Goal: Task Accomplishment & Management: Use online tool/utility

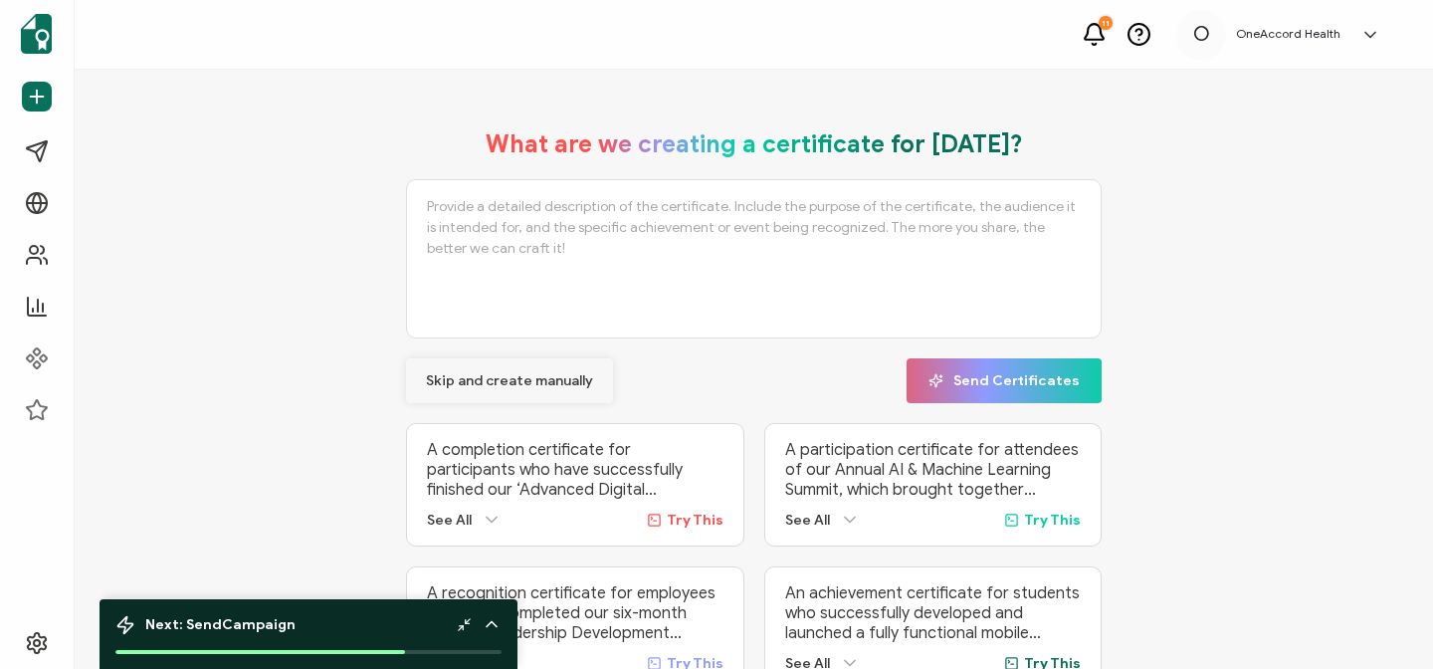
click at [473, 380] on span "Skip and create manually" at bounding box center [509, 381] width 167 height 14
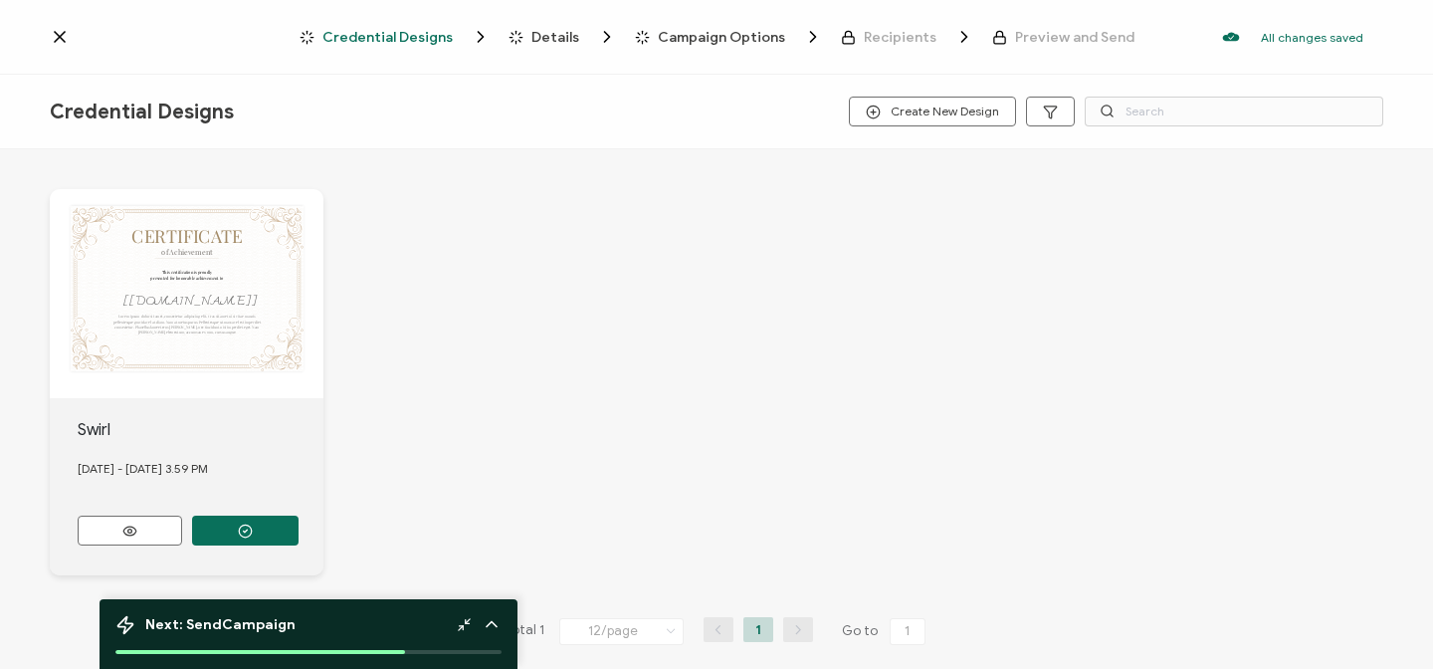
click at [196, 318] on div "CERTIFICATE Lorem ipsum dolor sit amet, consectetur adipiscing elit. Cras sit a…" at bounding box center [187, 293] width 274 height 209
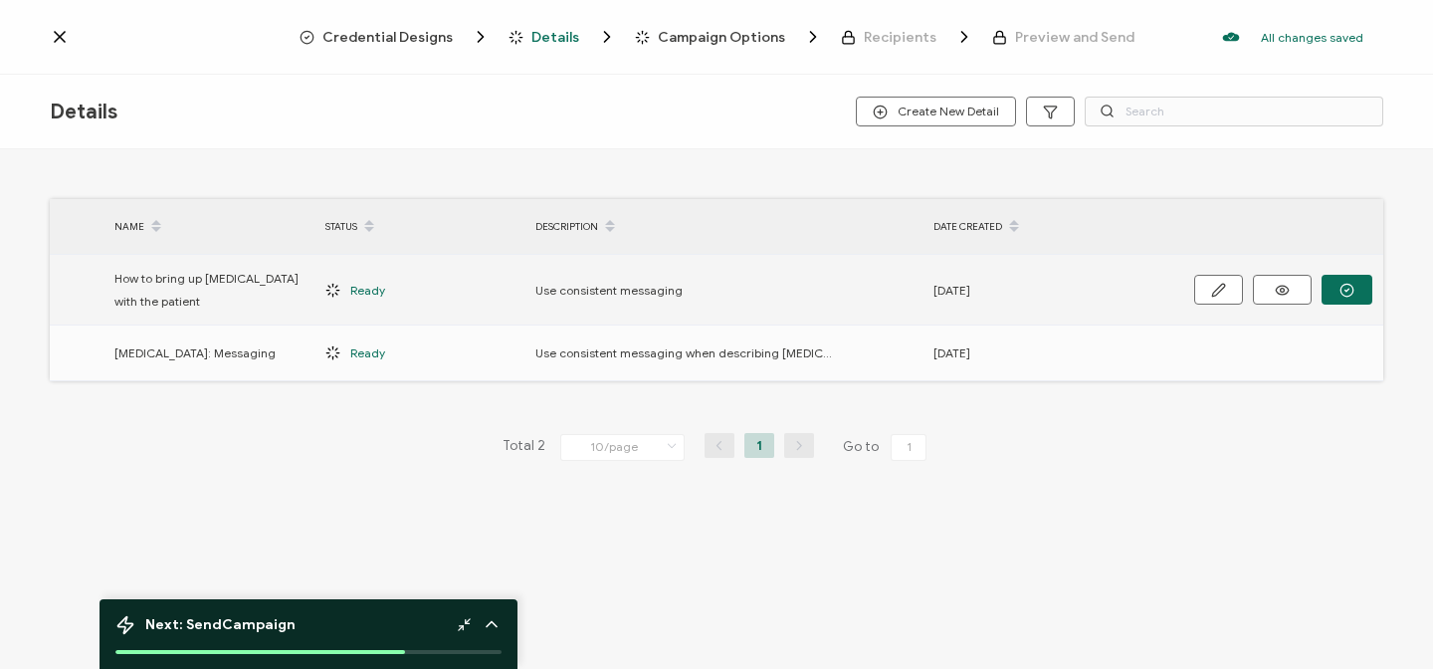
click at [154, 279] on span "How to bring up [MEDICAL_DATA] with the patient" at bounding box center [209, 290] width 191 height 46
click at [153, 290] on span "How to bring up [MEDICAL_DATA] with the patient" at bounding box center [209, 290] width 191 height 46
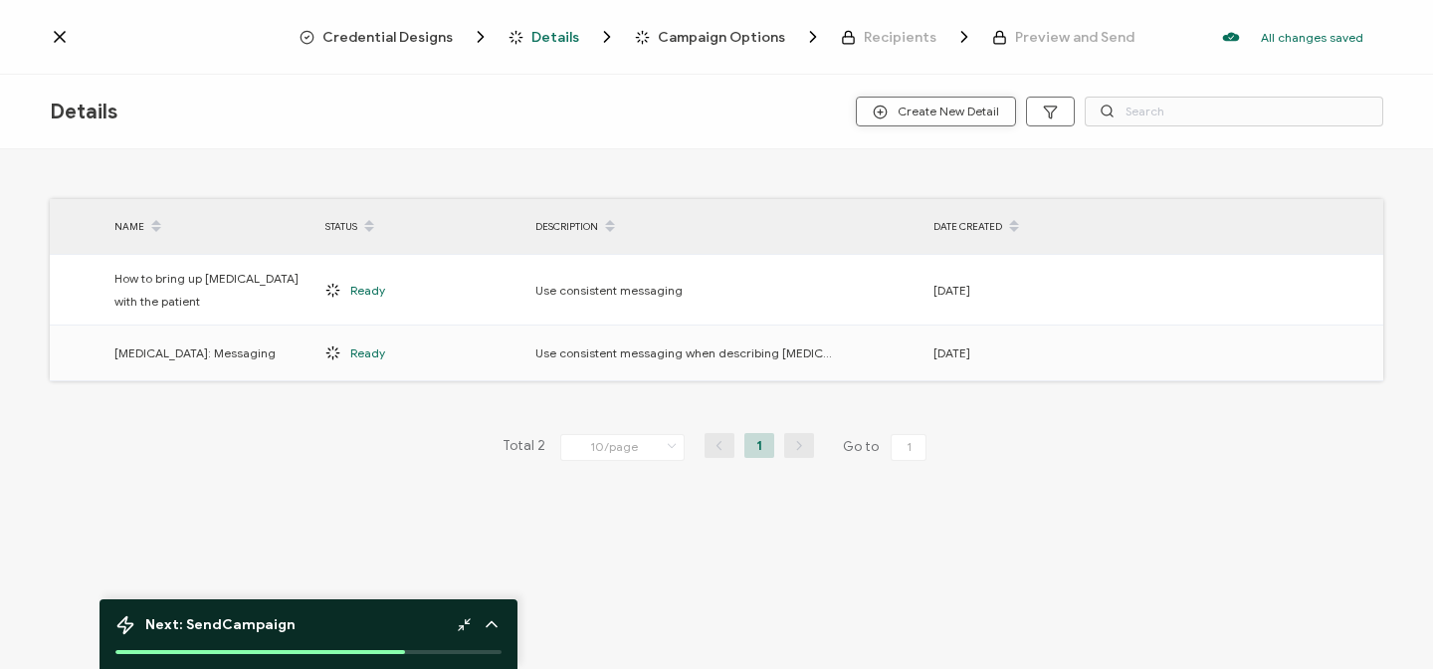
click at [943, 105] on span "Create New Detail" at bounding box center [936, 111] width 126 height 15
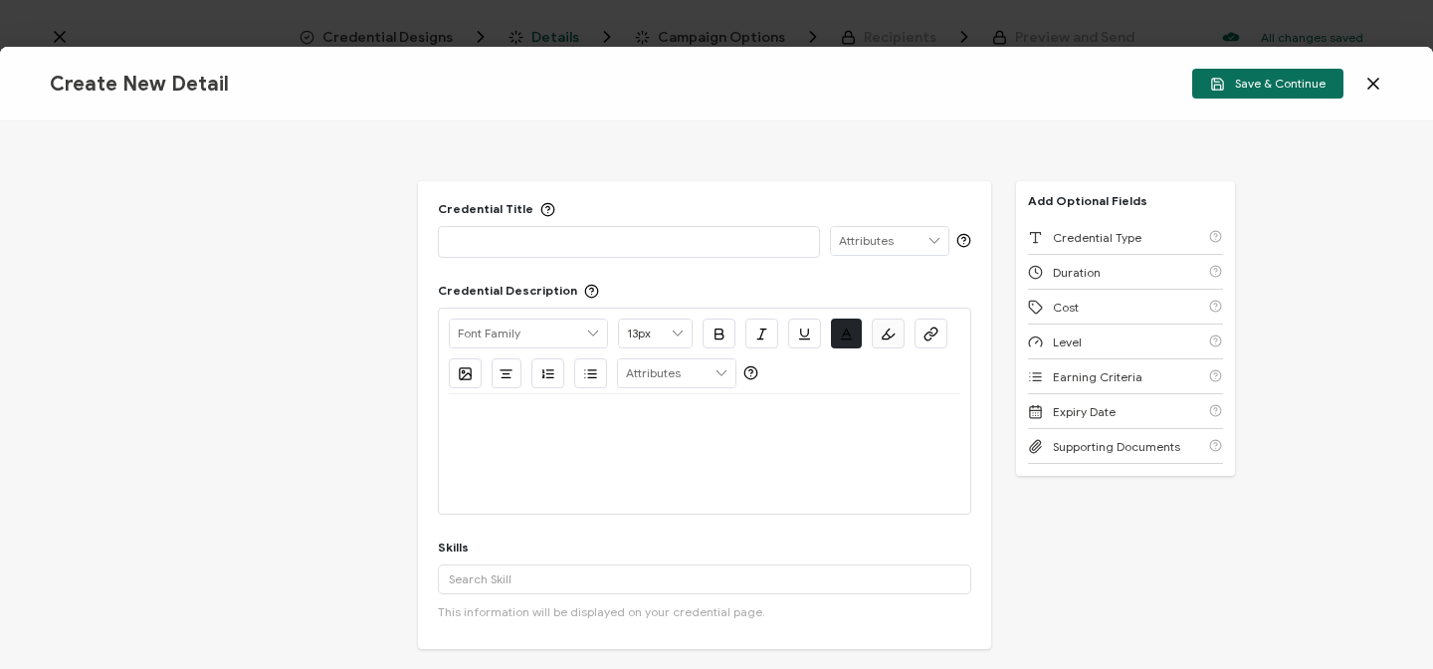
click at [478, 246] on p at bounding box center [629, 241] width 360 height 20
click at [925, 242] on icon at bounding box center [934, 241] width 18 height 28
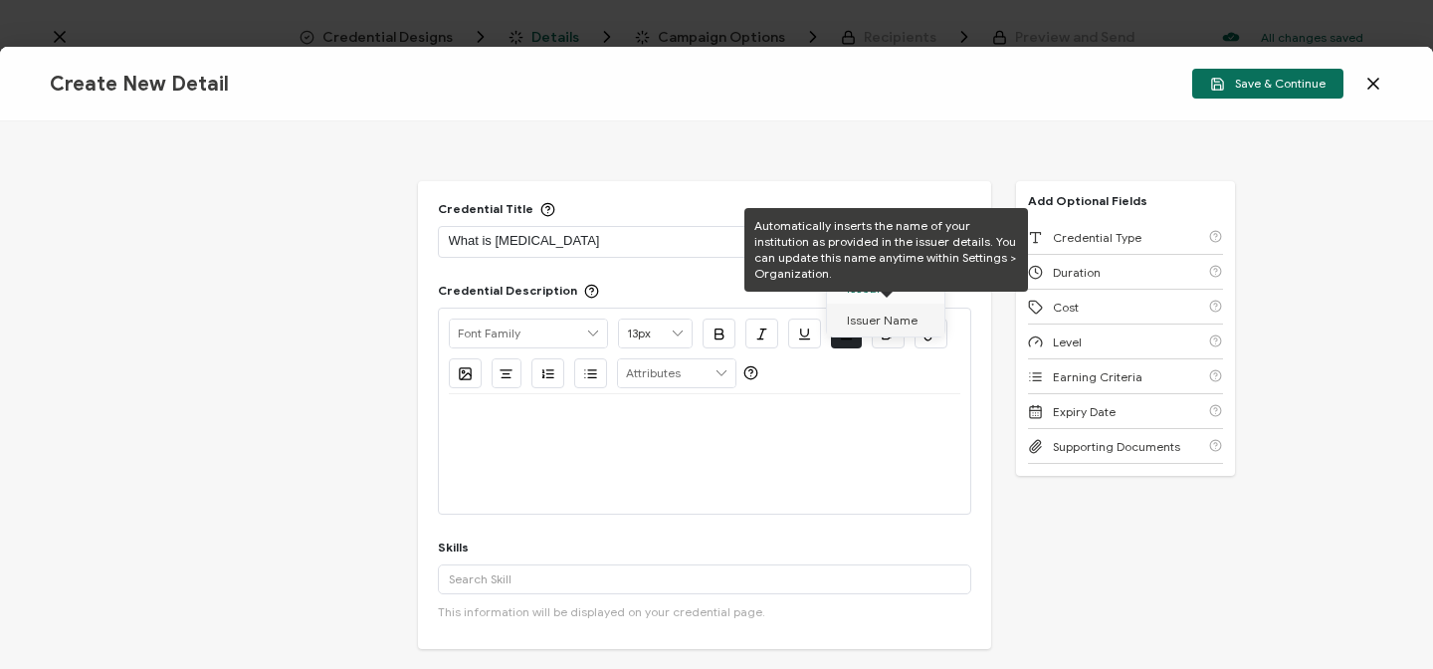
click at [876, 321] on span "Issuer Name" at bounding box center [882, 320] width 71 height 34
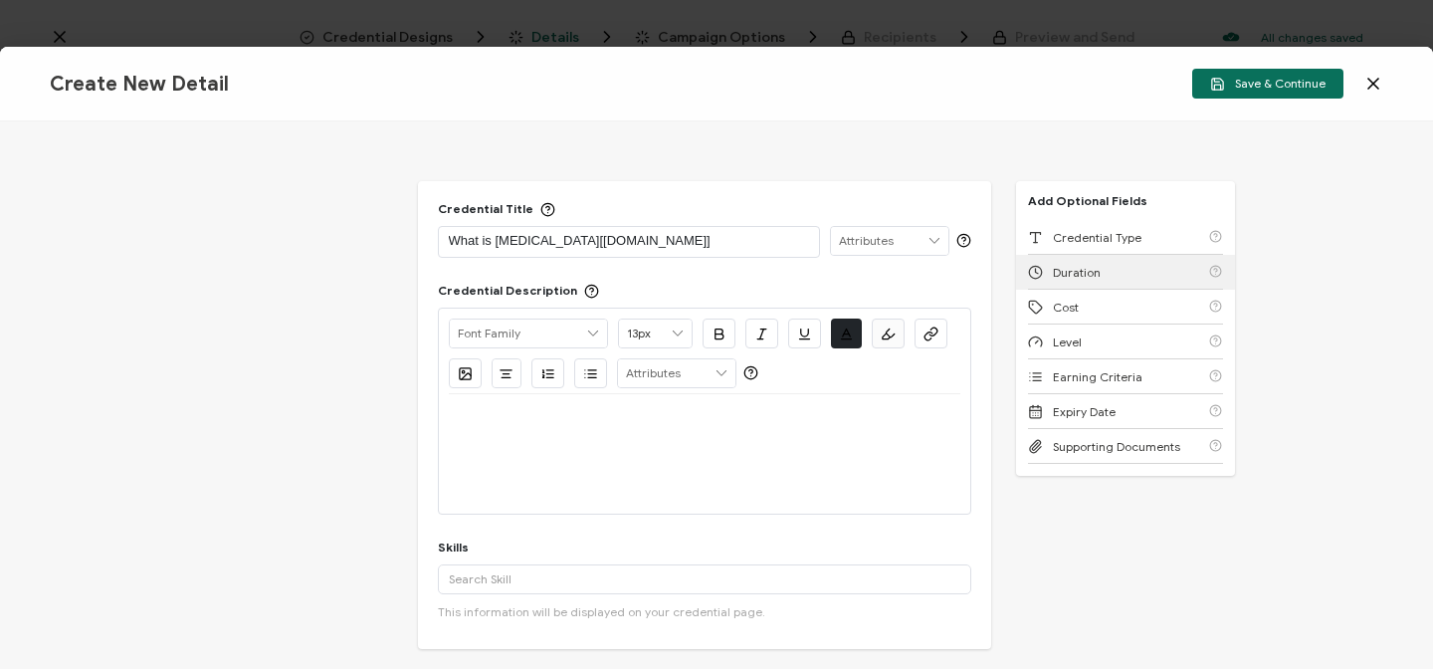
click at [1081, 269] on span "Duration" at bounding box center [1077, 272] width 48 height 15
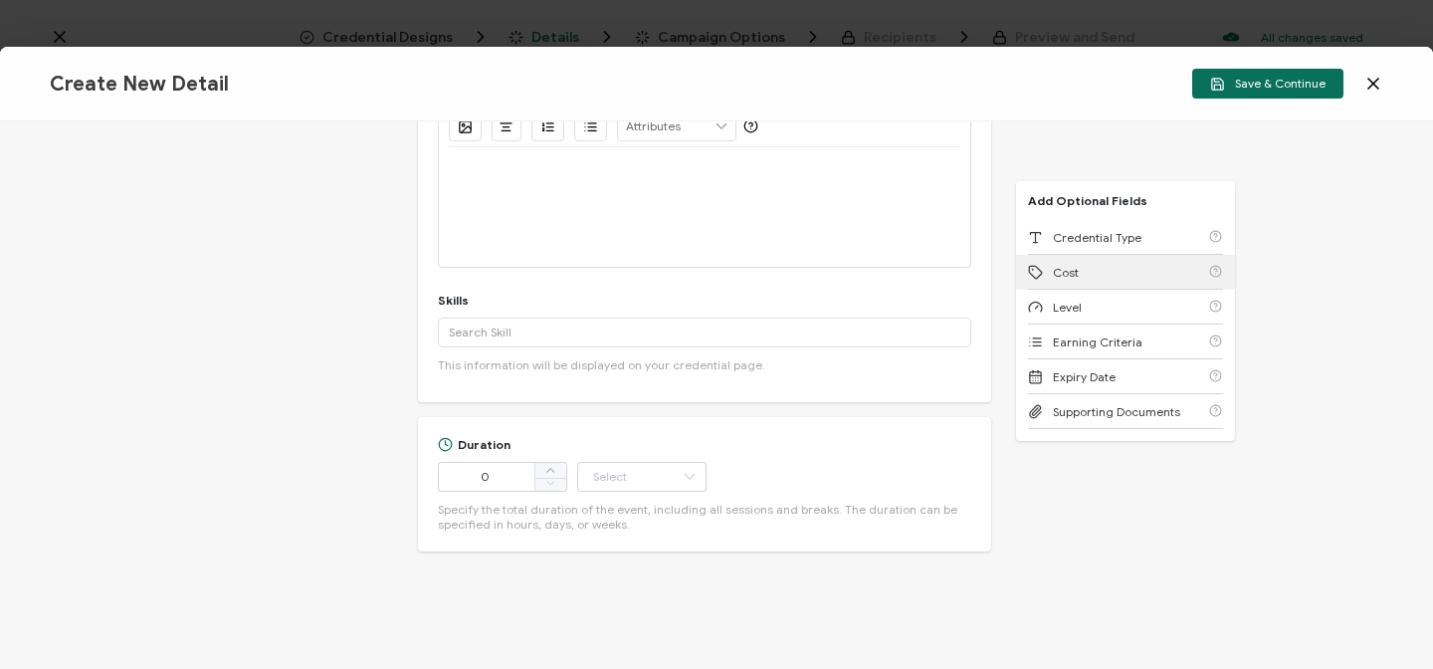
scroll to position [249, 0]
click at [1061, 307] on span "Level" at bounding box center [1067, 307] width 29 height 15
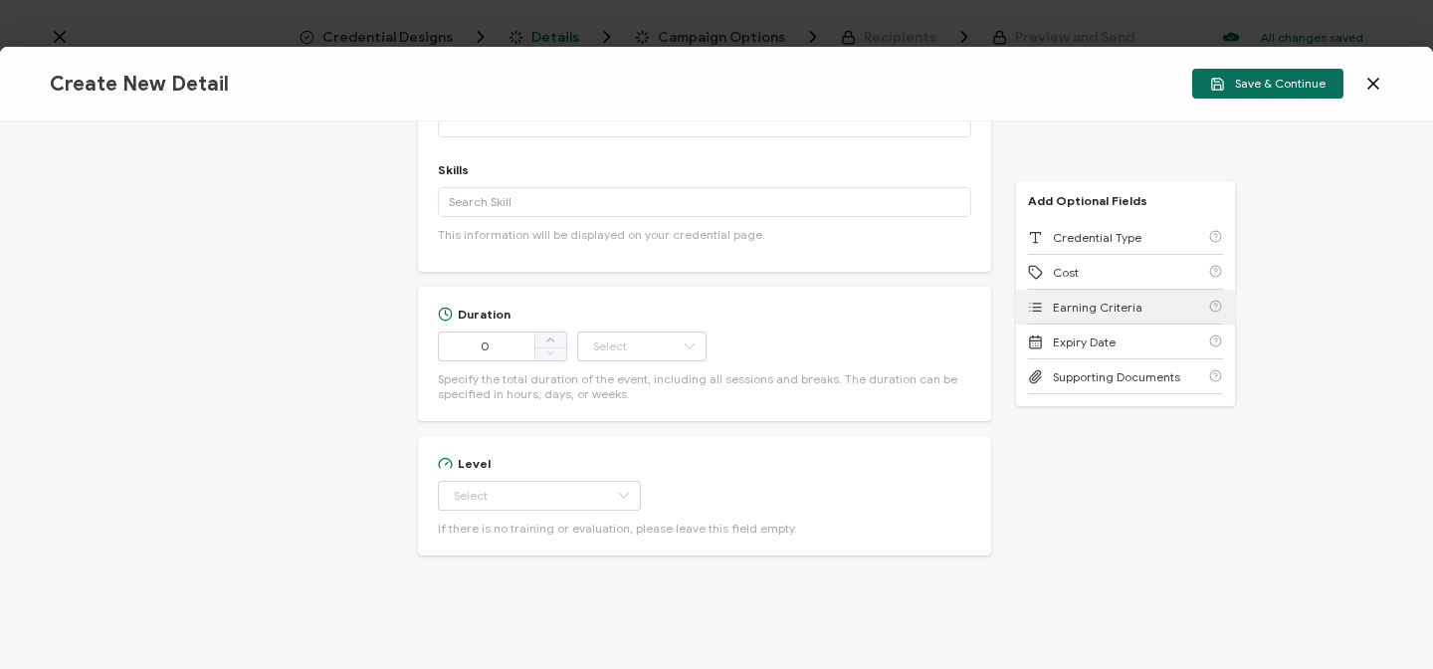
scroll to position [383, 0]
click at [1060, 342] on span "Expiry Date" at bounding box center [1084, 341] width 63 height 15
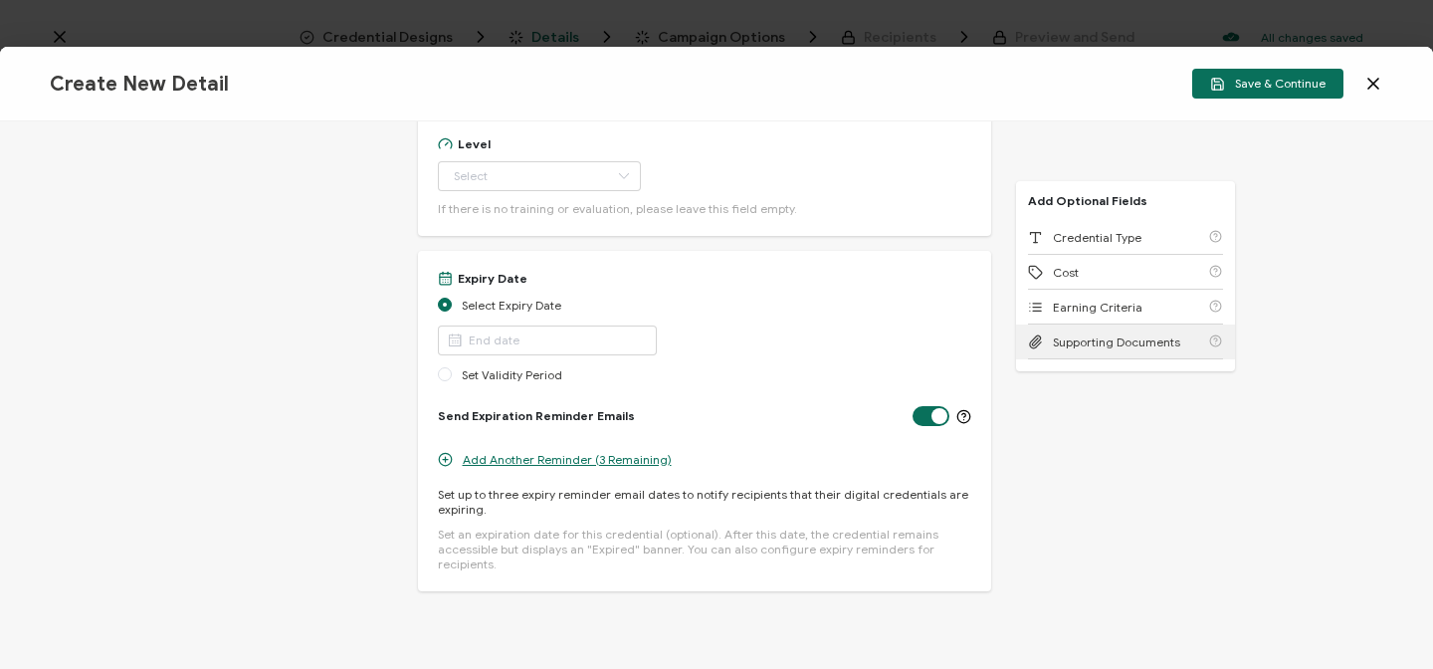
scroll to position [723, 0]
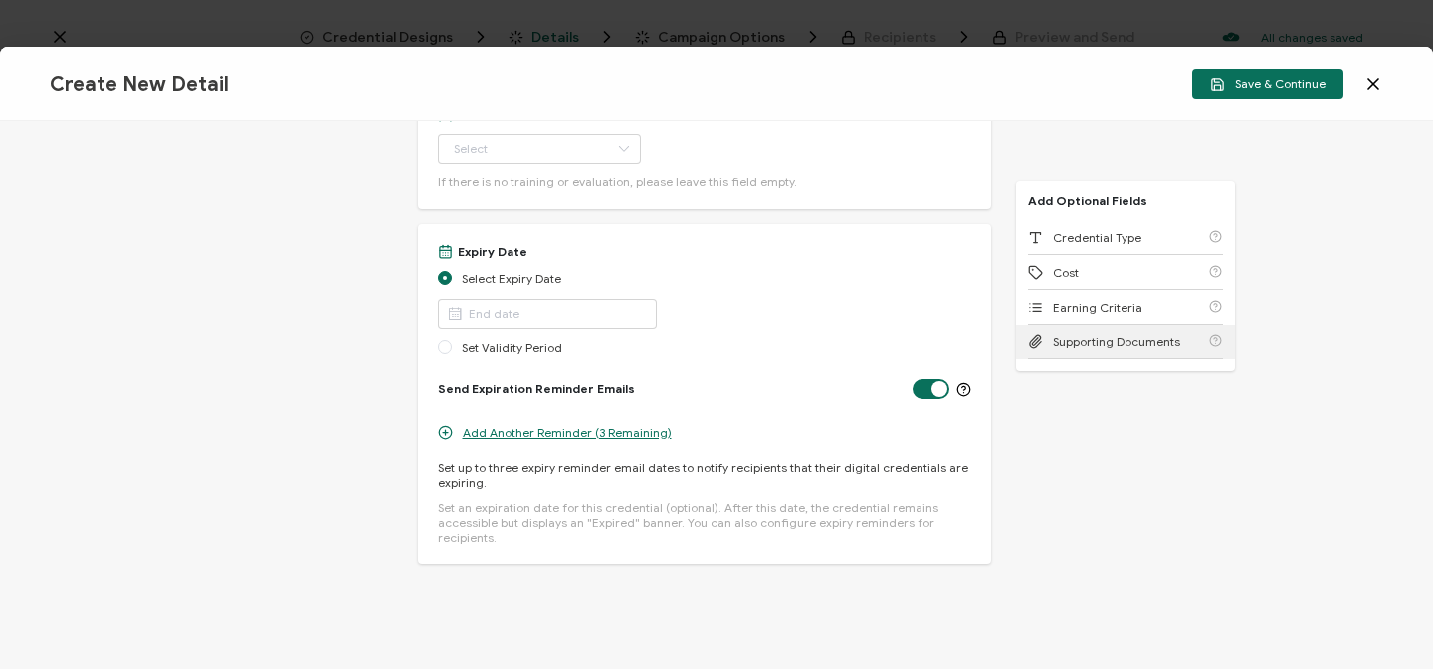
click at [1060, 342] on span "Supporting Documents" at bounding box center [1116, 341] width 127 height 15
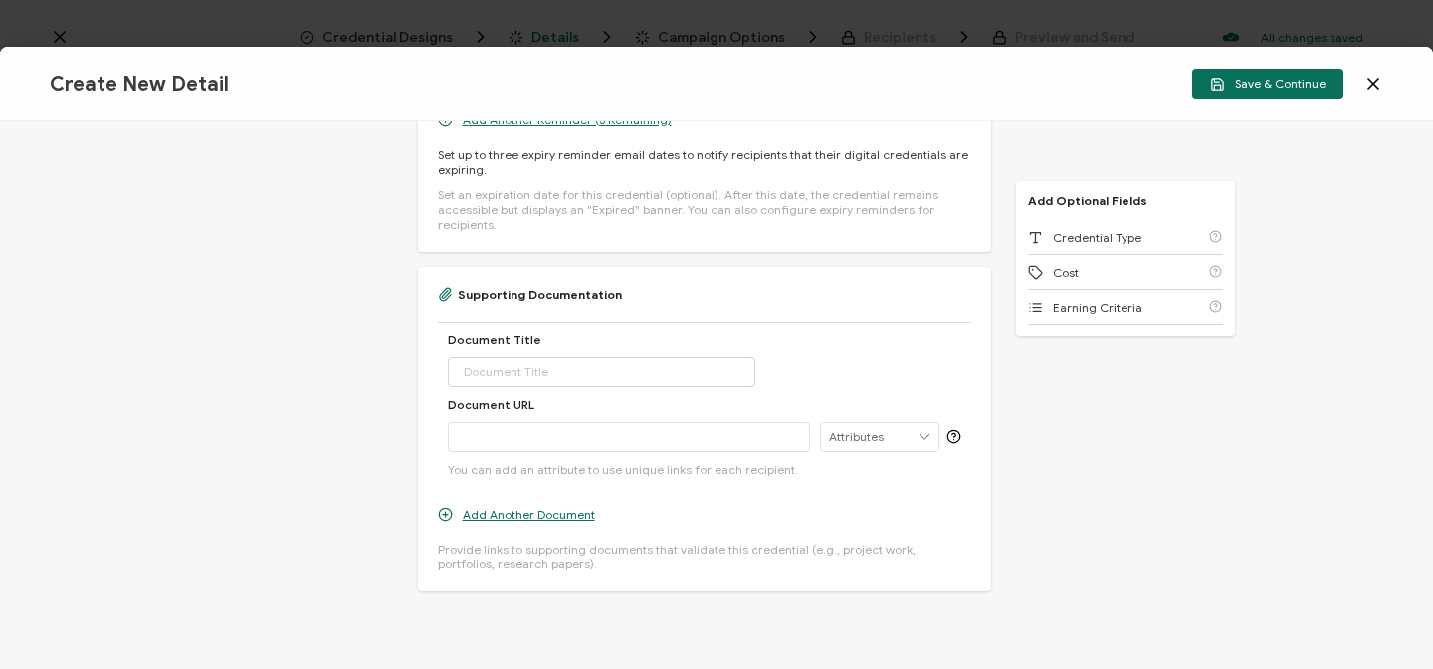
scroll to position [1063, 0]
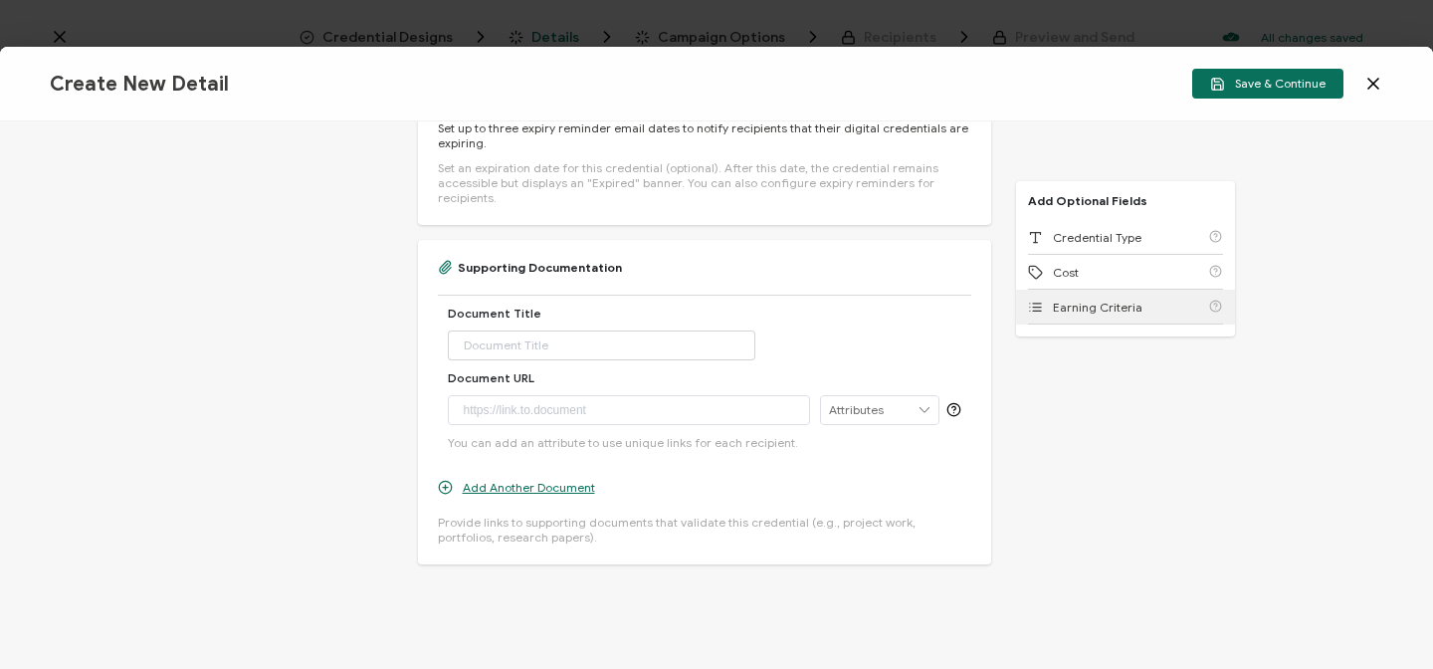
click at [1059, 306] on span "Earning Criteria" at bounding box center [1098, 307] width 90 height 15
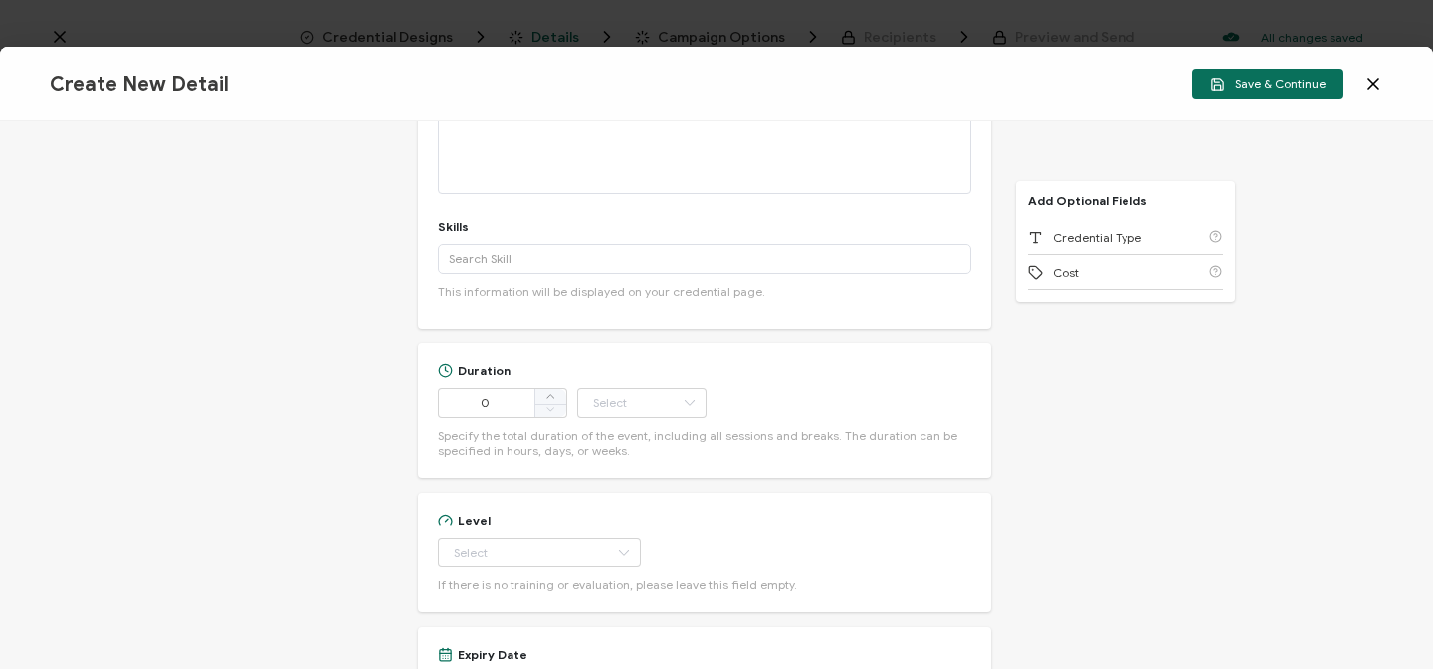
scroll to position [0, 0]
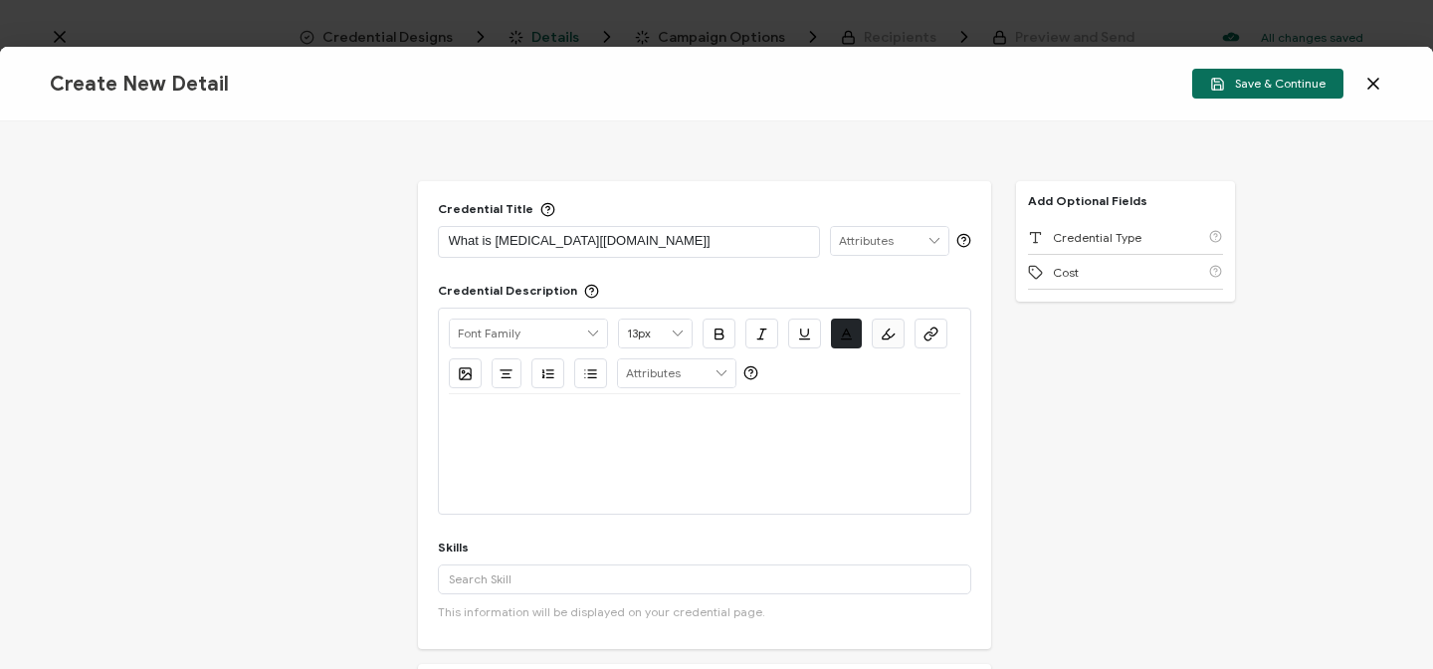
click at [539, 409] on p at bounding box center [704, 418] width 511 height 18
click at [545, 582] on input "text" at bounding box center [704, 579] width 533 height 30
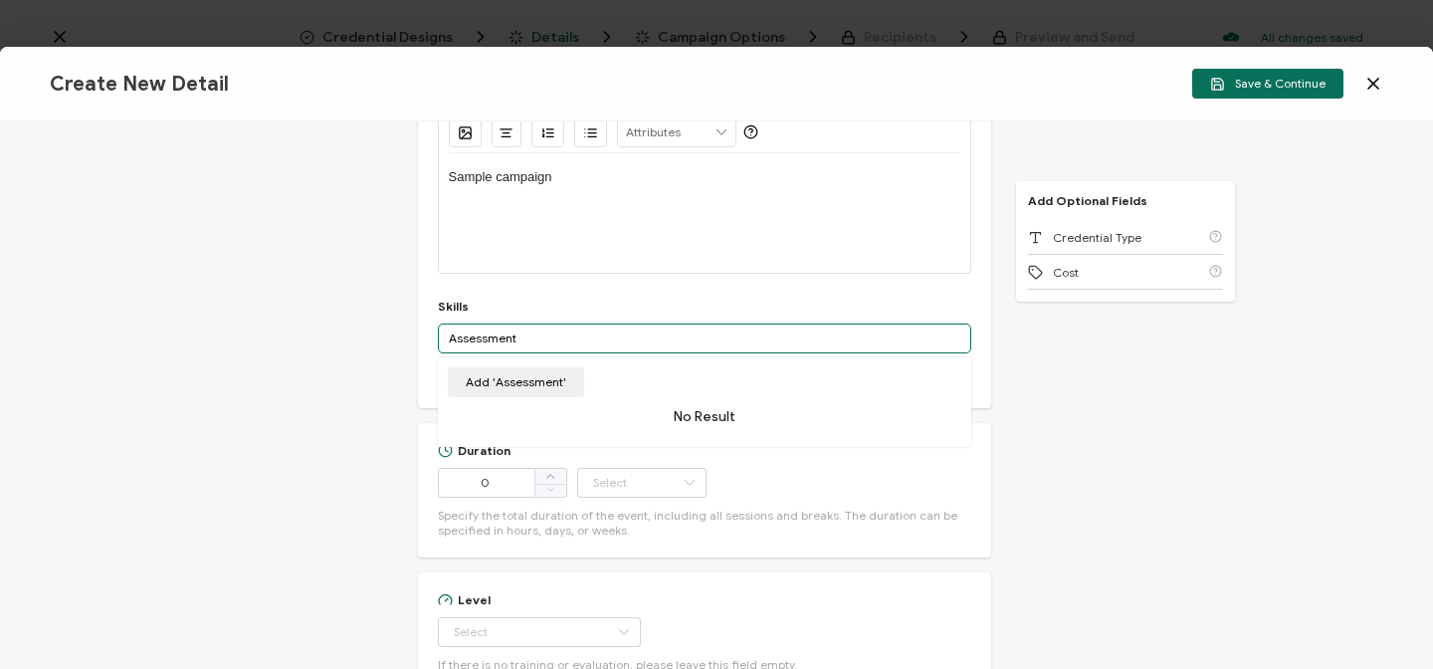
scroll to position [439, 0]
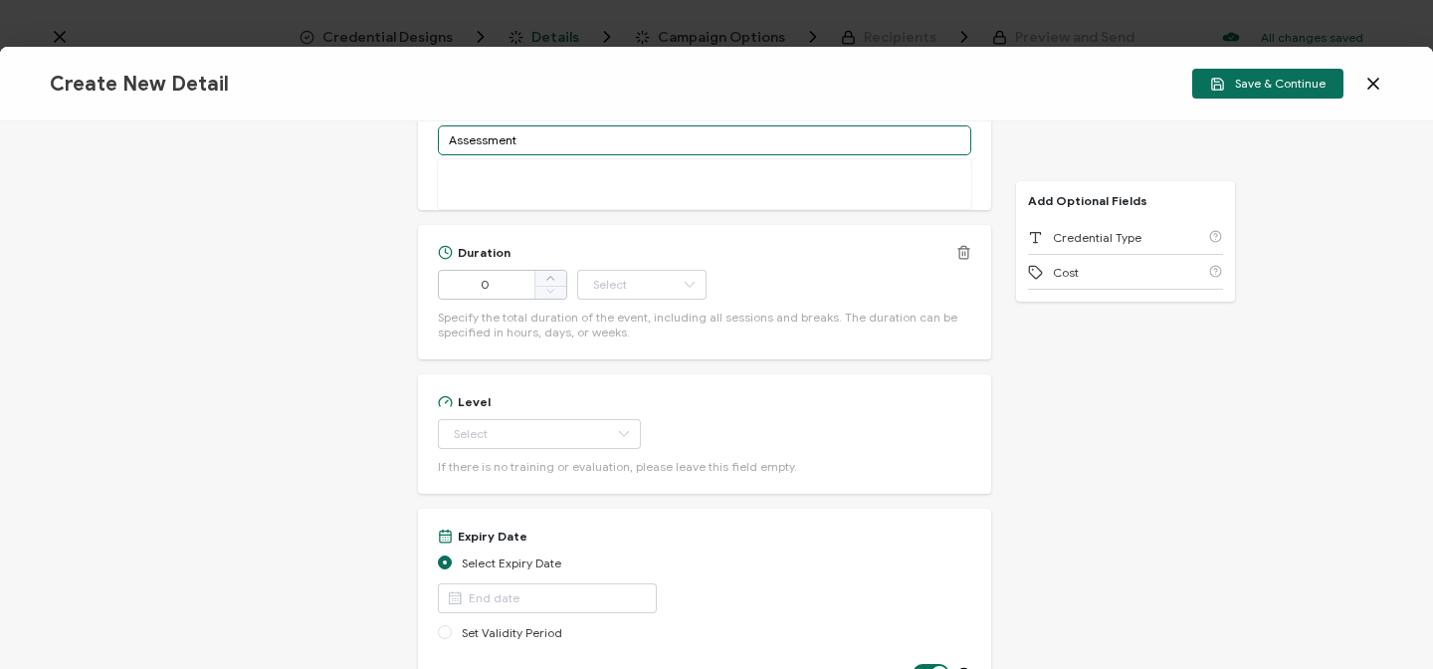
type input "Assessment"
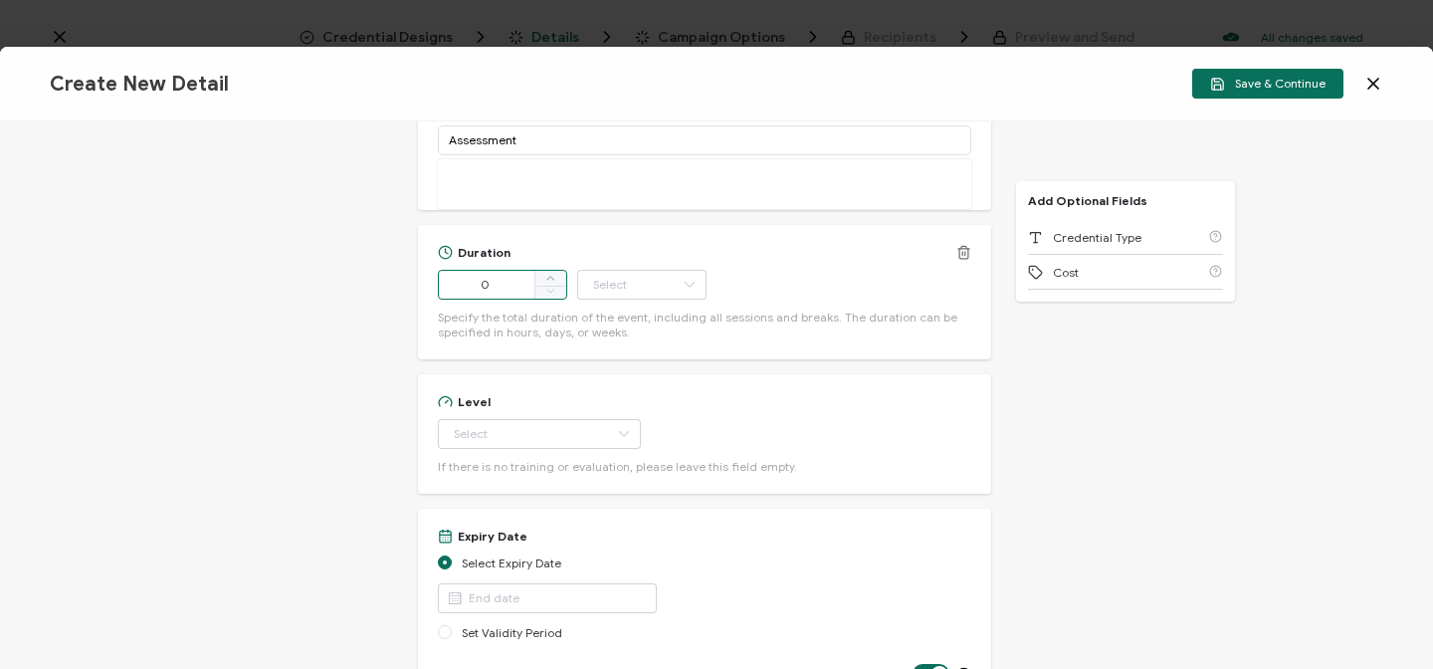
click at [508, 295] on input "0" at bounding box center [502, 285] width 129 height 30
type input "3"
type input "25"
click at [677, 279] on icon at bounding box center [689, 285] width 25 height 30
click at [615, 502] on span "Minute" at bounding box center [614, 504] width 38 height 15
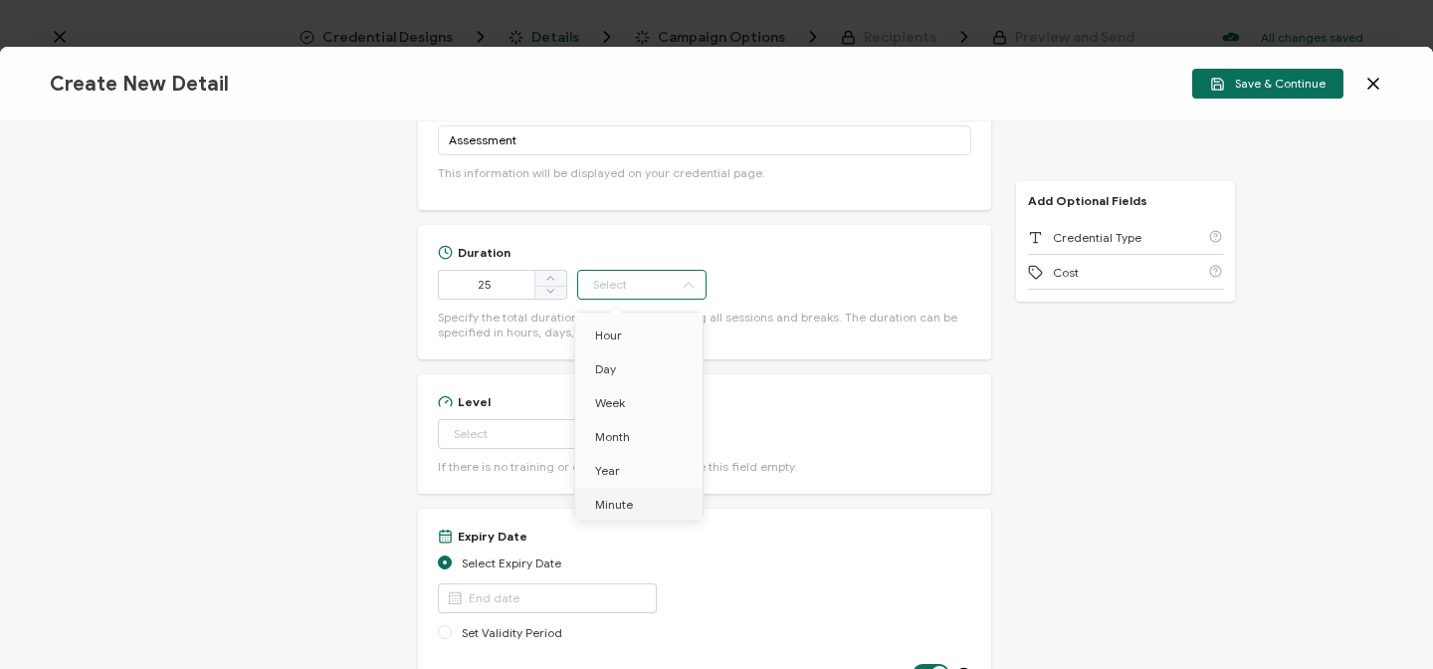
type input "Minute"
click at [611, 434] on icon at bounding box center [623, 434] width 25 height 30
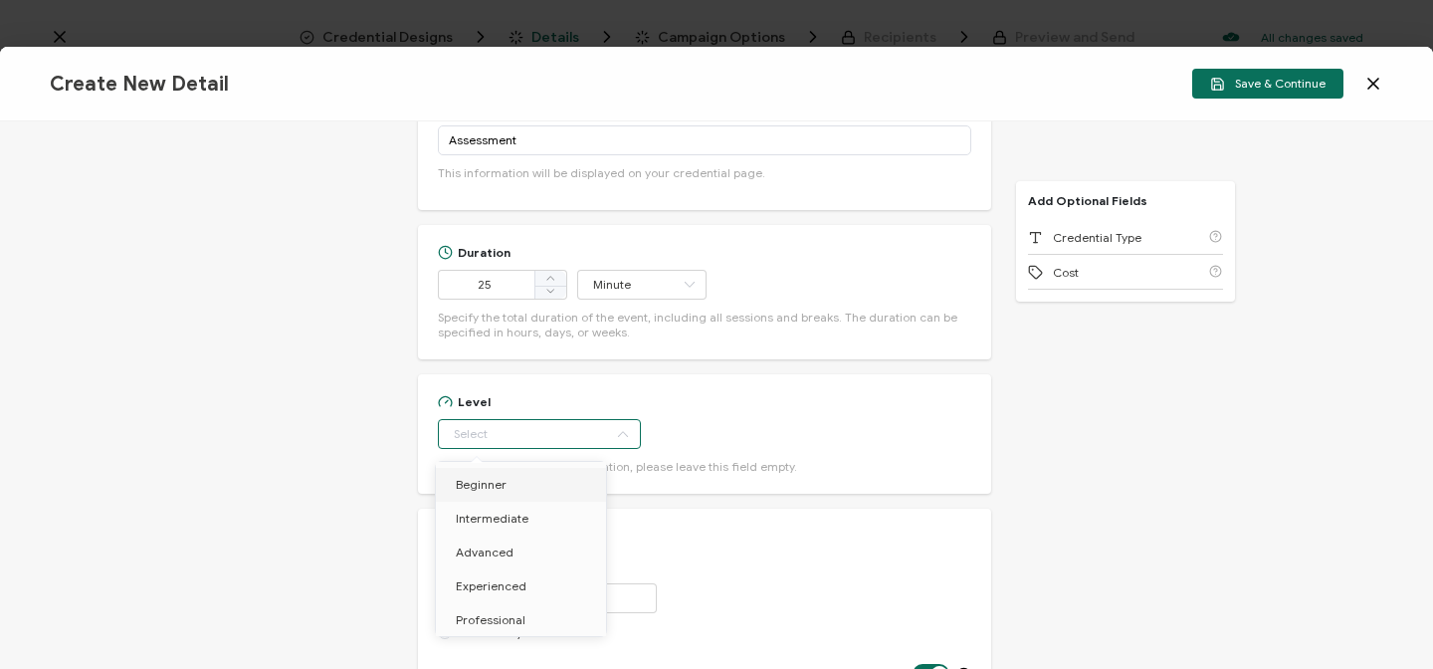
click at [508, 487] on li "Beginner" at bounding box center [524, 485] width 177 height 34
type input "Beginner"
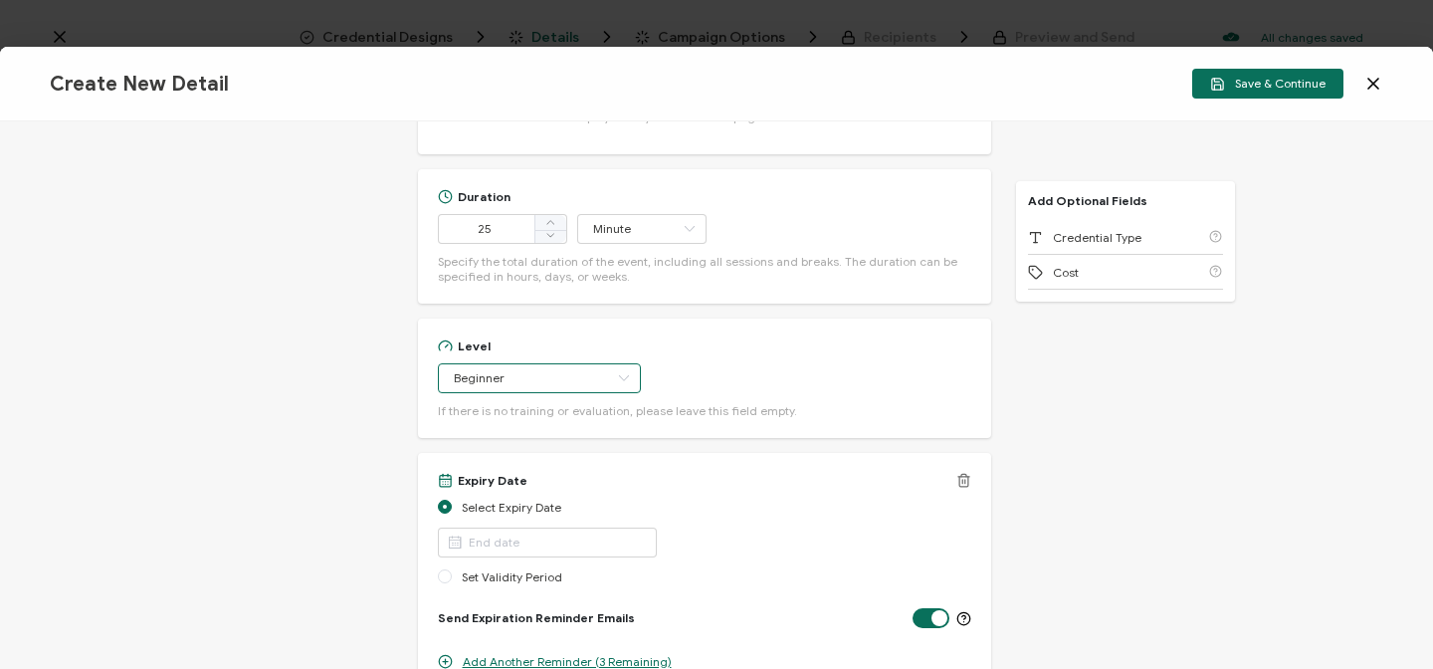
scroll to position [529, 0]
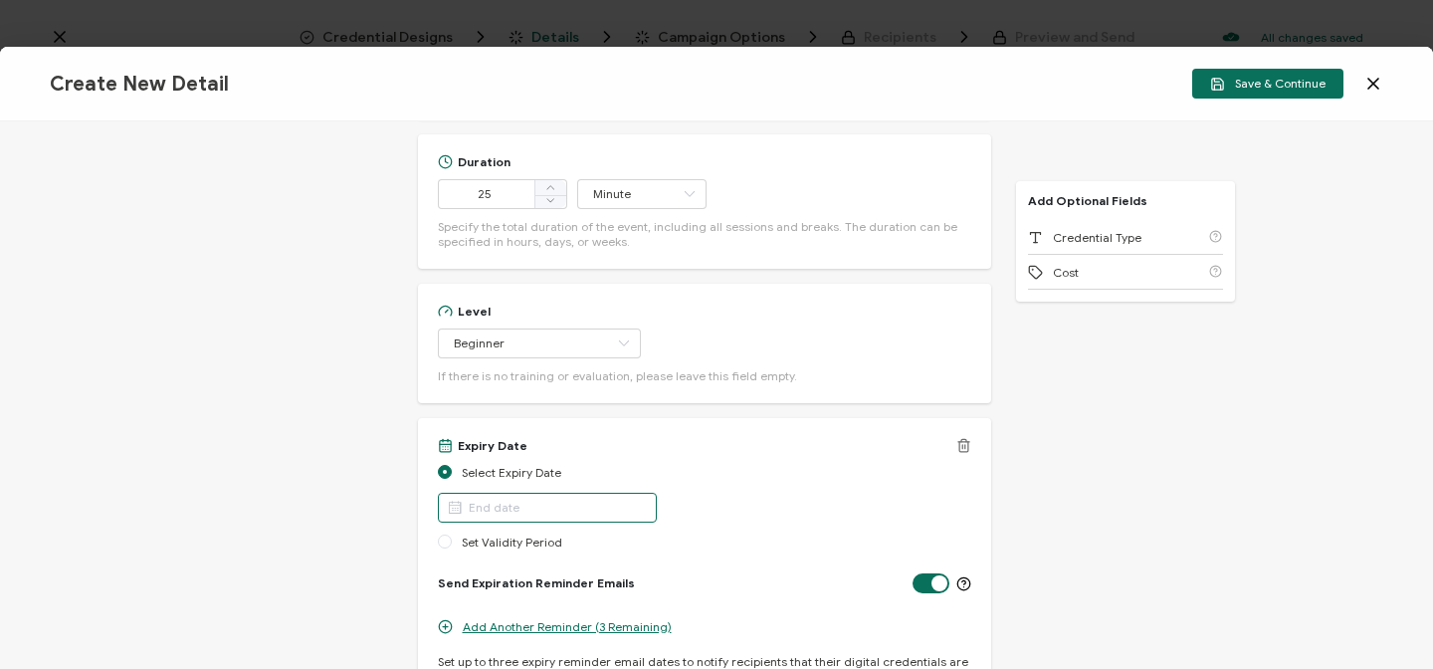
click at [532, 505] on input "text" at bounding box center [547, 508] width 219 height 30
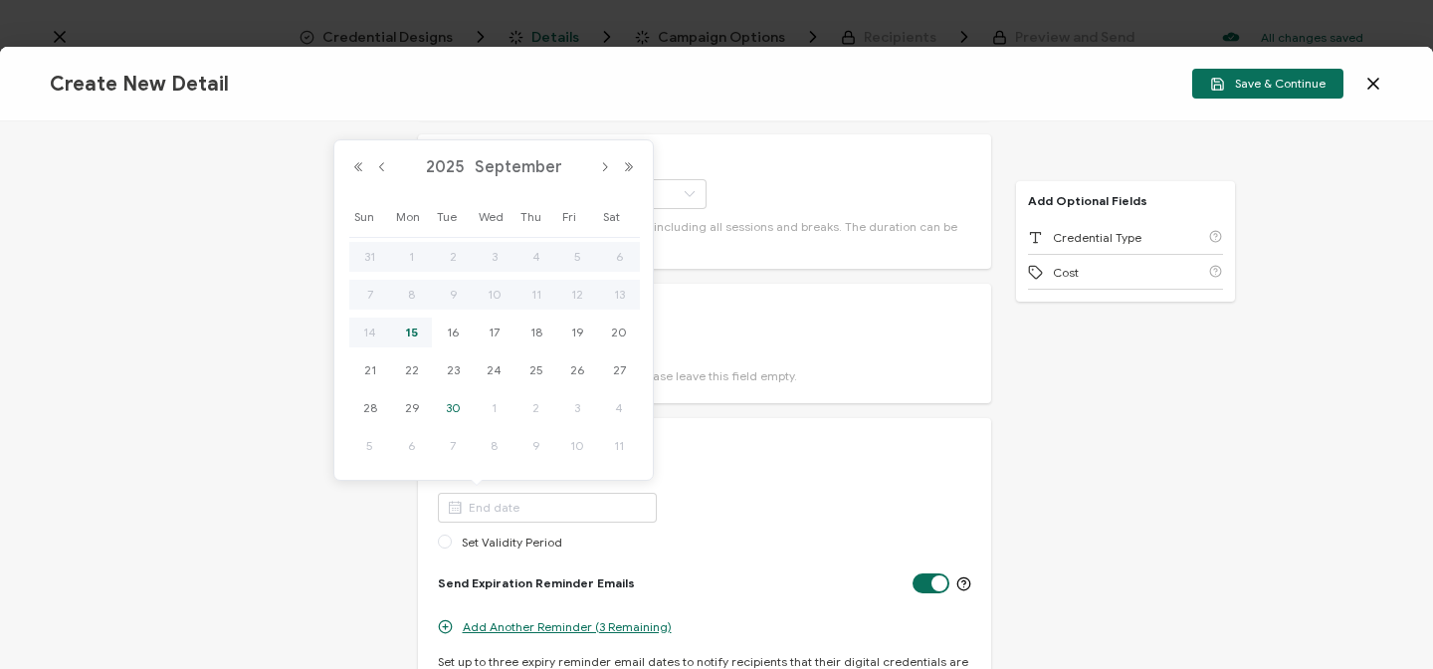
click at [457, 405] on span "30" at bounding box center [453, 408] width 24 height 24
type input "[DATE]"
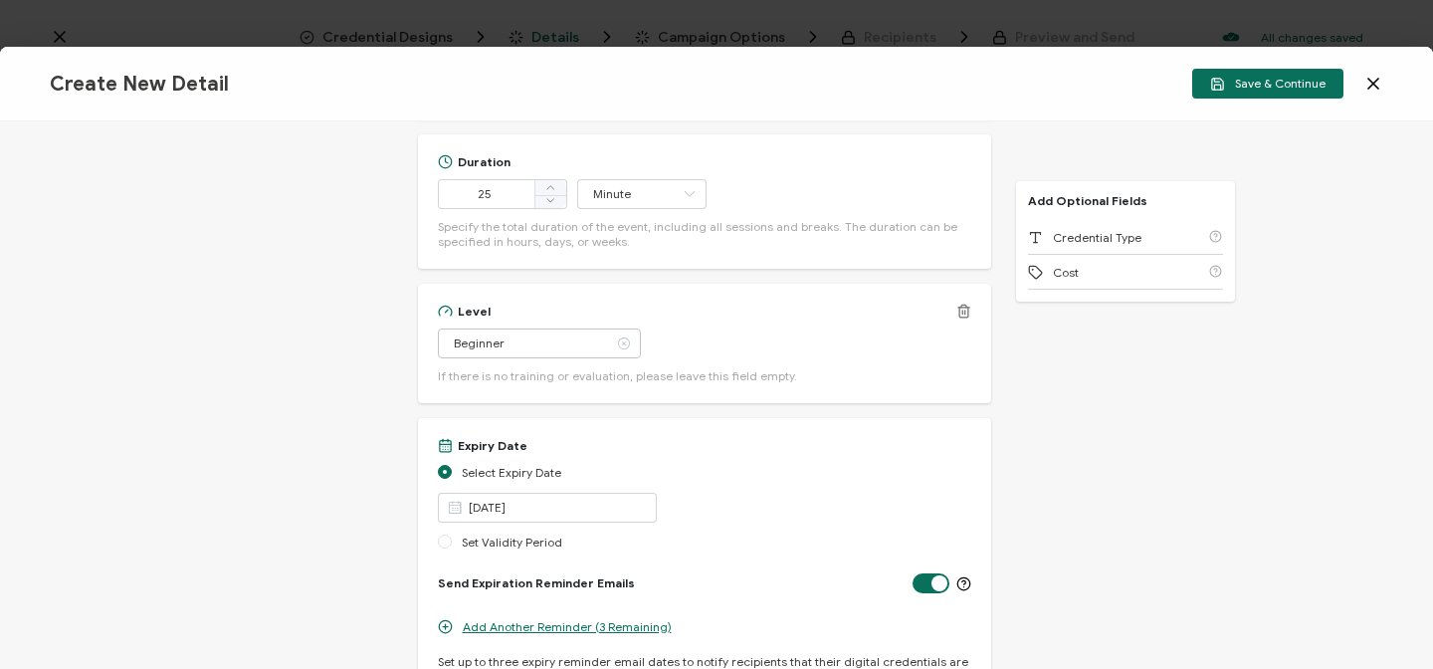
click at [611, 342] on icon at bounding box center [623, 343] width 25 height 30
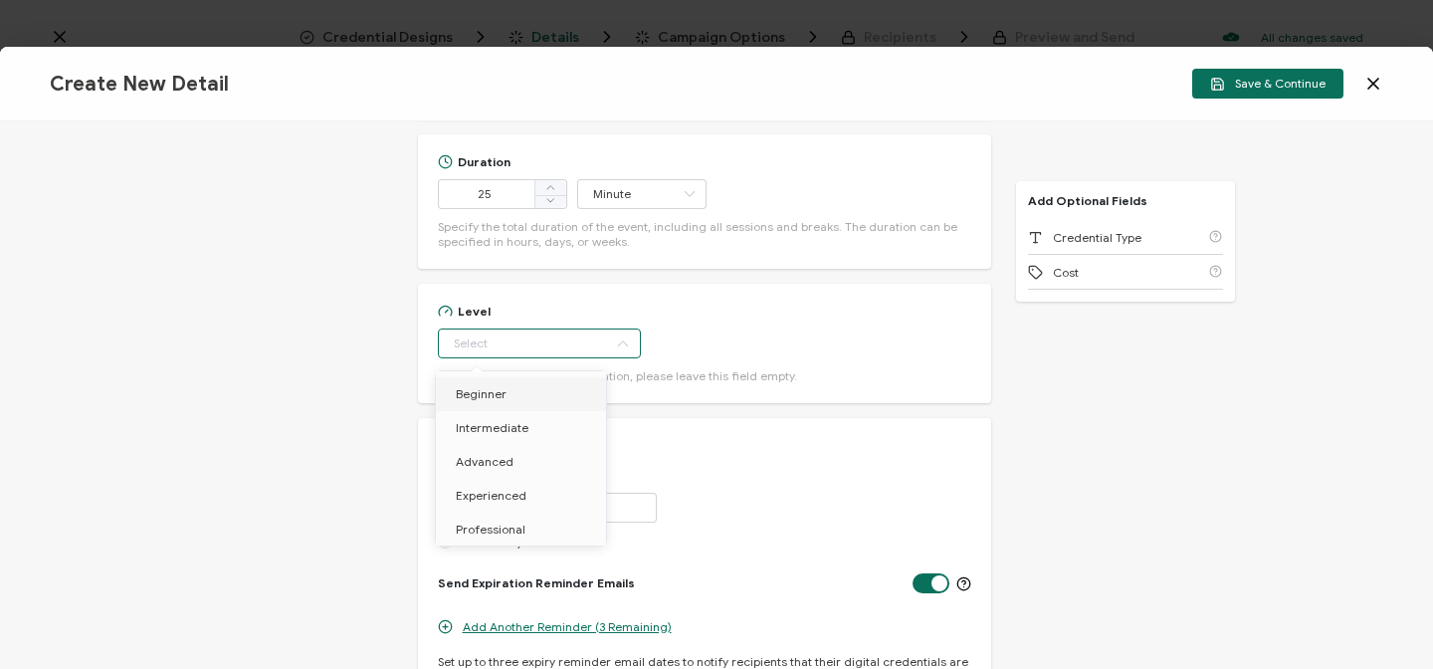
click at [494, 394] on span "Beginner" at bounding box center [481, 393] width 51 height 15
type input "Beginner"
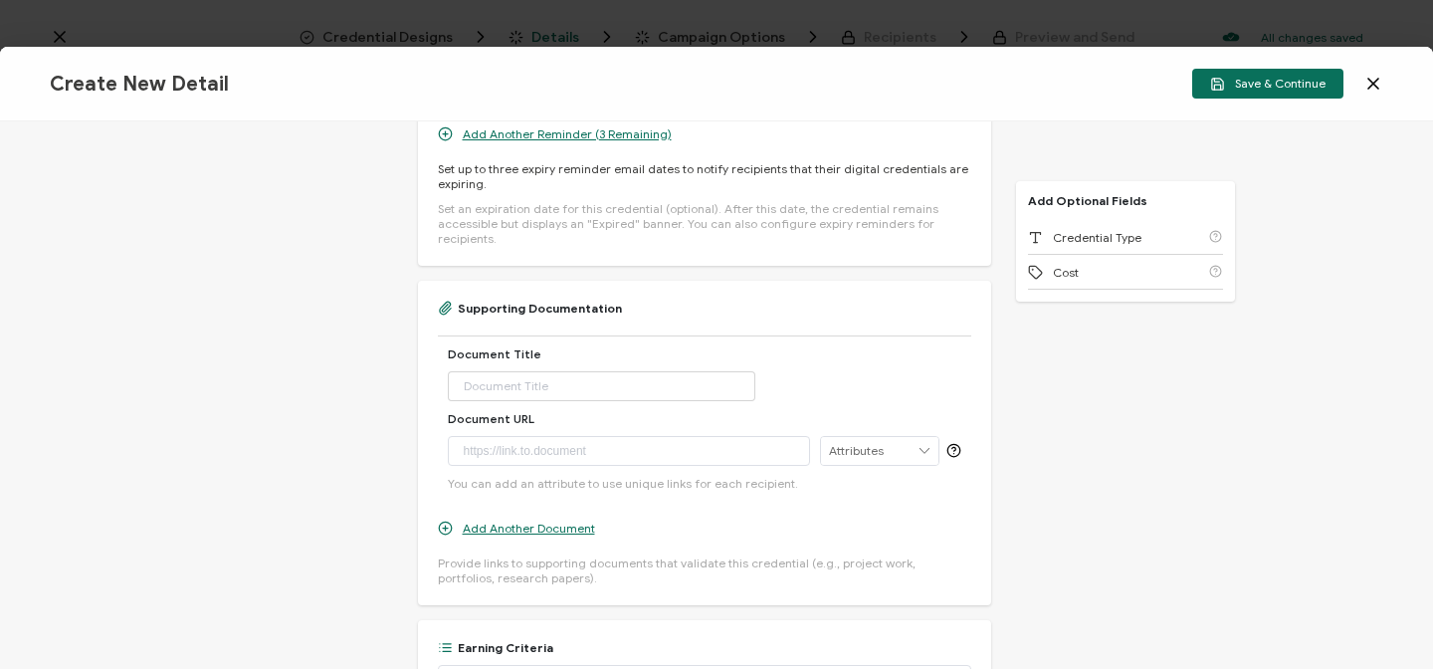
scroll to position [1067, 0]
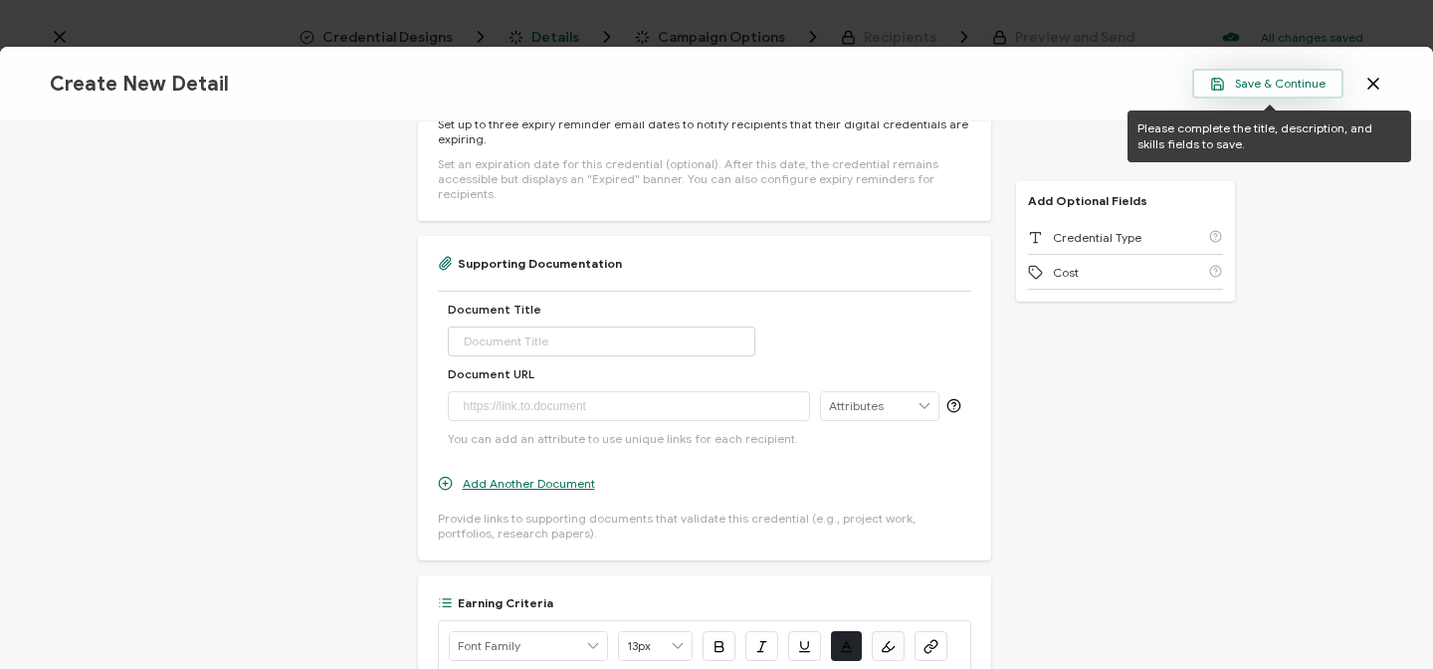
click at [1276, 75] on button "Save & Continue" at bounding box center [1267, 84] width 151 height 30
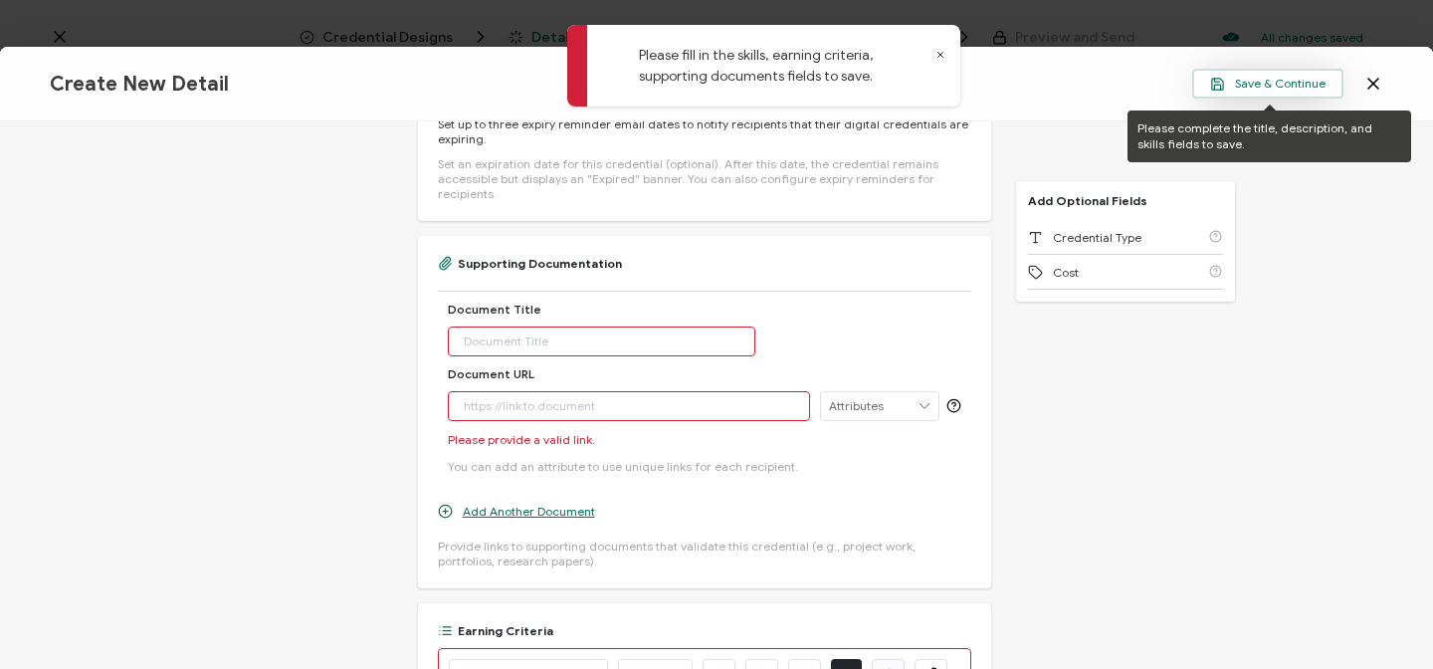
scroll to position [1095, 0]
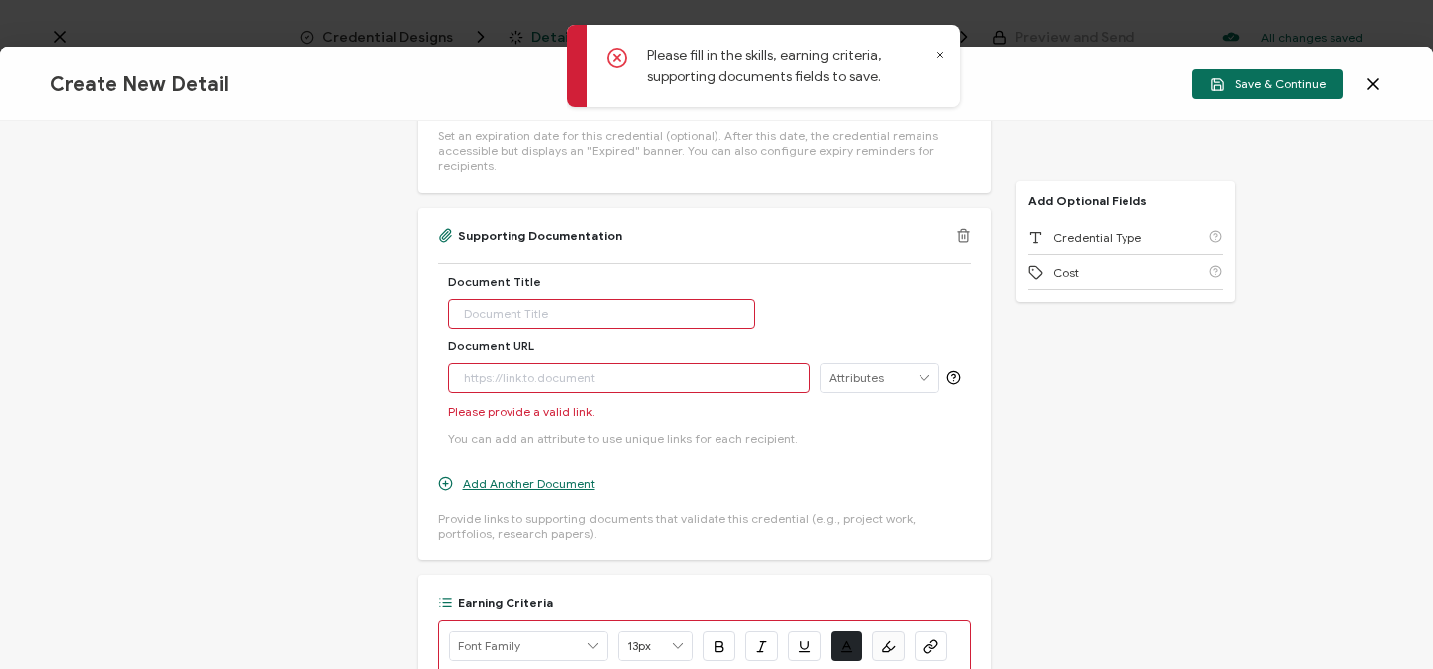
click at [499, 299] on input "text" at bounding box center [602, 314] width 308 height 30
click at [962, 235] on line at bounding box center [962, 237] width 0 height 4
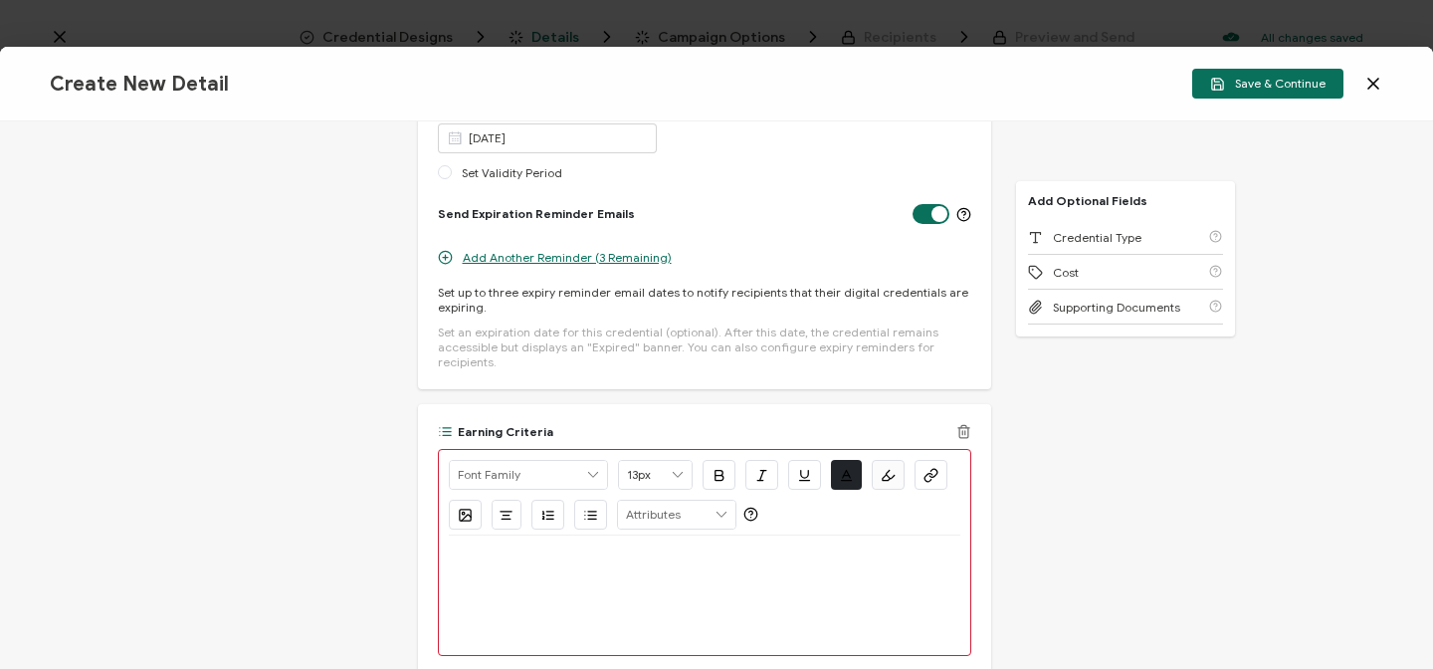
scroll to position [992, 0]
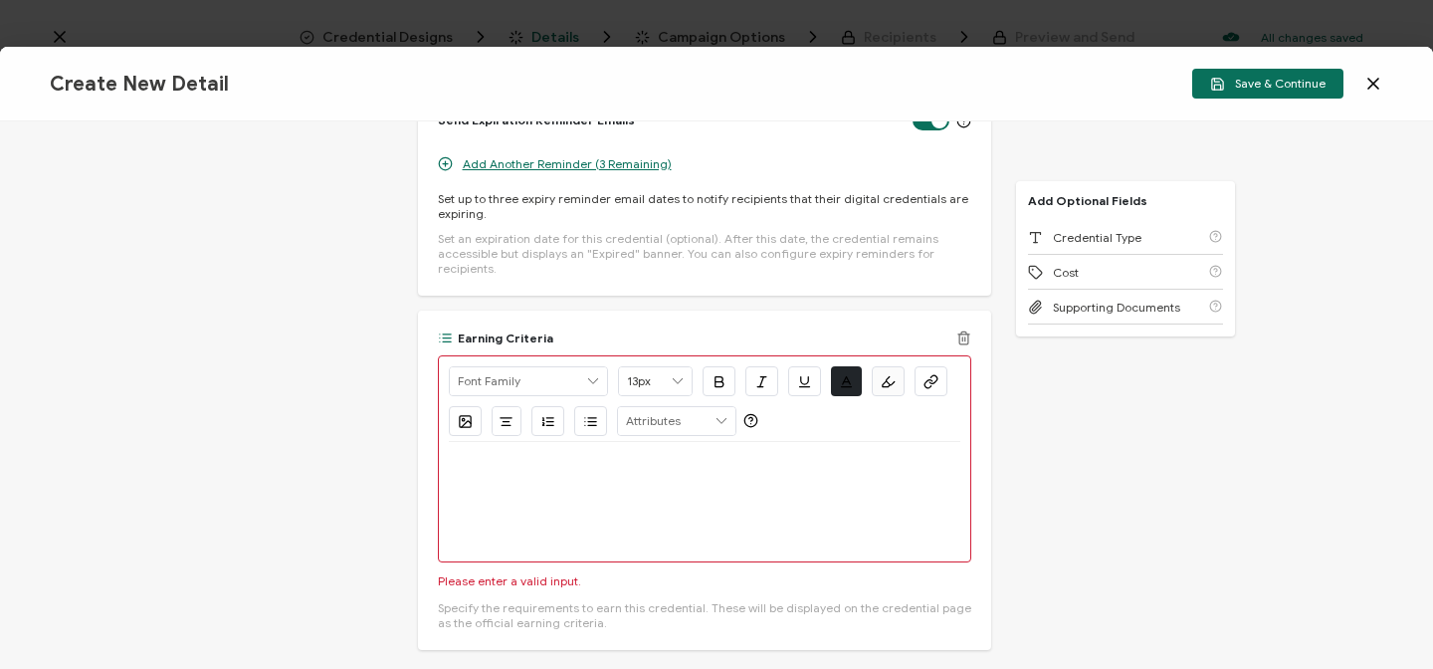
click at [961, 330] on icon at bounding box center [963, 337] width 15 height 15
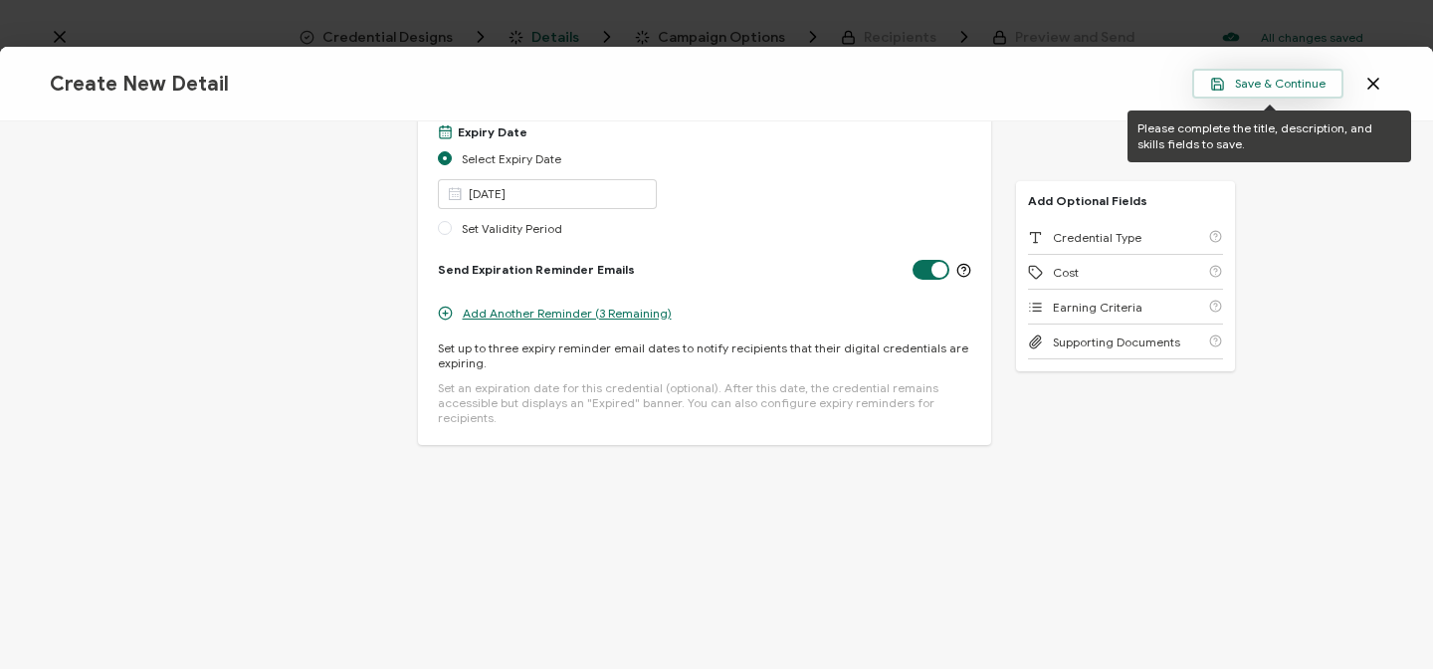
click at [1271, 81] on span "Save & Continue" at bounding box center [1267, 84] width 115 height 15
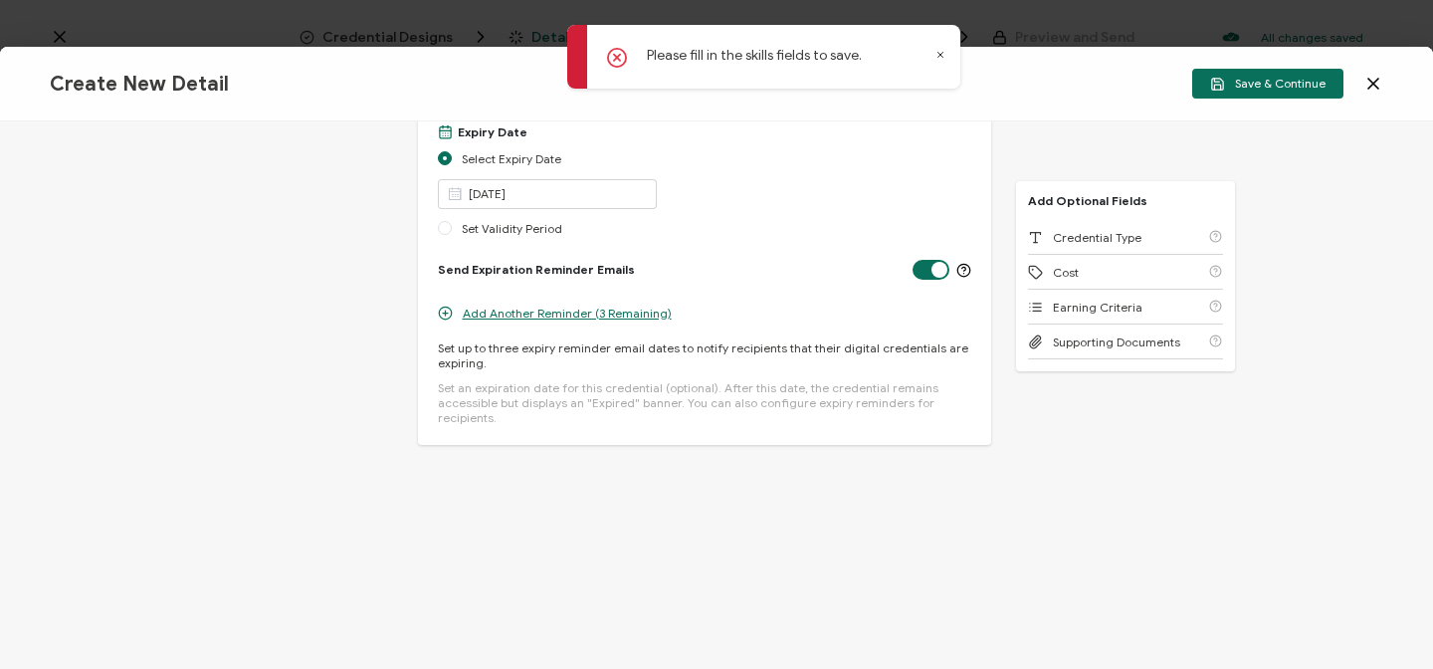
click at [862, 67] on div "Please fill in the skills fields to save." at bounding box center [754, 57] width 215 height 24
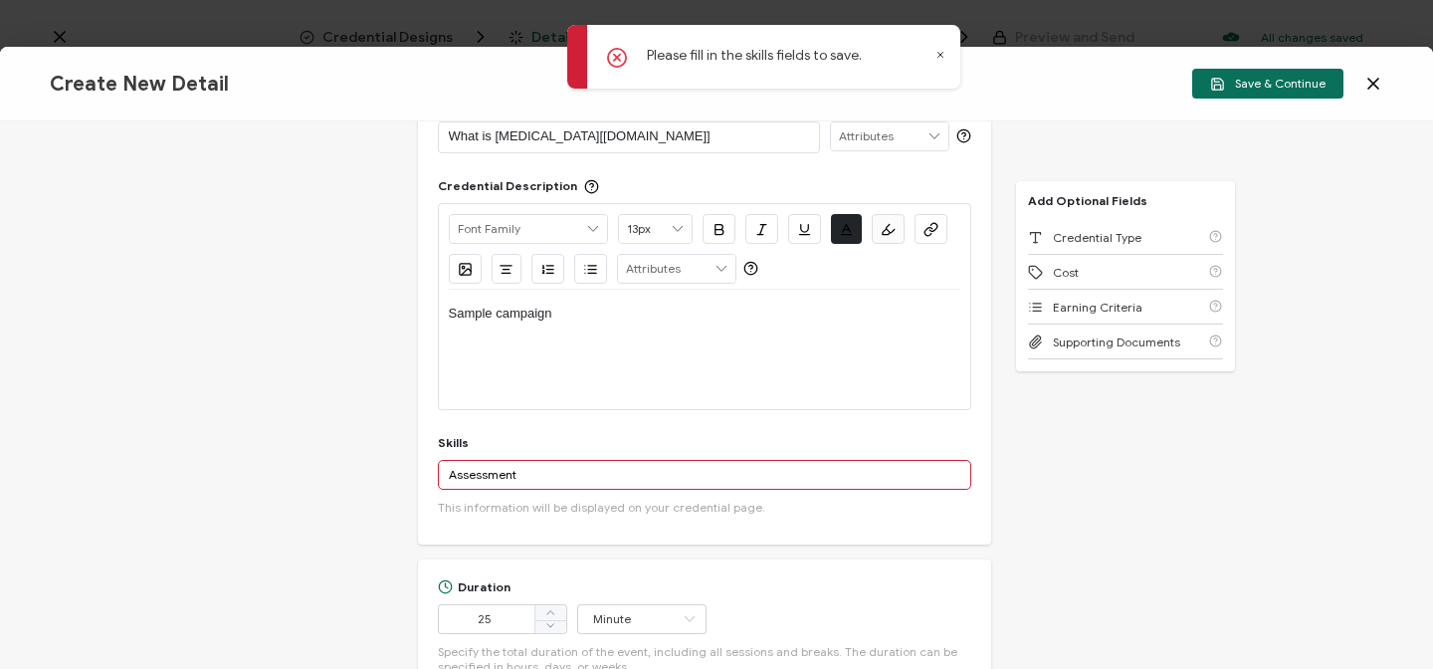
scroll to position [47, 0]
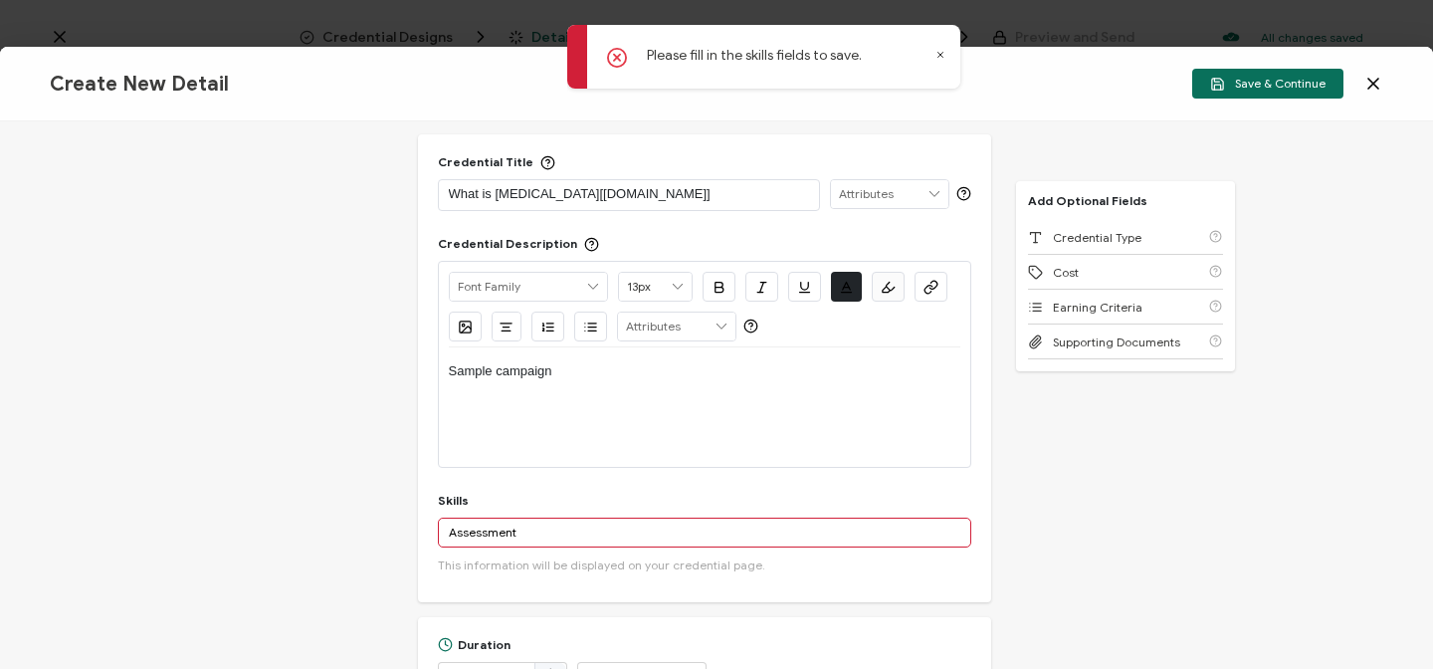
click at [539, 514] on div "Skills Assessment Add 'Assessment' A custom skill's name cannot exceed 40 chara…" at bounding box center [704, 538] width 533 height 90
click at [532, 541] on input "Assessment" at bounding box center [704, 532] width 533 height 30
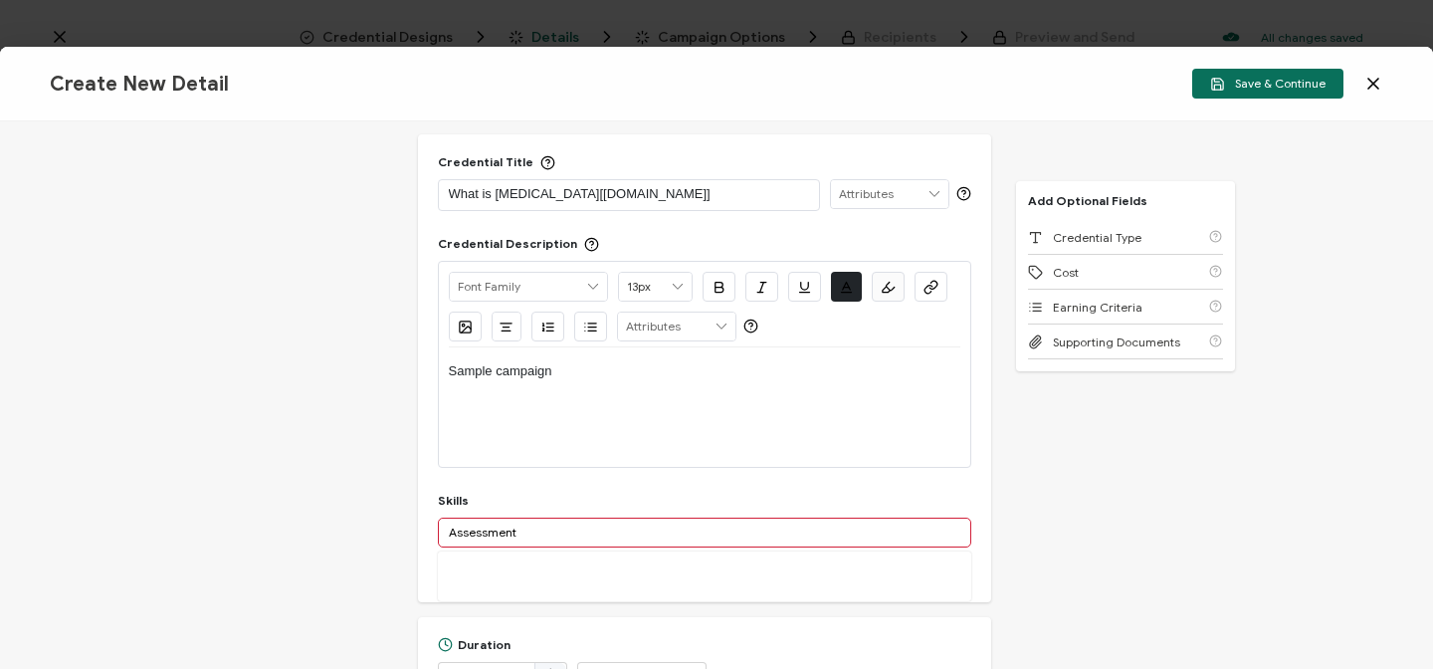
click at [532, 541] on input "Assessment" at bounding box center [704, 532] width 533 height 30
click at [552, 582] on button "Add 'Assessment'" at bounding box center [516, 576] width 136 height 30
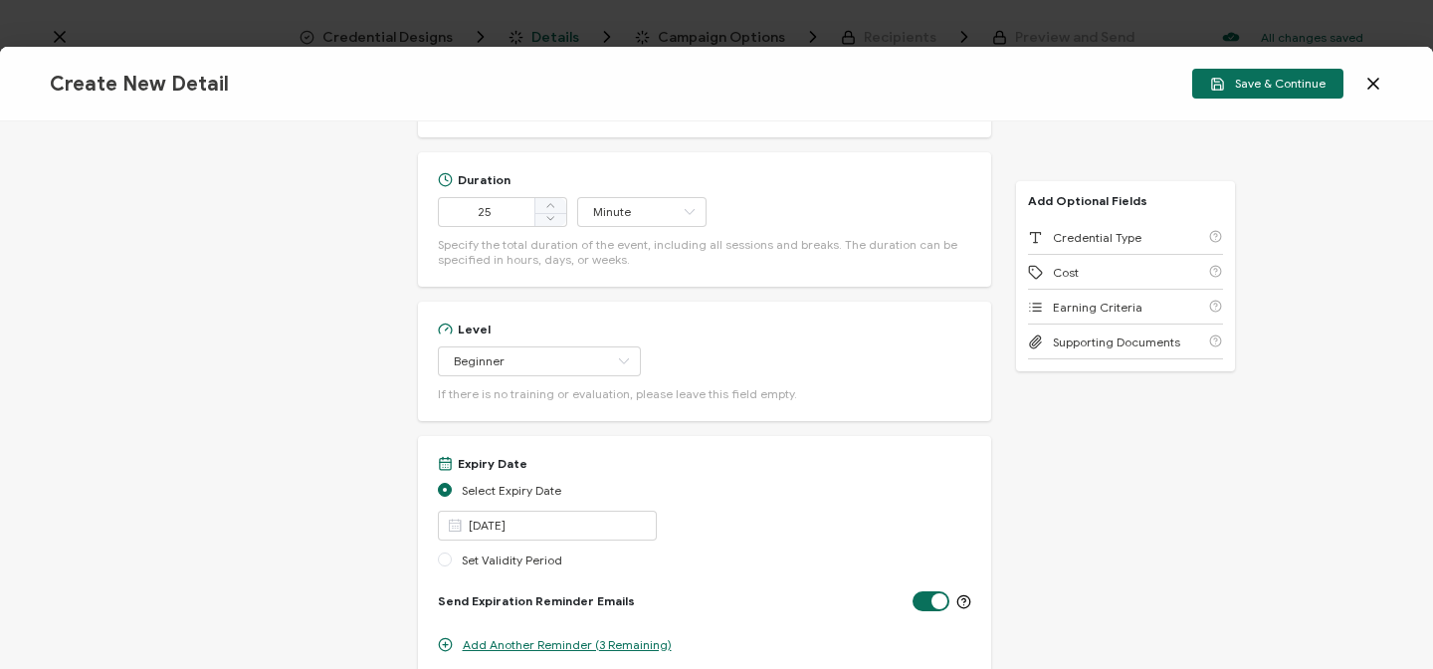
scroll to position [643, 0]
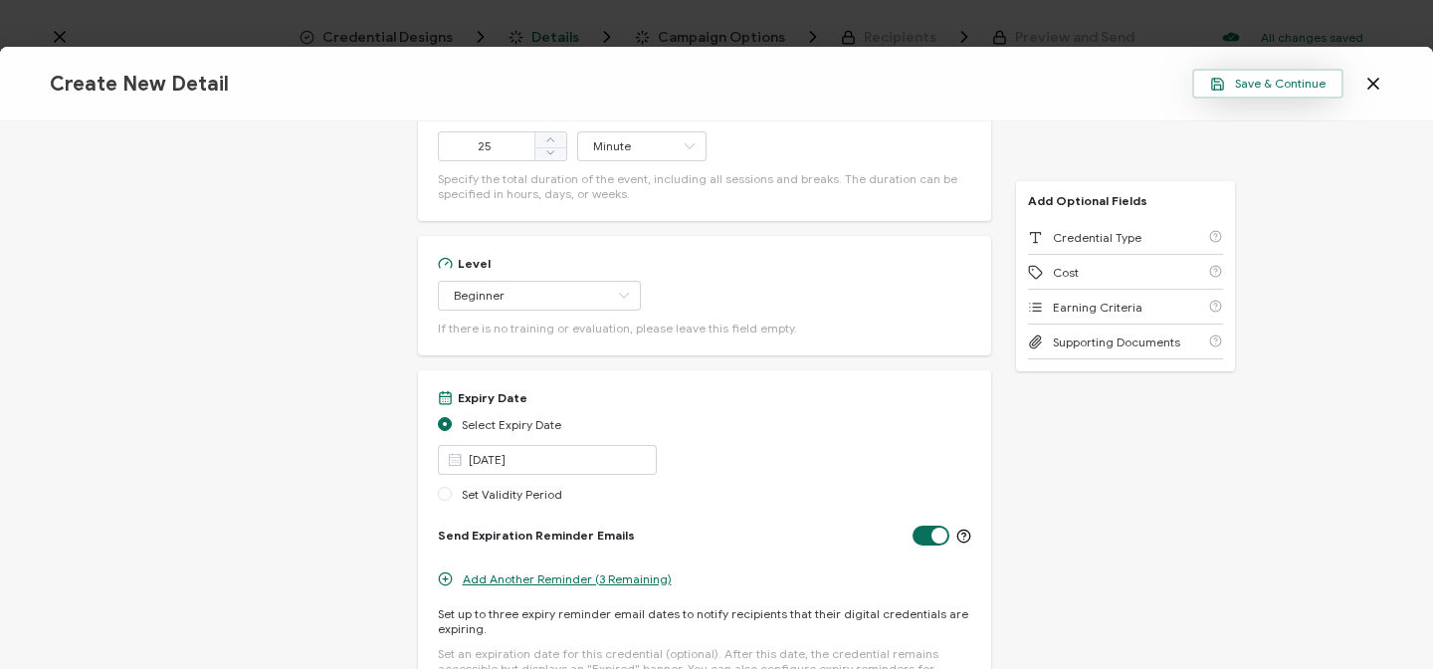
click at [1236, 79] on span "Save & Continue" at bounding box center [1267, 84] width 115 height 15
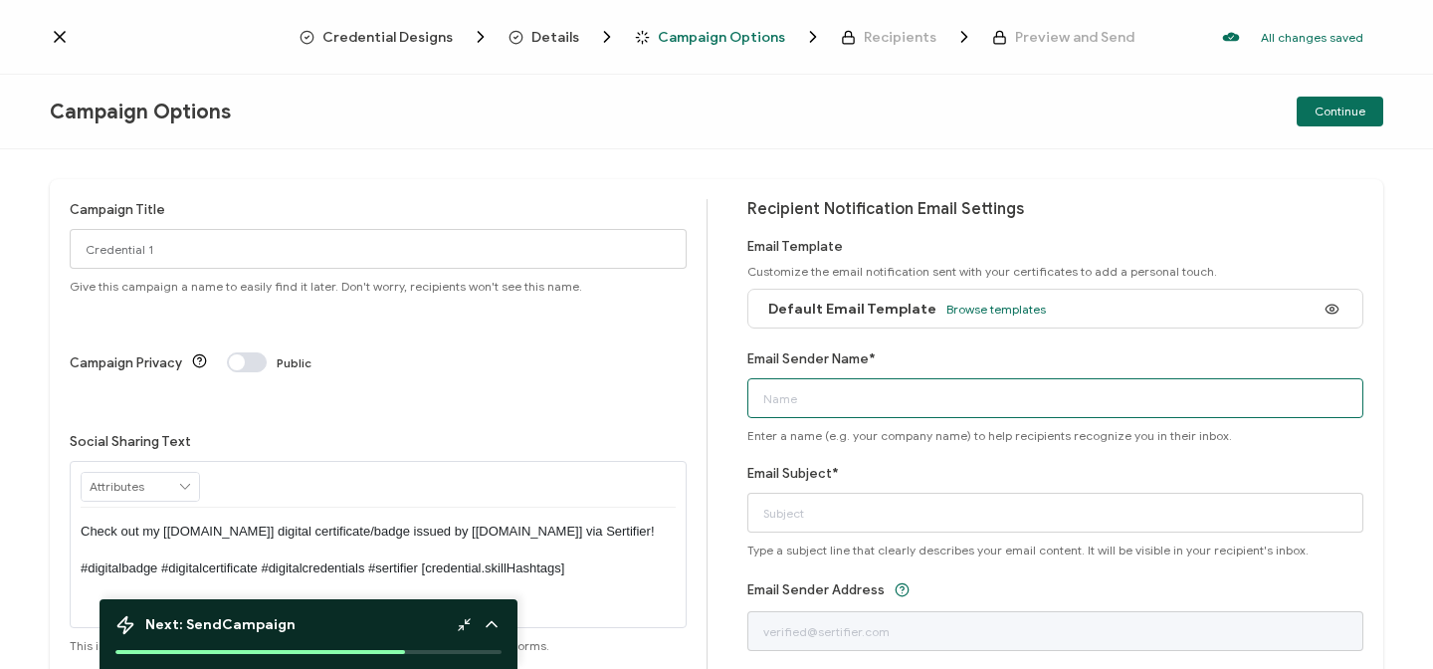
click at [844, 404] on input "Email Sender Name*" at bounding box center [1055, 398] width 617 height 40
click at [722, 390] on div "Campaign Title Credential 1 Give this campaign a name to easily find it later. …" at bounding box center [716, 445] width 1333 height 532
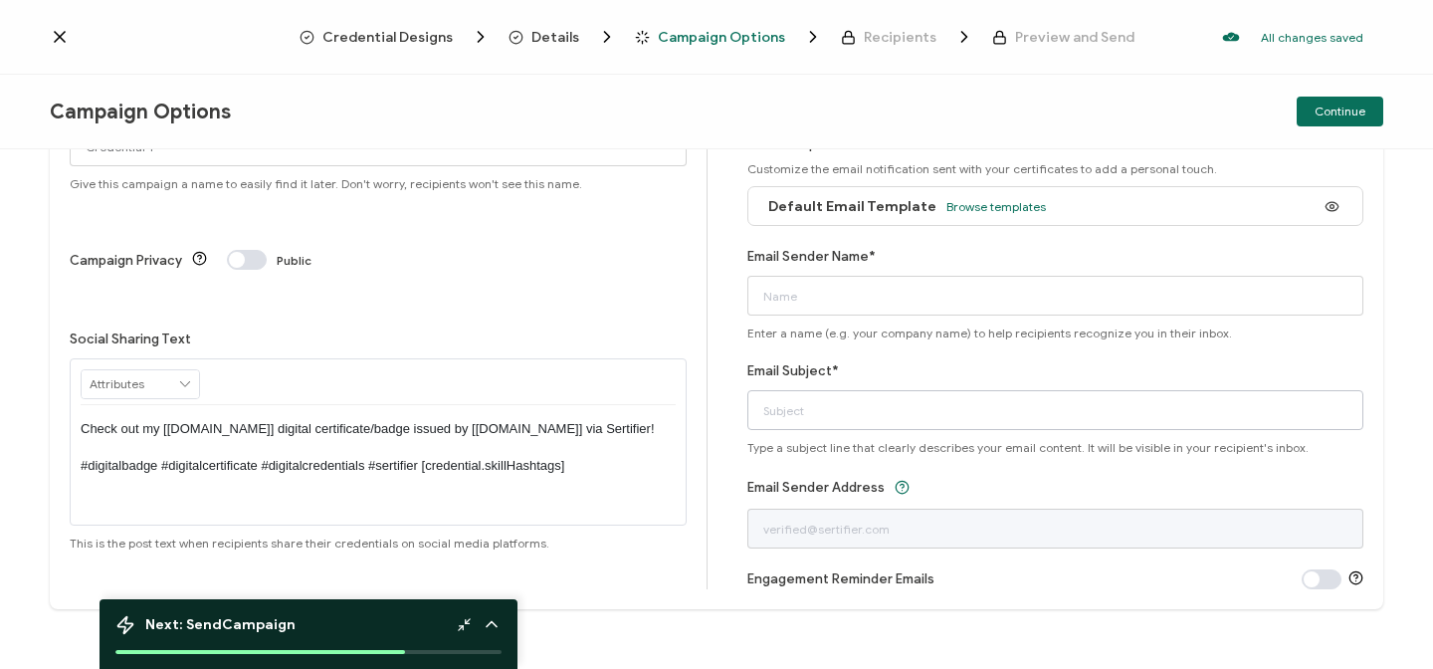
scroll to position [112, 0]
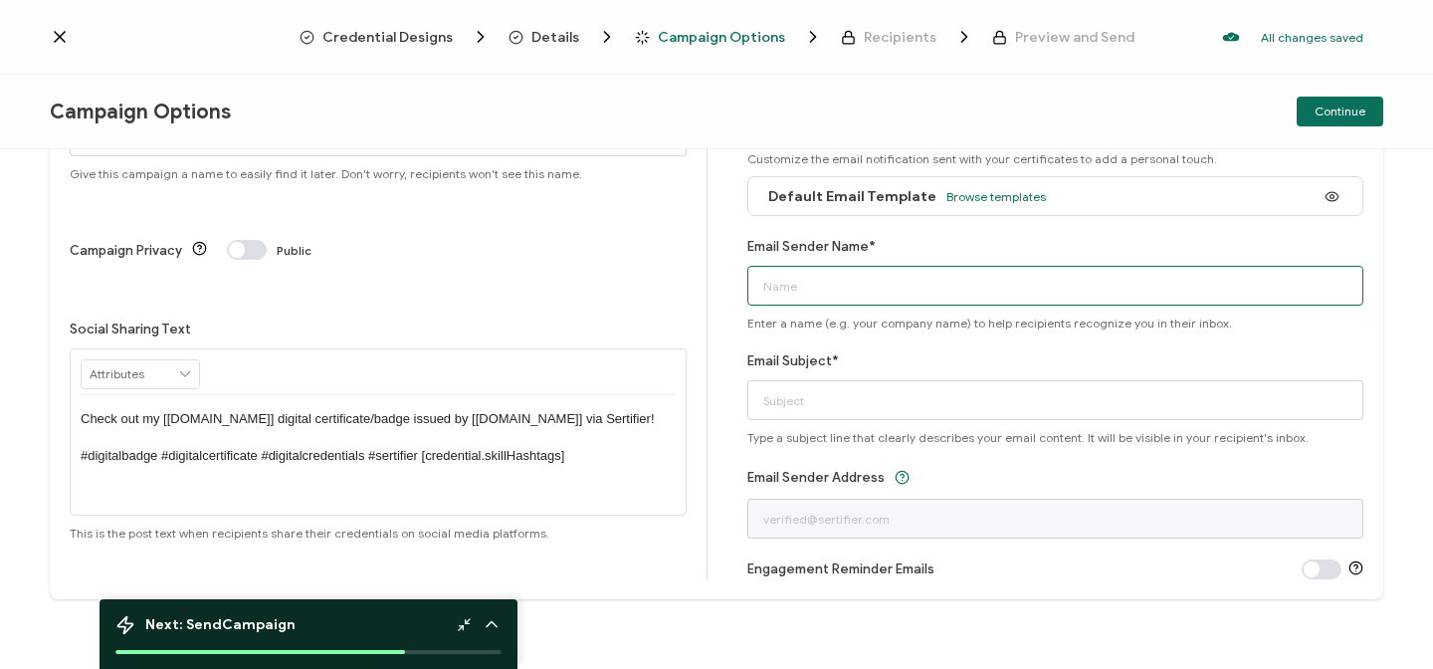
click at [765, 294] on input "Email Sender Name*" at bounding box center [1055, 286] width 617 height 40
click at [711, 497] on div "Campaign Title Credential 1 Give this campaign a name to easily find it later. …" at bounding box center [716, 333] width 1333 height 532
click at [794, 280] on input "Email Sender Name*" at bounding box center [1055, 286] width 617 height 40
type input "Test"
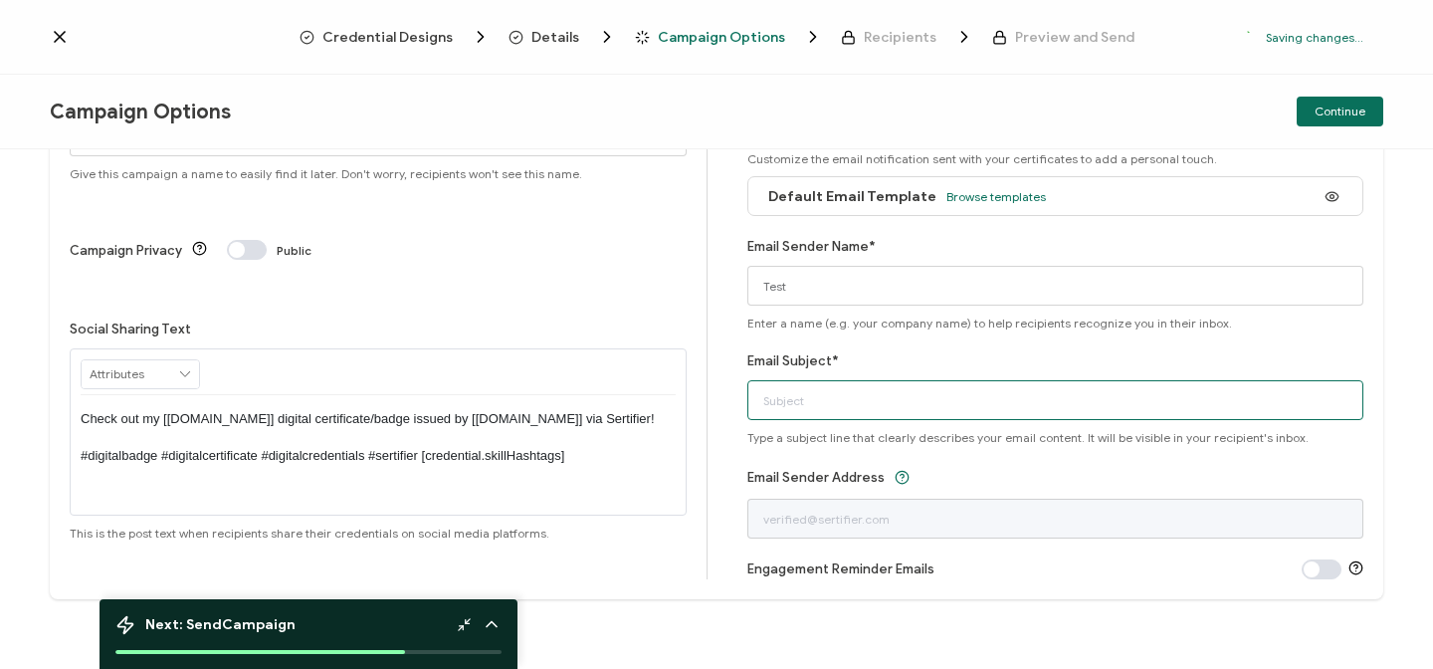
click at [779, 403] on input "Email Subject*" at bounding box center [1055, 400] width 617 height 40
type input "Test"
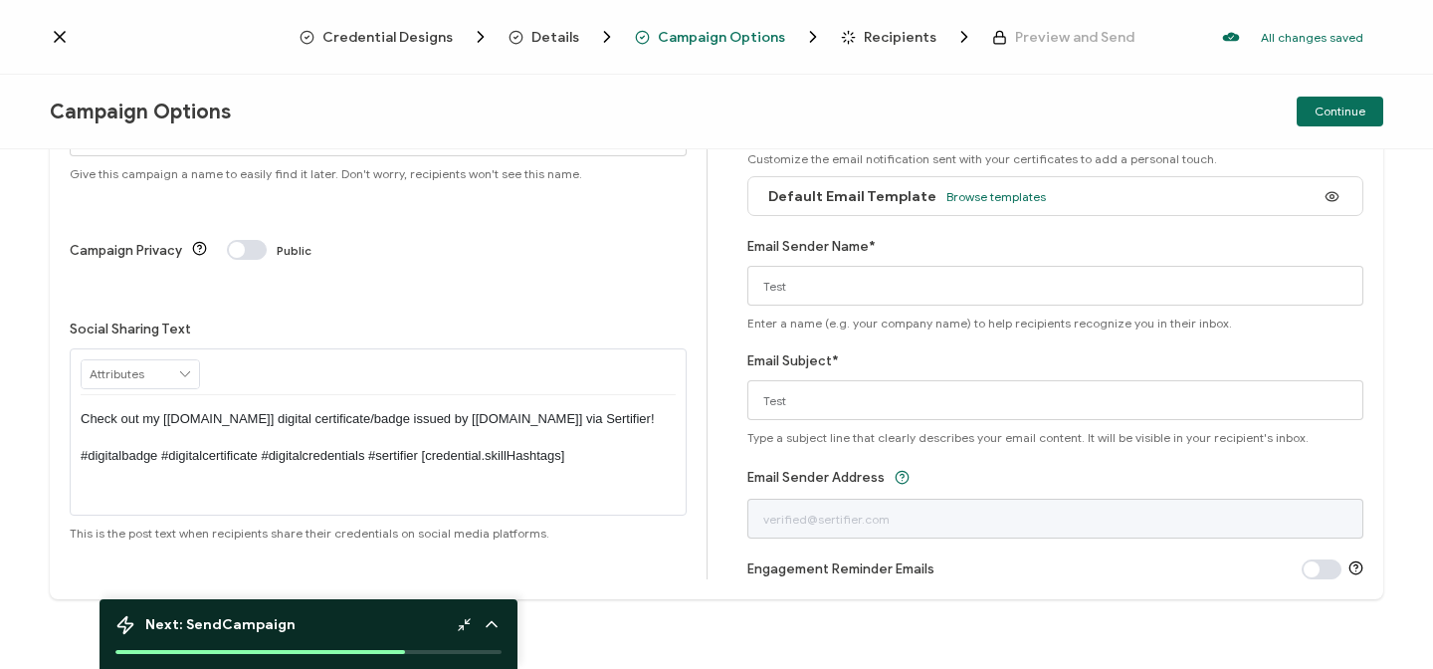
click at [690, 525] on div "Campaign Title Credential 1 Give this campaign a name to easily find it later. …" at bounding box center [389, 333] width 638 height 493
click at [1360, 106] on span "Continue" at bounding box center [1339, 111] width 51 height 12
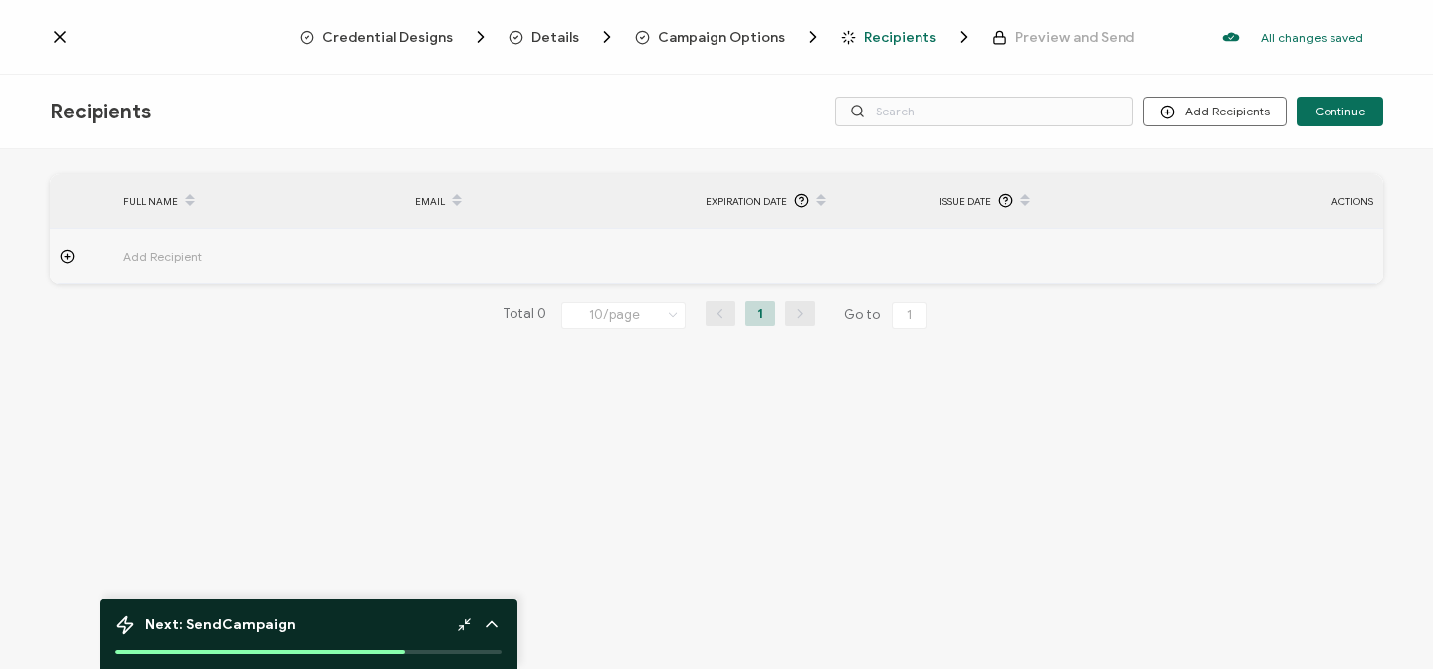
click at [69, 256] on icon at bounding box center [67, 256] width 5 height 0
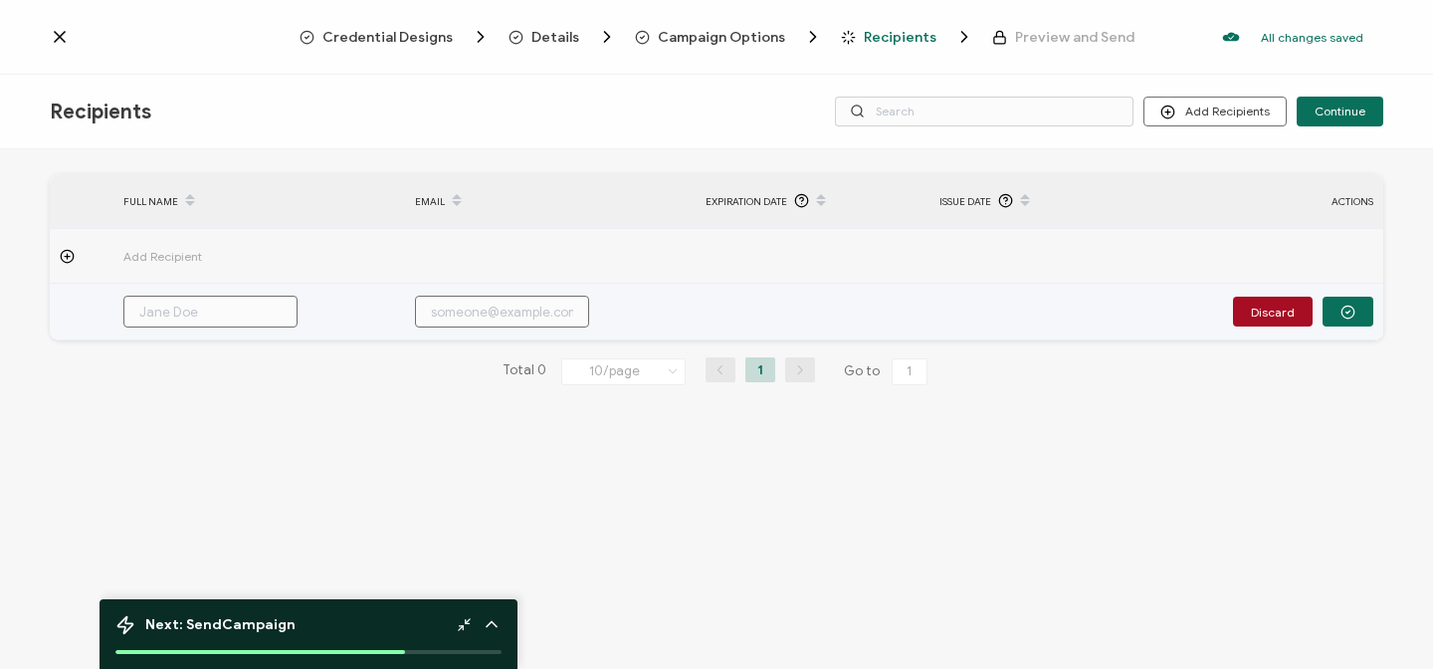
click at [165, 308] on input "text" at bounding box center [210, 312] width 174 height 32
type input "l"
type input "lo"
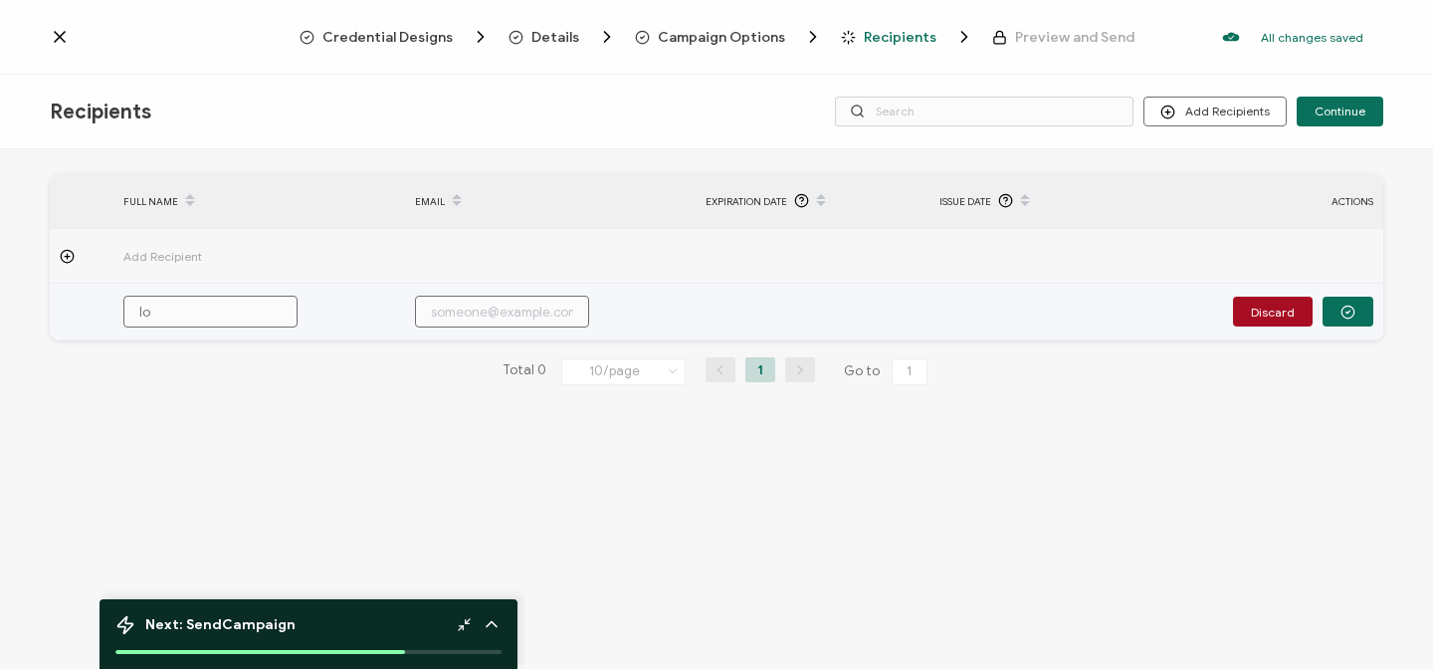
type input "lol"
type input "loli"
type input "lolit"
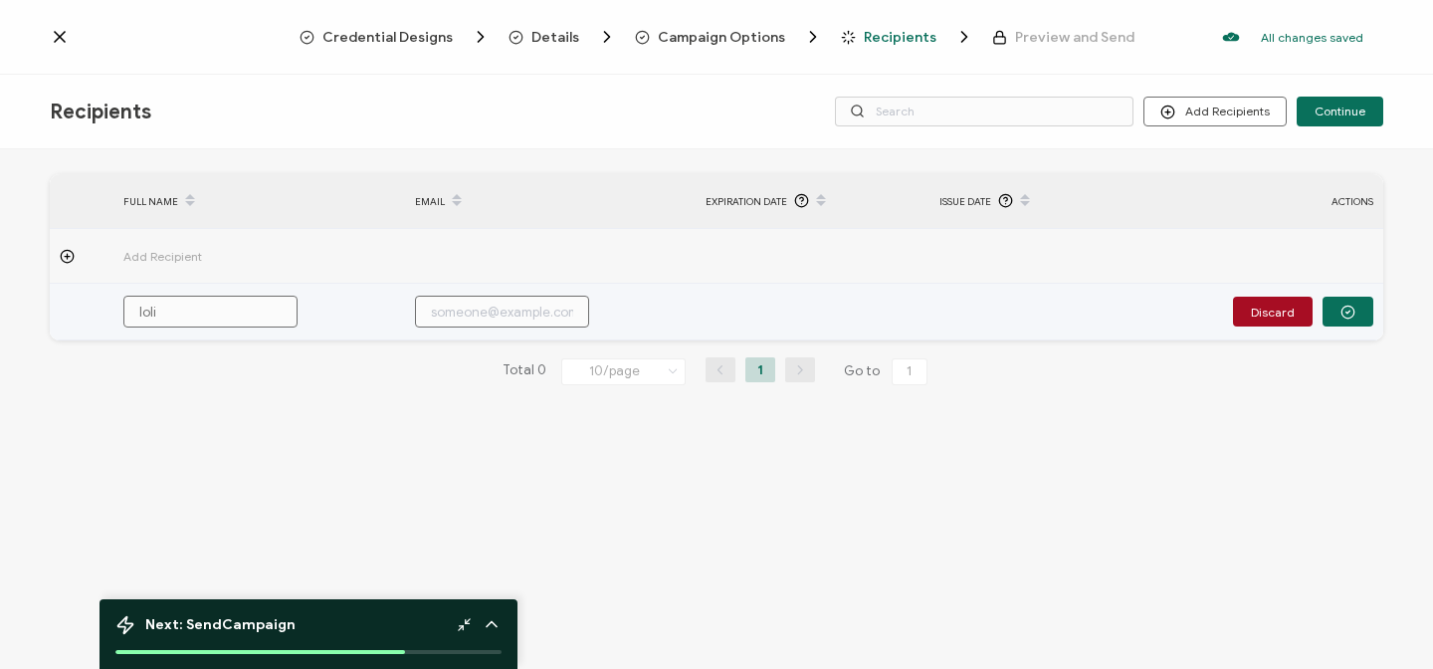
type input "lolit"
type input "lolita"
type input "lolita."
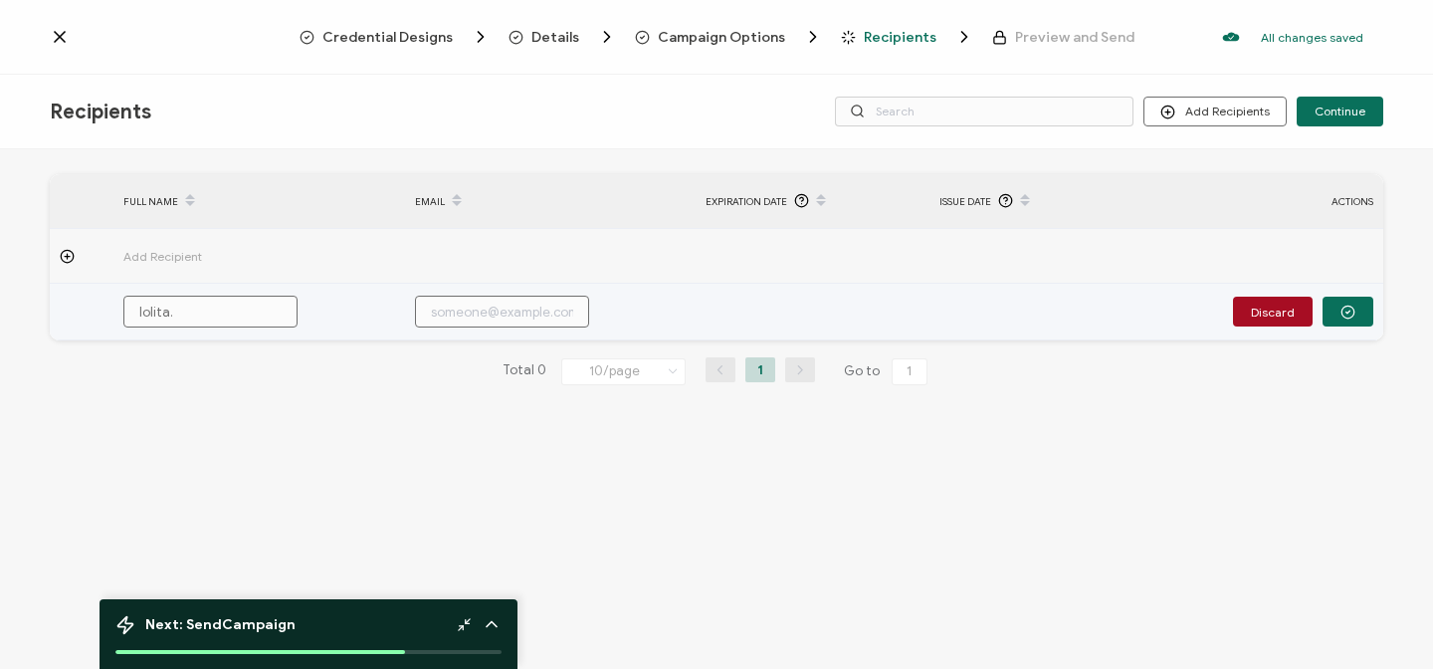
type input "lolita.m"
type input "[DOMAIN_NAME]"
type input "lolita.[PERSON_NAME]"
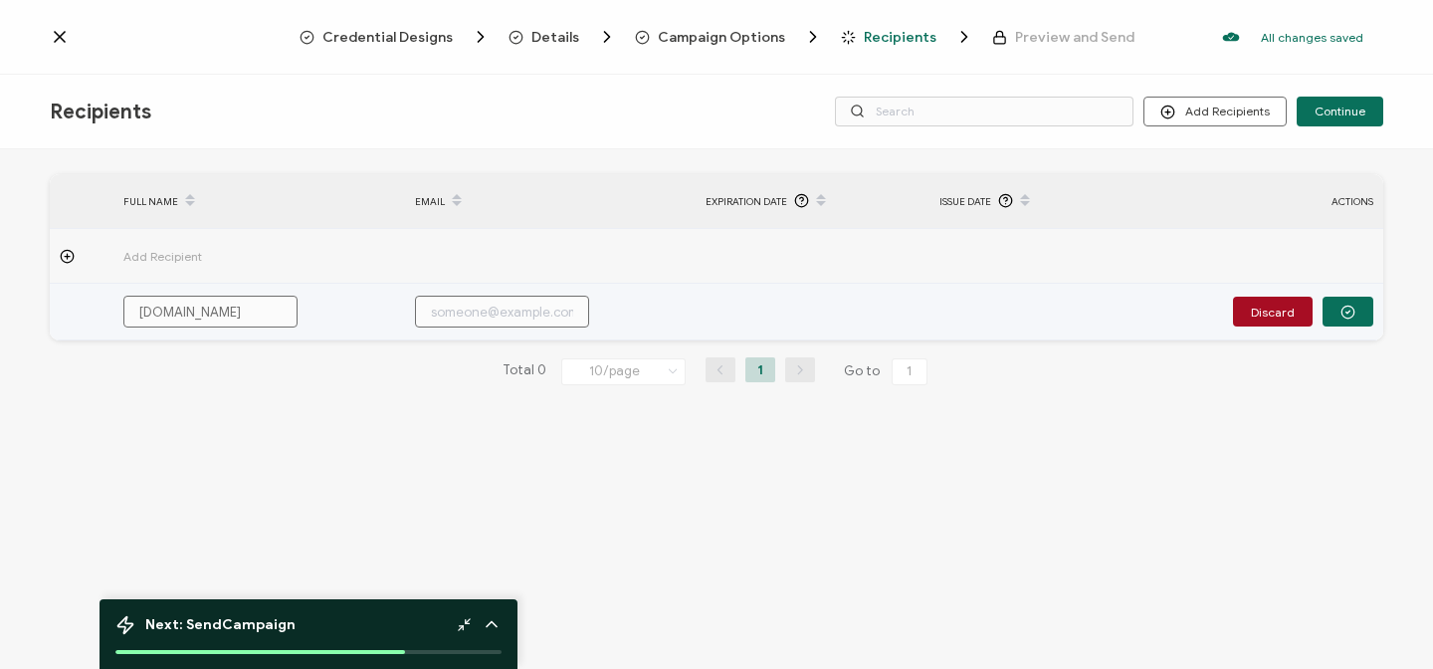
type input "lolita.[PERSON_NAME]"
type input "lolita.melh"
type input "lolita.melha"
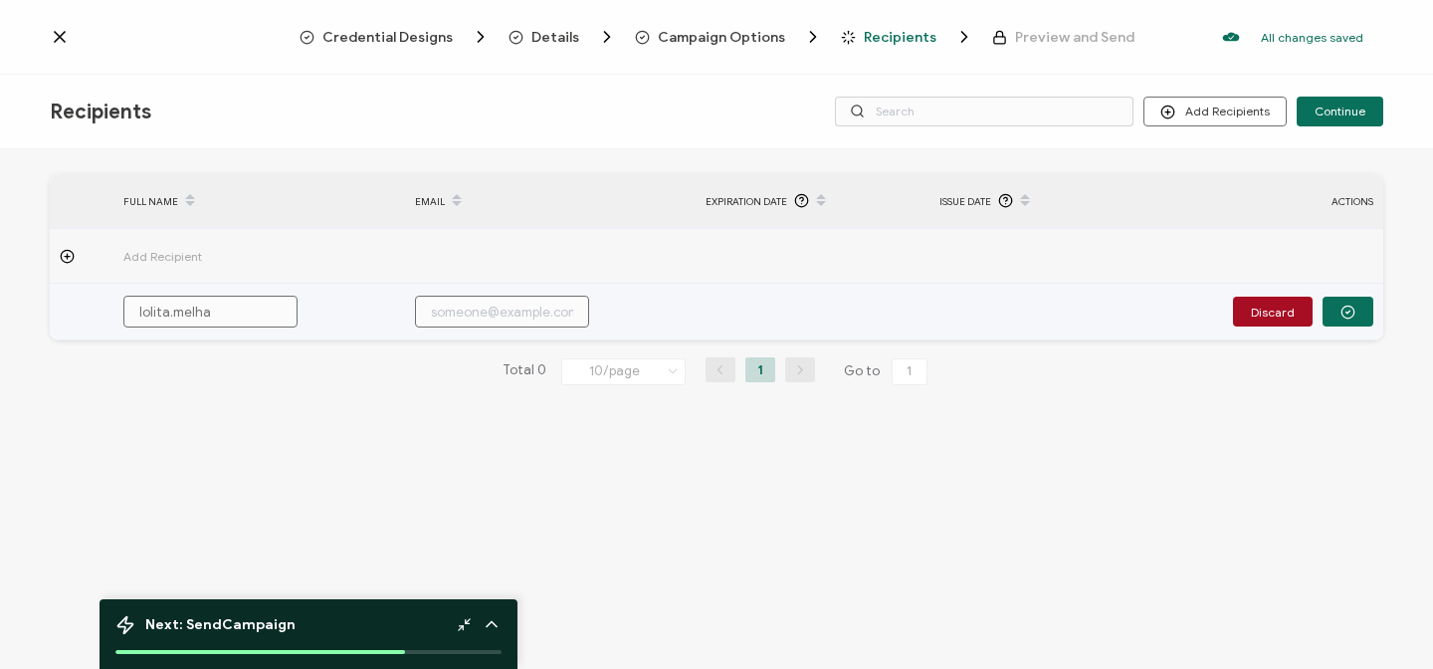
type input "lolita.melhad"
type input "lolita.[PERSON_NAME]"
type input "lolita.[PERSON_NAME]@"
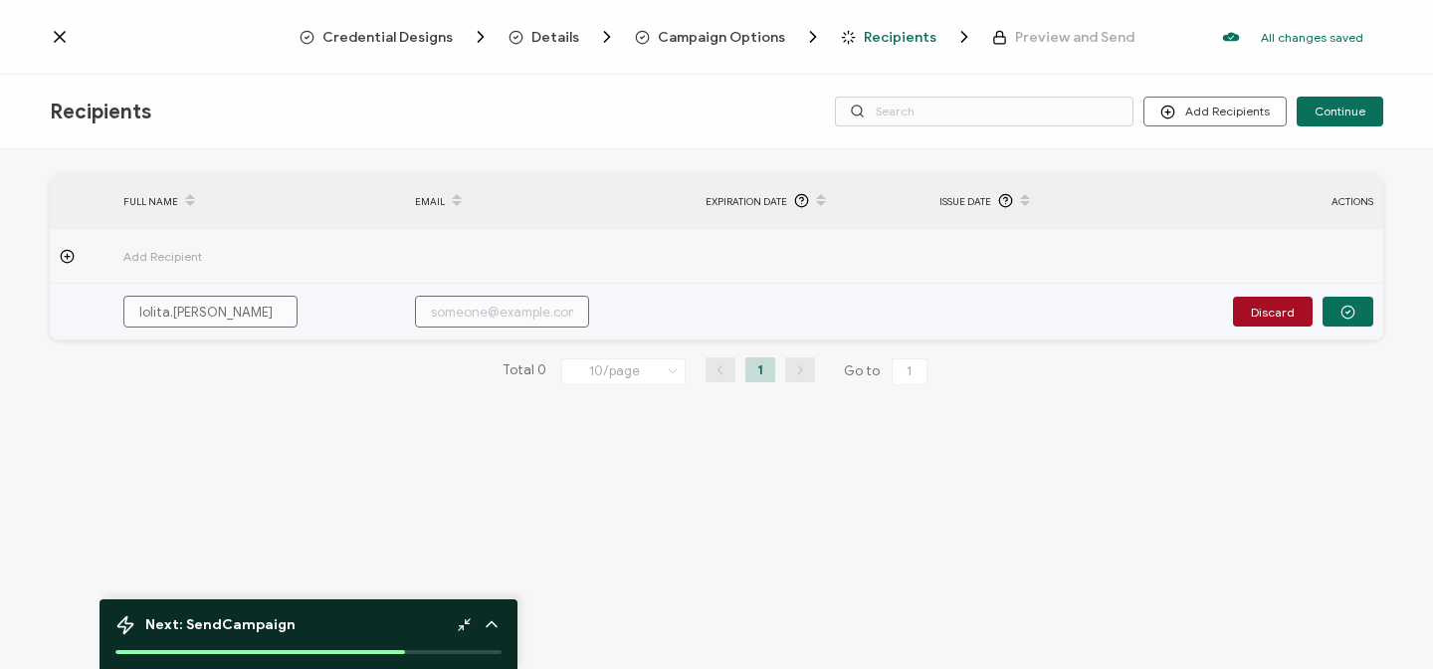
type input "lolita.[PERSON_NAME]@"
type input "lolita.[PERSON_NAME]@g"
type input "lolita.[PERSON_NAME]@gm"
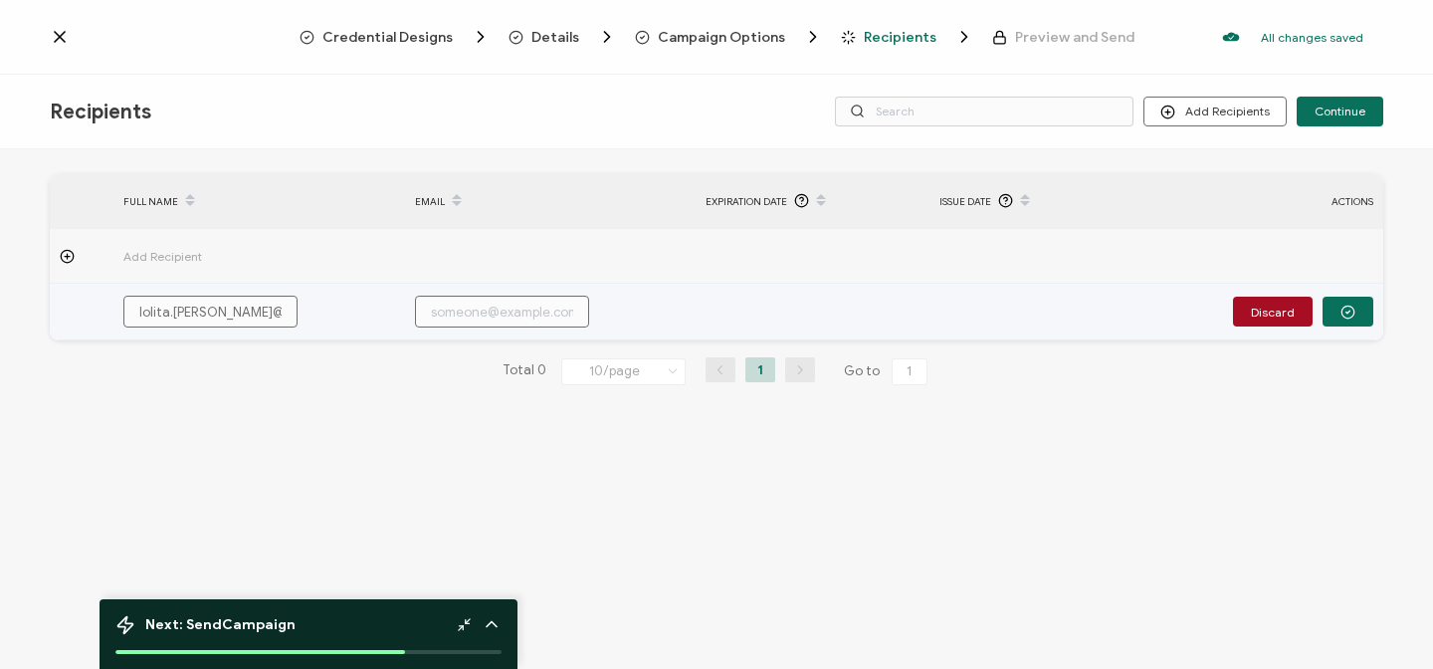
type input "lolita.[PERSON_NAME]@gma"
type input "lolita.[PERSON_NAME]@gmai"
type input "[EMAIL_ADDRESS][PERSON_NAME]"
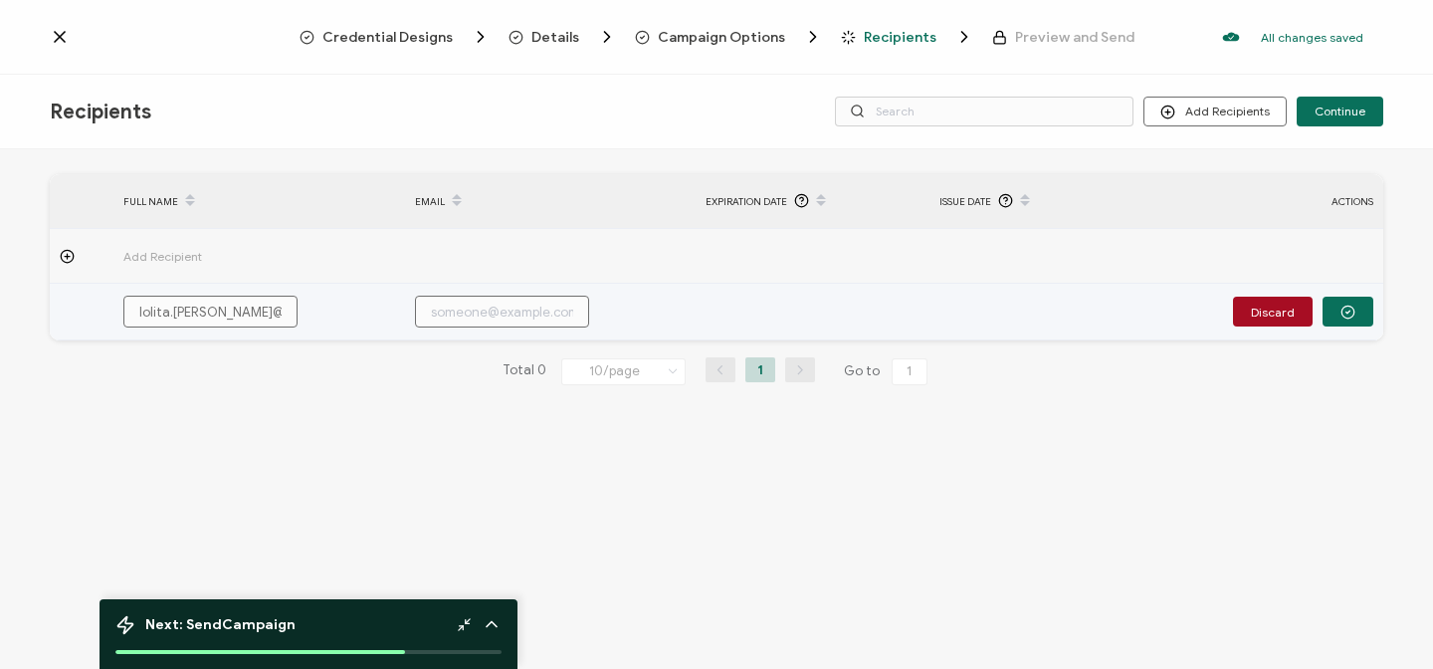
type input "[EMAIL_ADDRESS][PERSON_NAME]"
type input "[EMAIL_ADDRESS][PERSON_NAME]."
type input "lolita.[PERSON_NAME]@gmail.c"
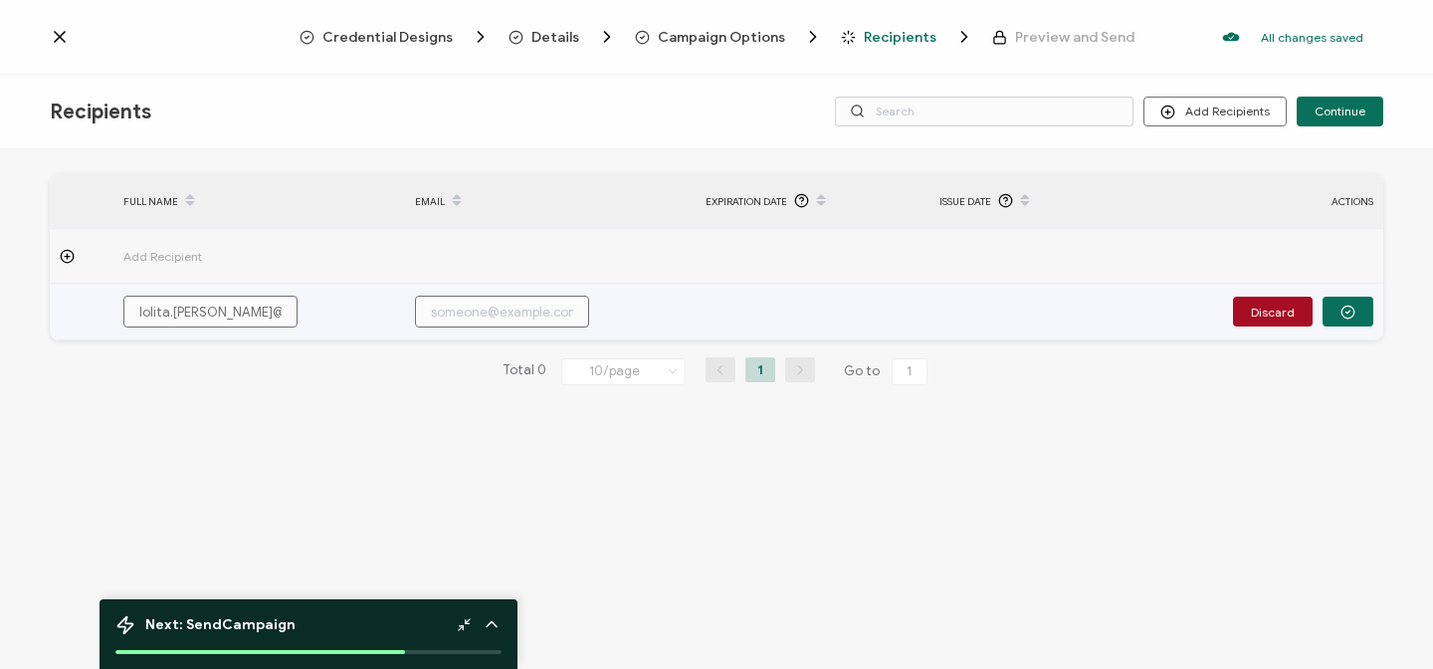
type input "[EMAIL_ADDRESS][PERSON_NAME][DOMAIN_NAME]"
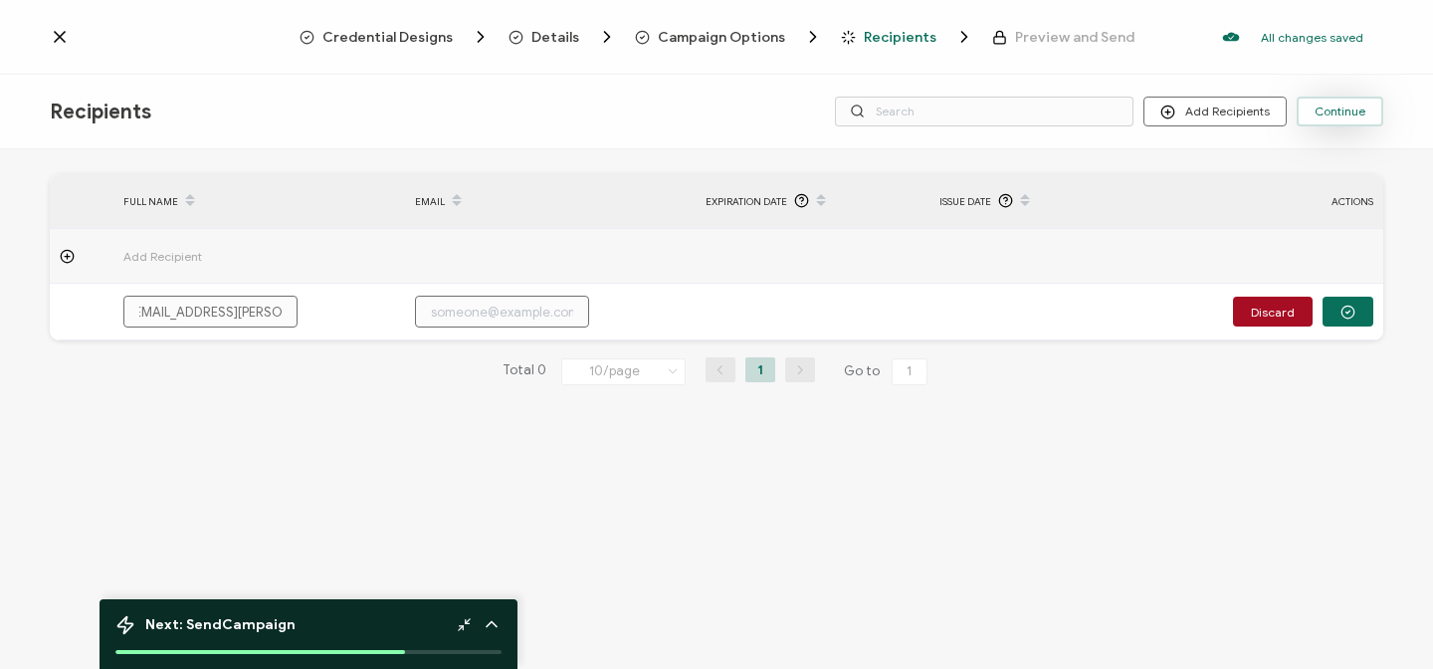
type input "[EMAIL_ADDRESS][PERSON_NAME][DOMAIN_NAME]"
click at [1341, 112] on span "Continue" at bounding box center [1339, 111] width 51 height 12
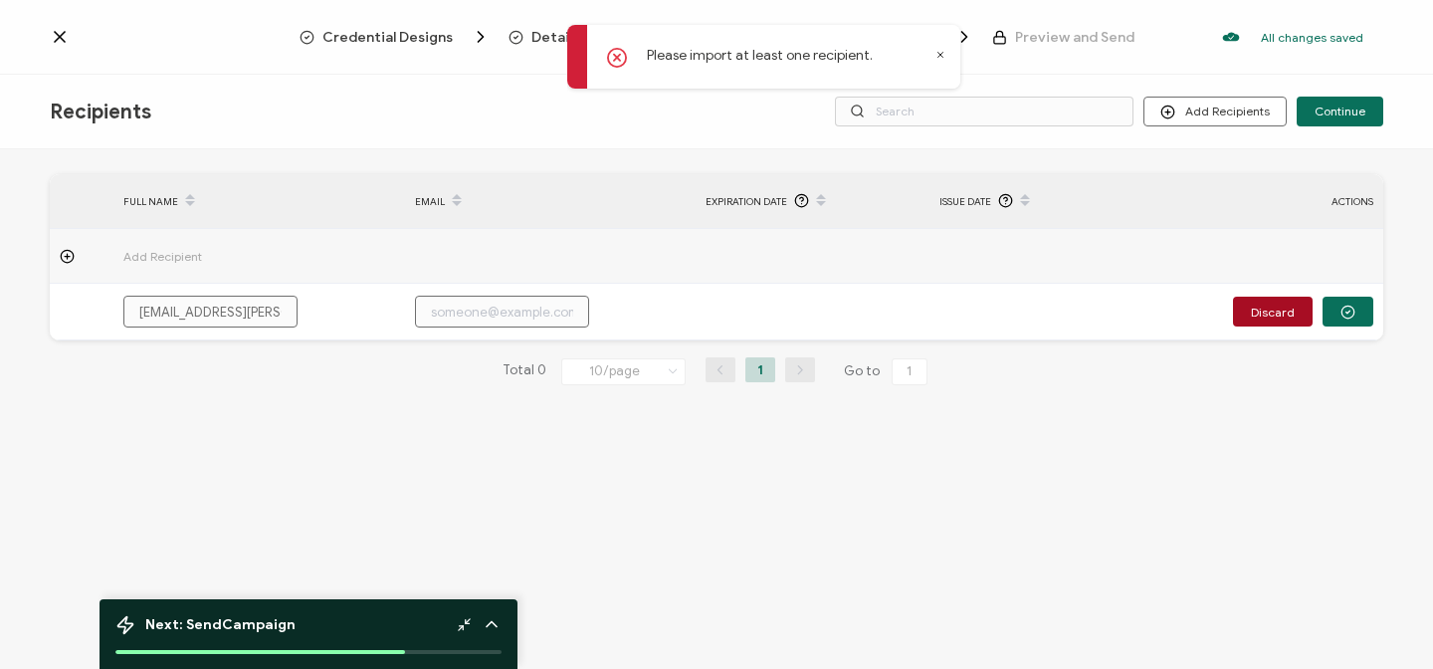
click at [792, 57] on p "Please import at least one recipient." at bounding box center [760, 55] width 226 height 21
click at [65, 249] on icon at bounding box center [67, 256] width 15 height 15
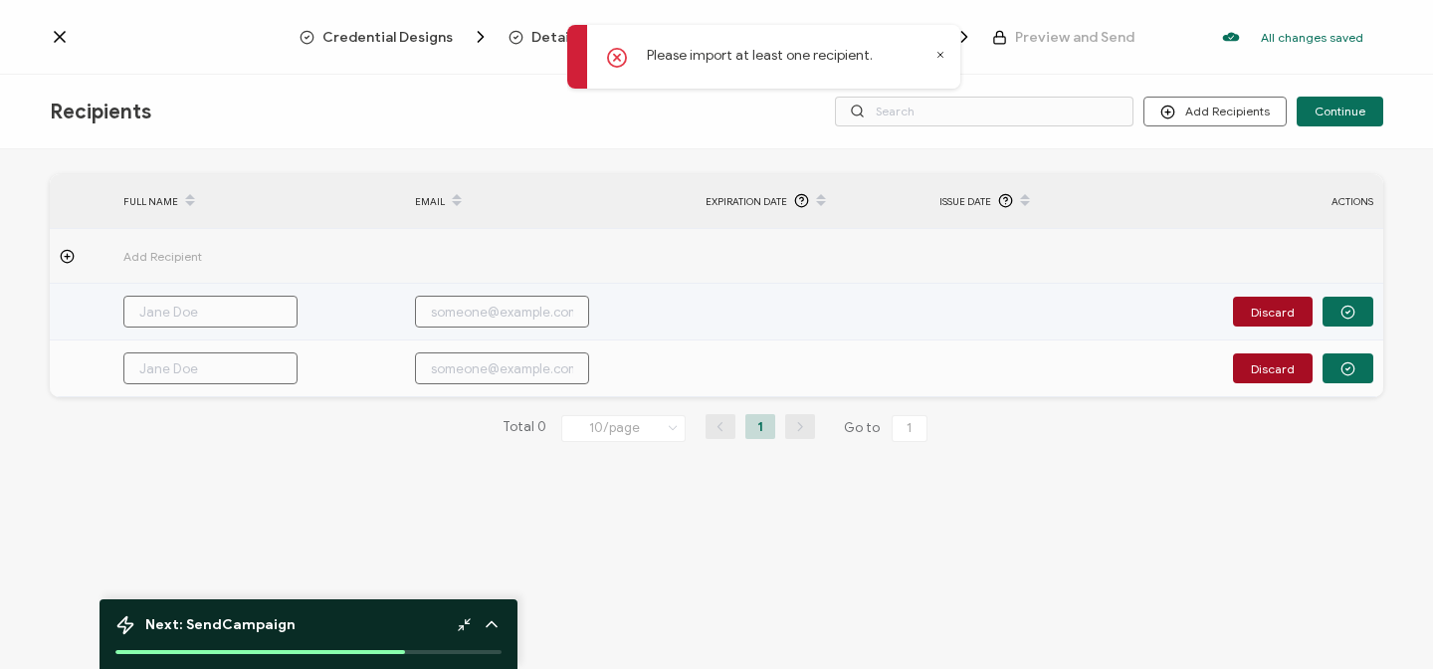
click at [161, 299] on input "text" at bounding box center [210, 312] width 174 height 32
type input "L"
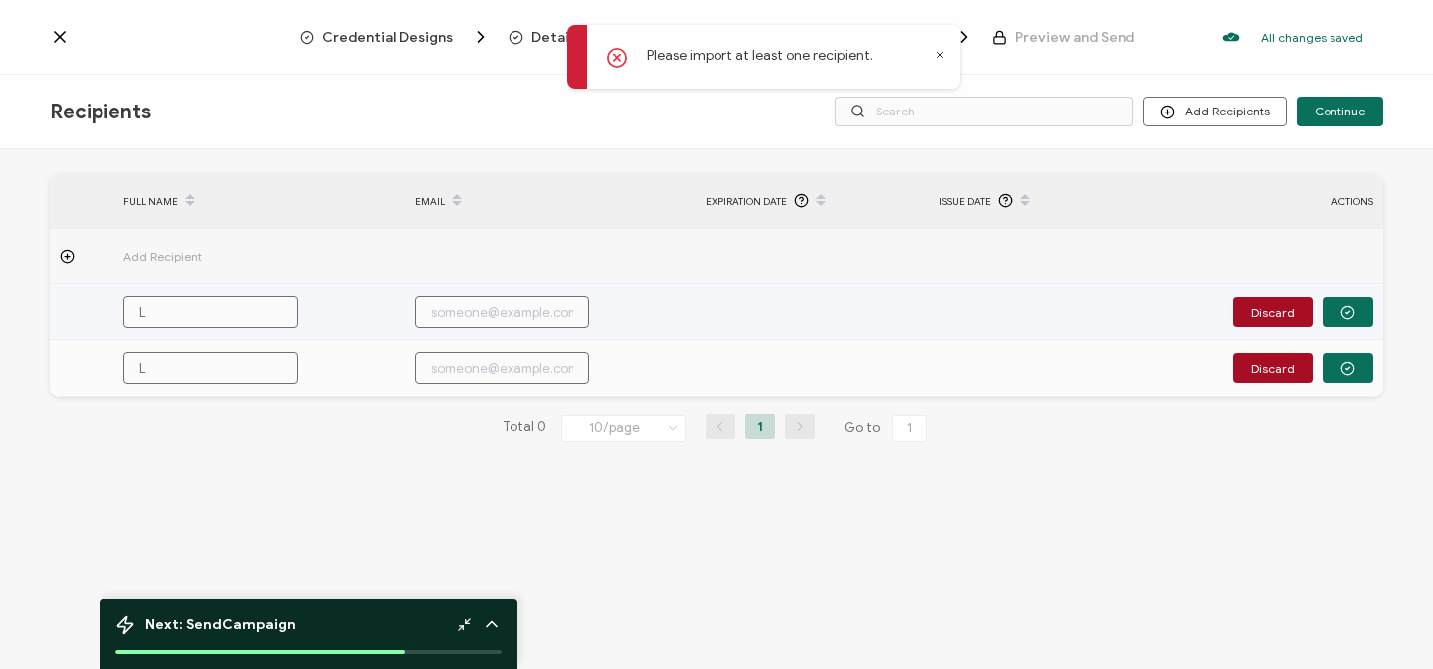
type input "Lo"
type input "Lol"
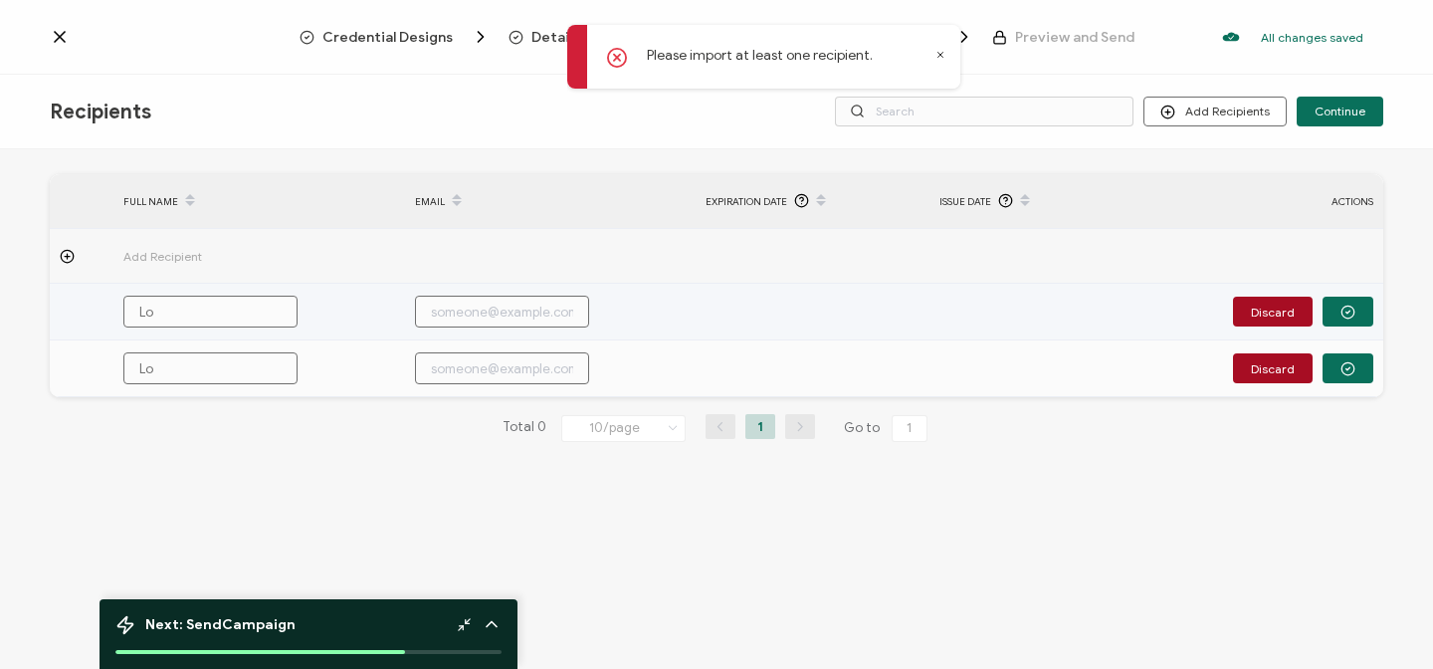
type input "Lol"
type input "Loli"
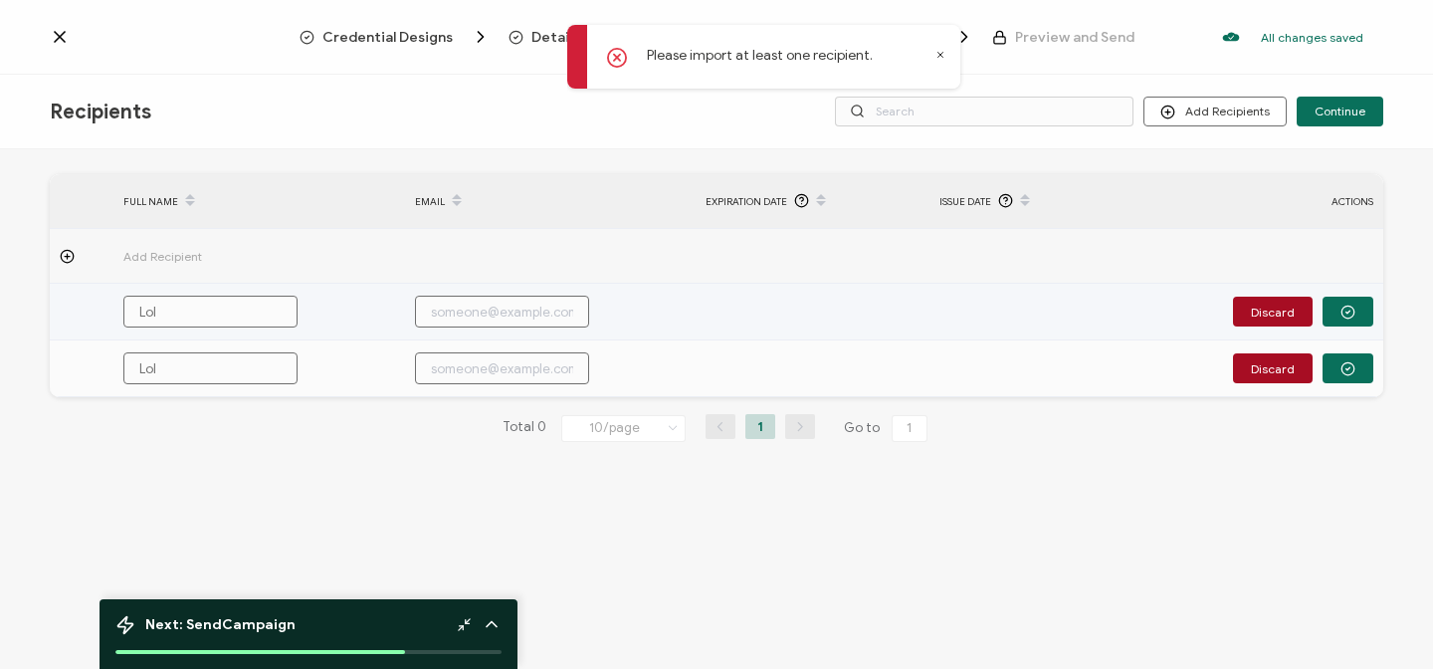
type input "Loli"
type input "Lolit"
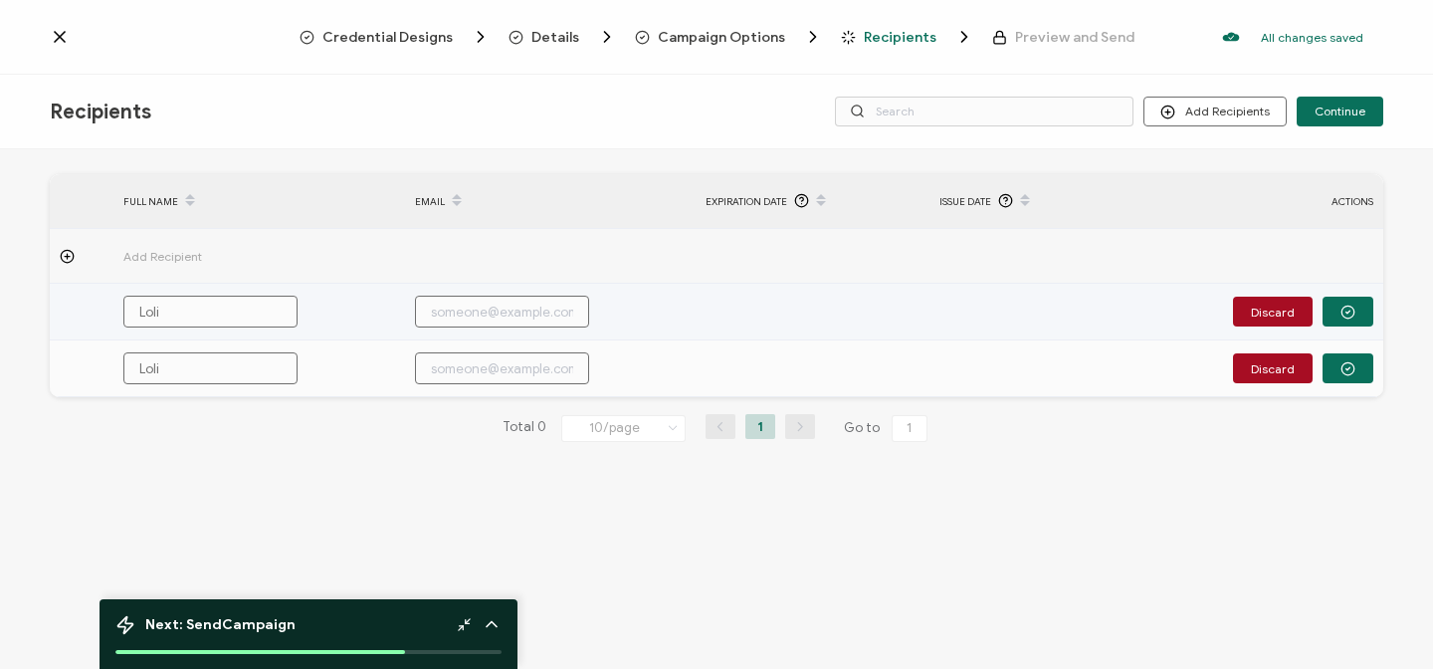
type input "Lolit"
type input "Lolita"
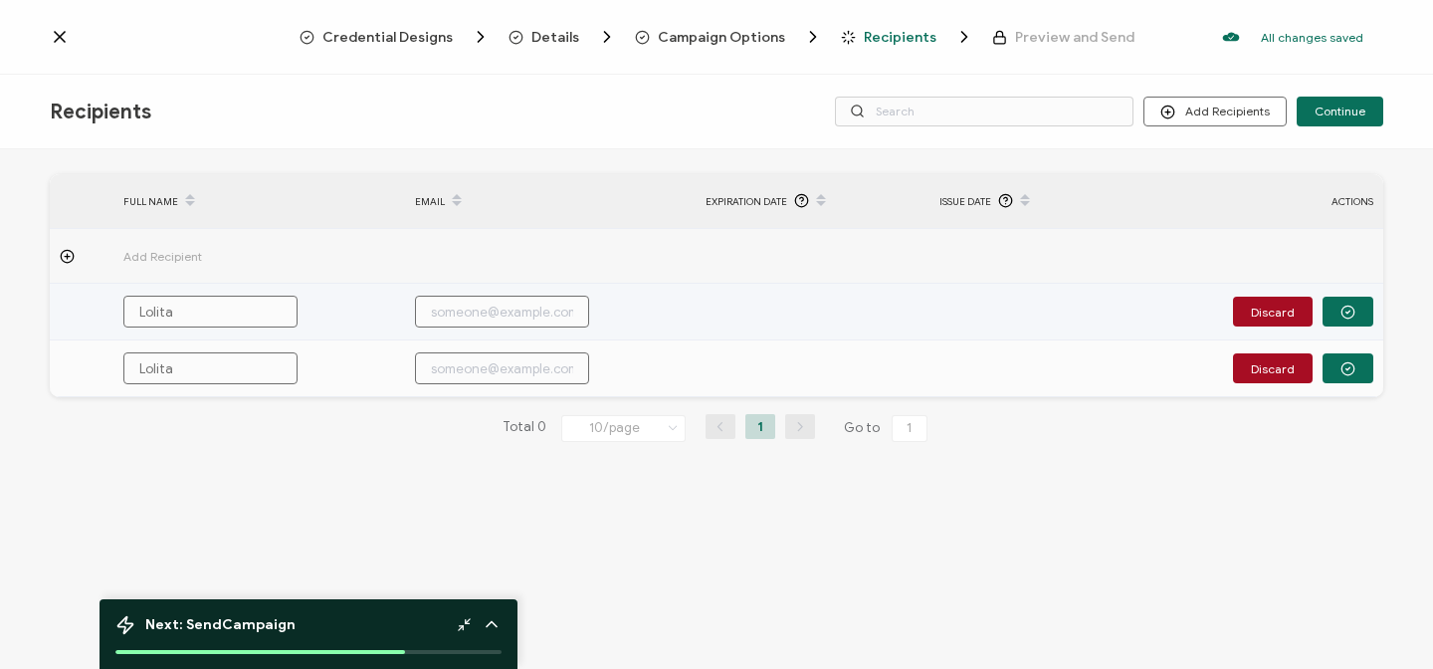
type input "Lolita"
type input "[PERSON_NAME]"
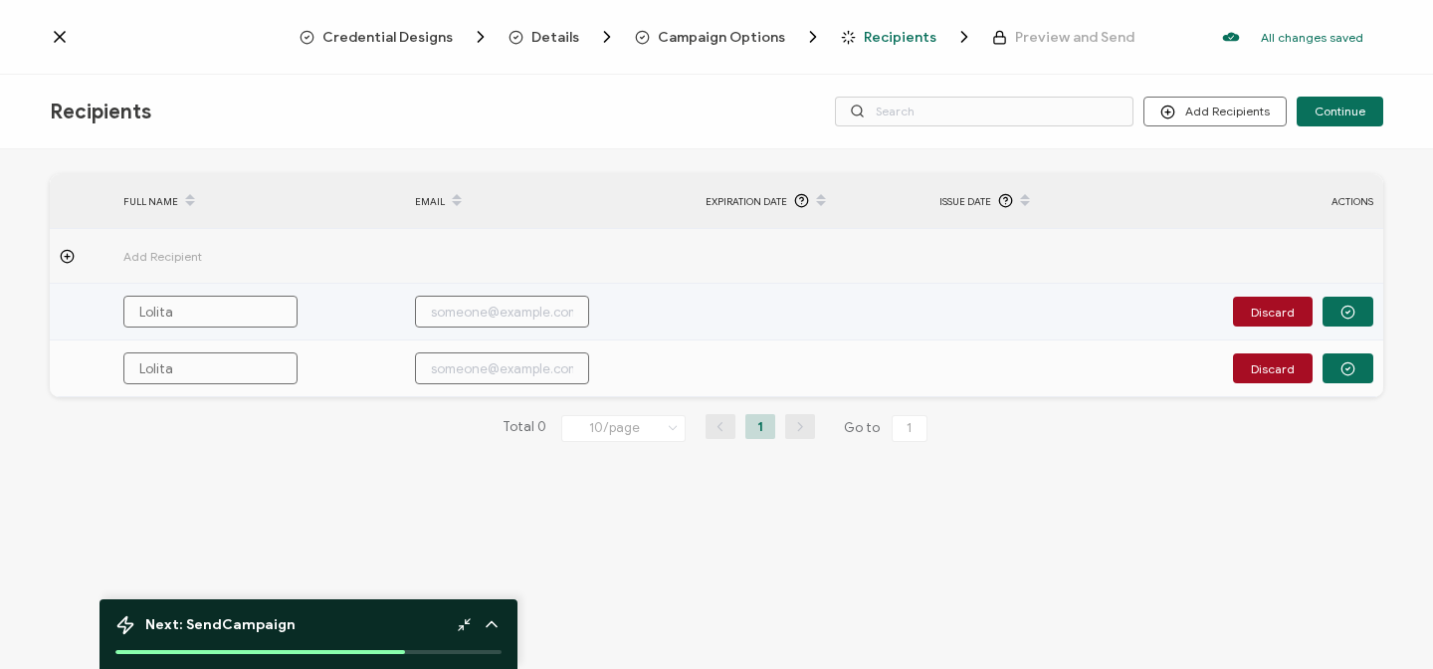
type input "[PERSON_NAME]"
type input "Lolita Me"
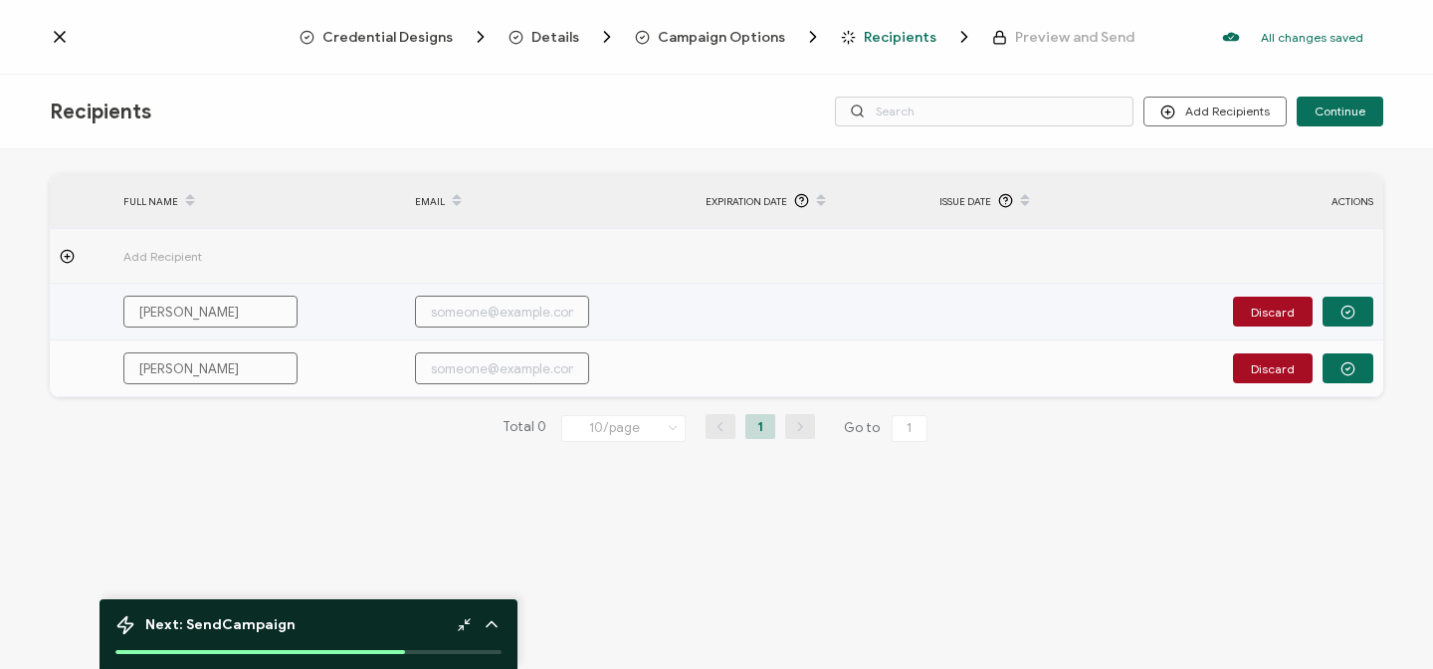
type input "Lolita Me"
type input "[PERSON_NAME]"
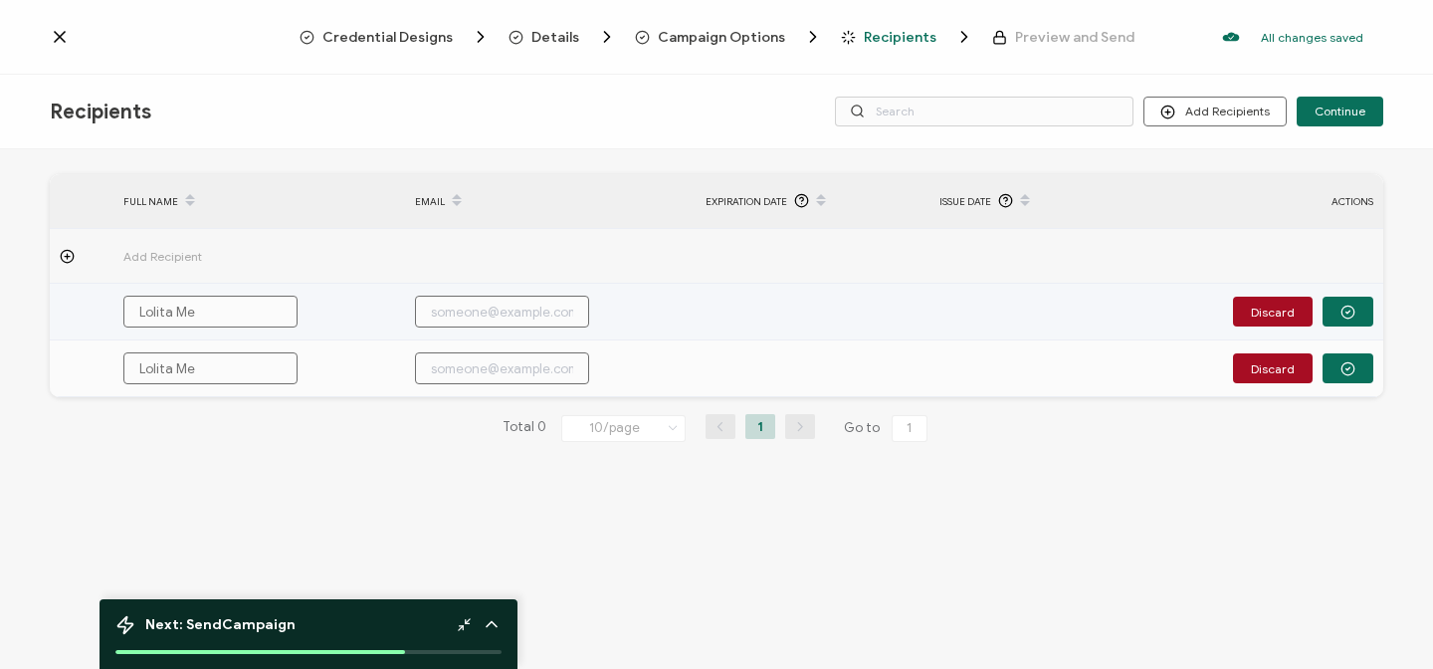
type input "[PERSON_NAME]"
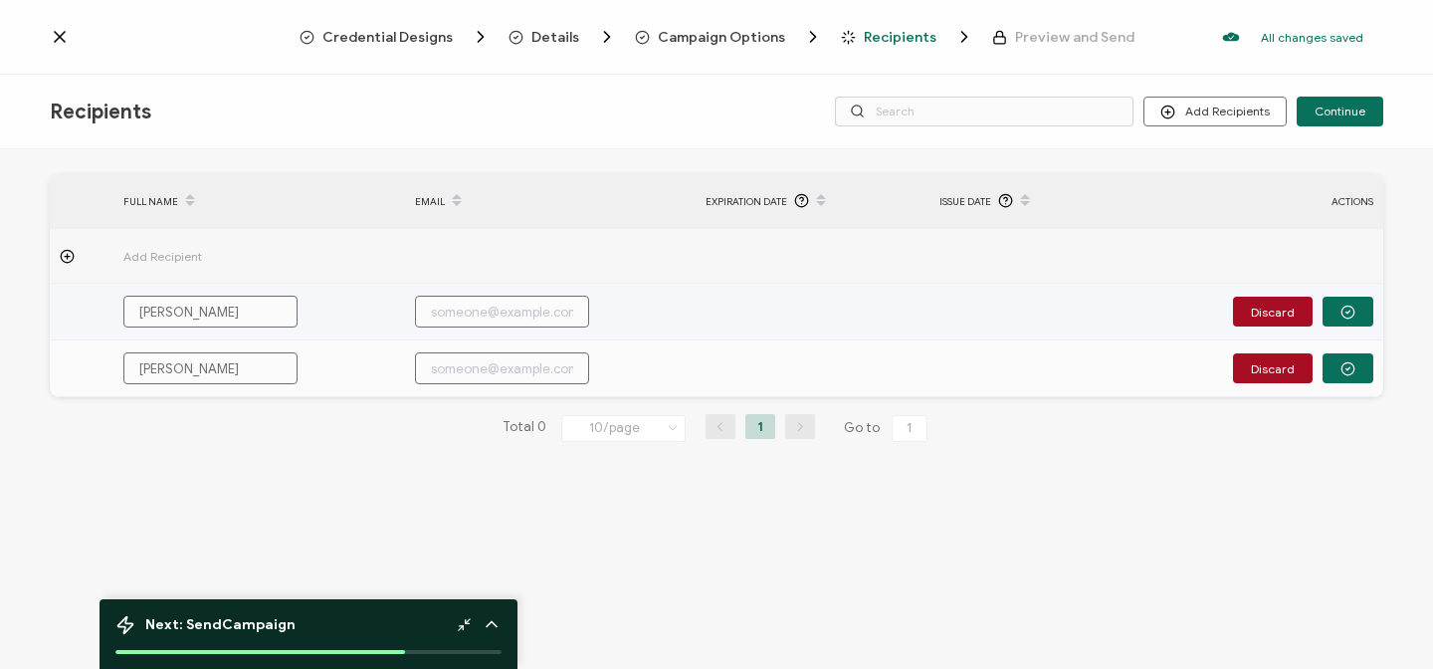
type input "[PERSON_NAME]"
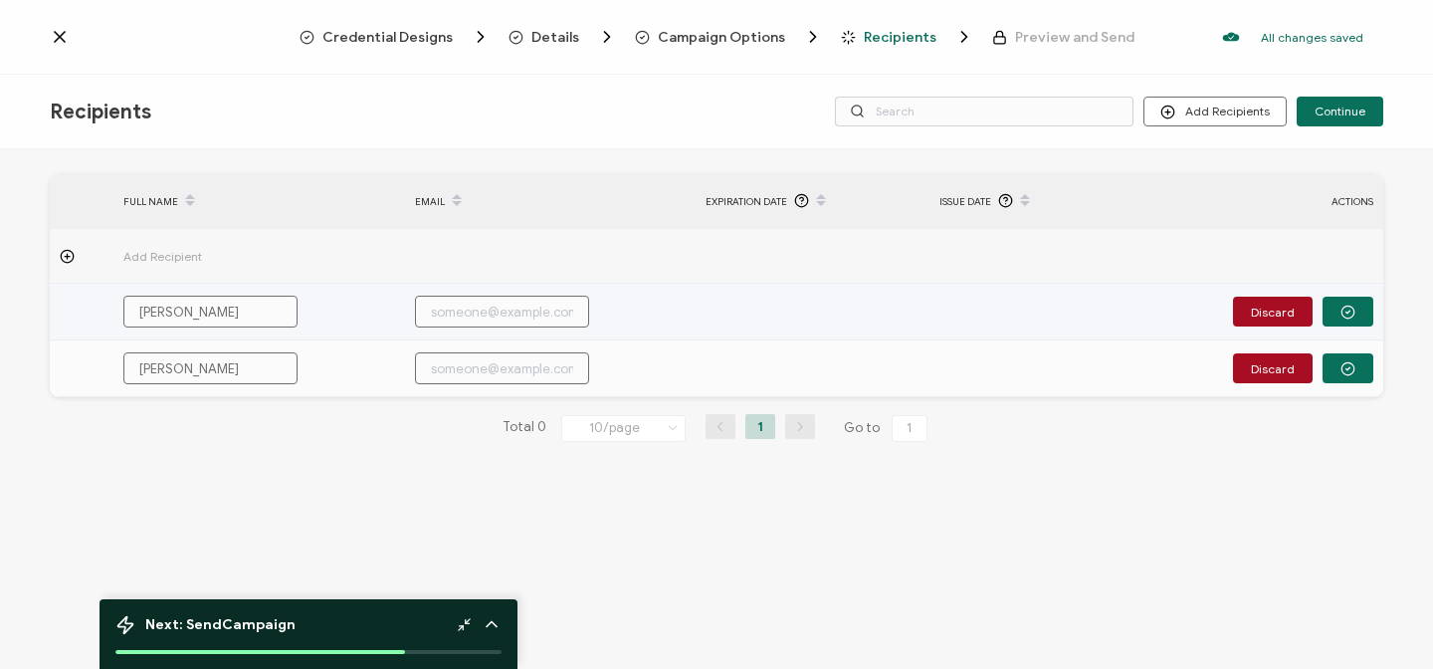
type input "[PERSON_NAME]"
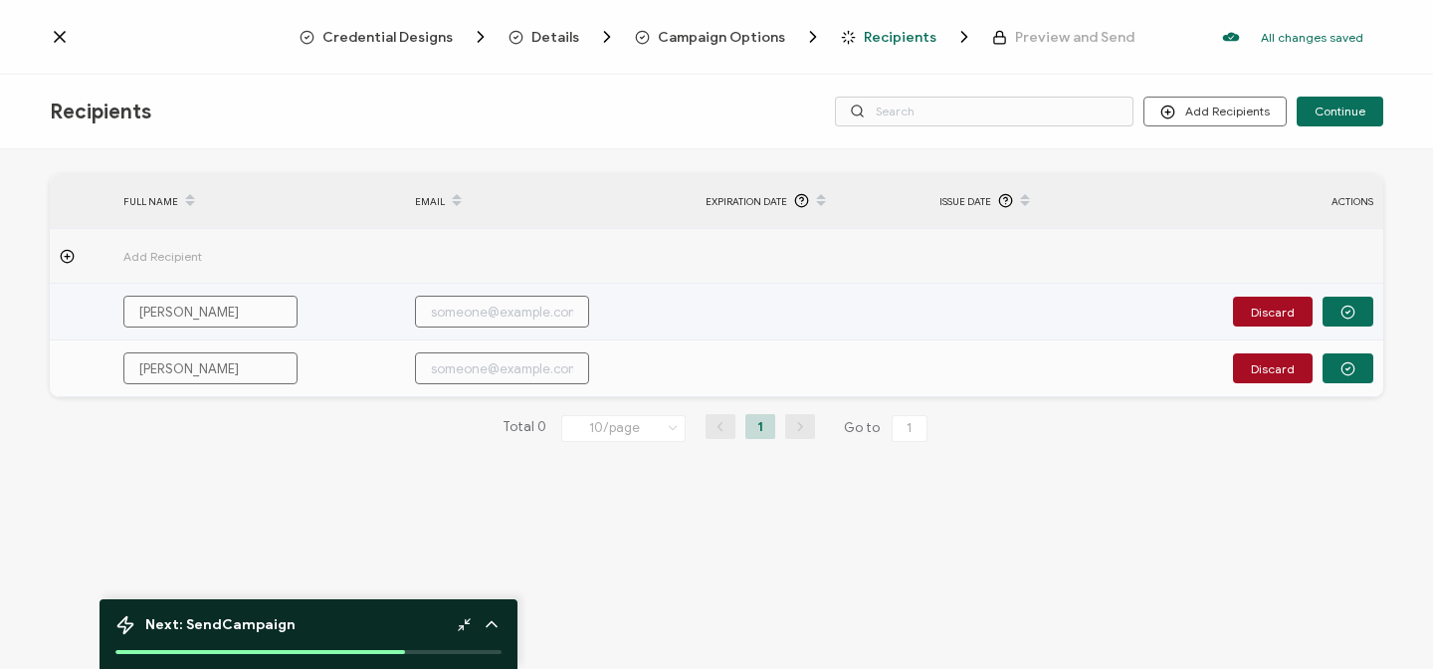
type input "[PERSON_NAME]"
click at [436, 310] on input "text" at bounding box center [502, 312] width 174 height 32
type input "l"
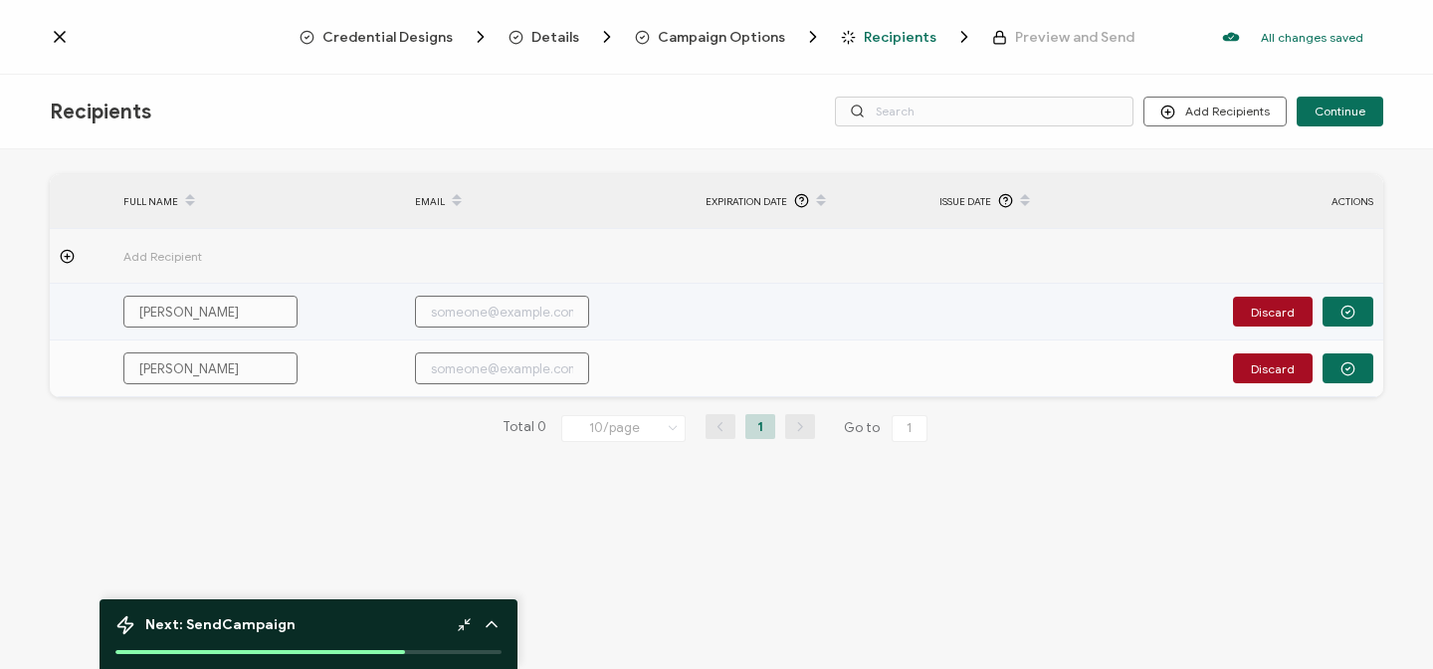
type input "l"
type input "lo"
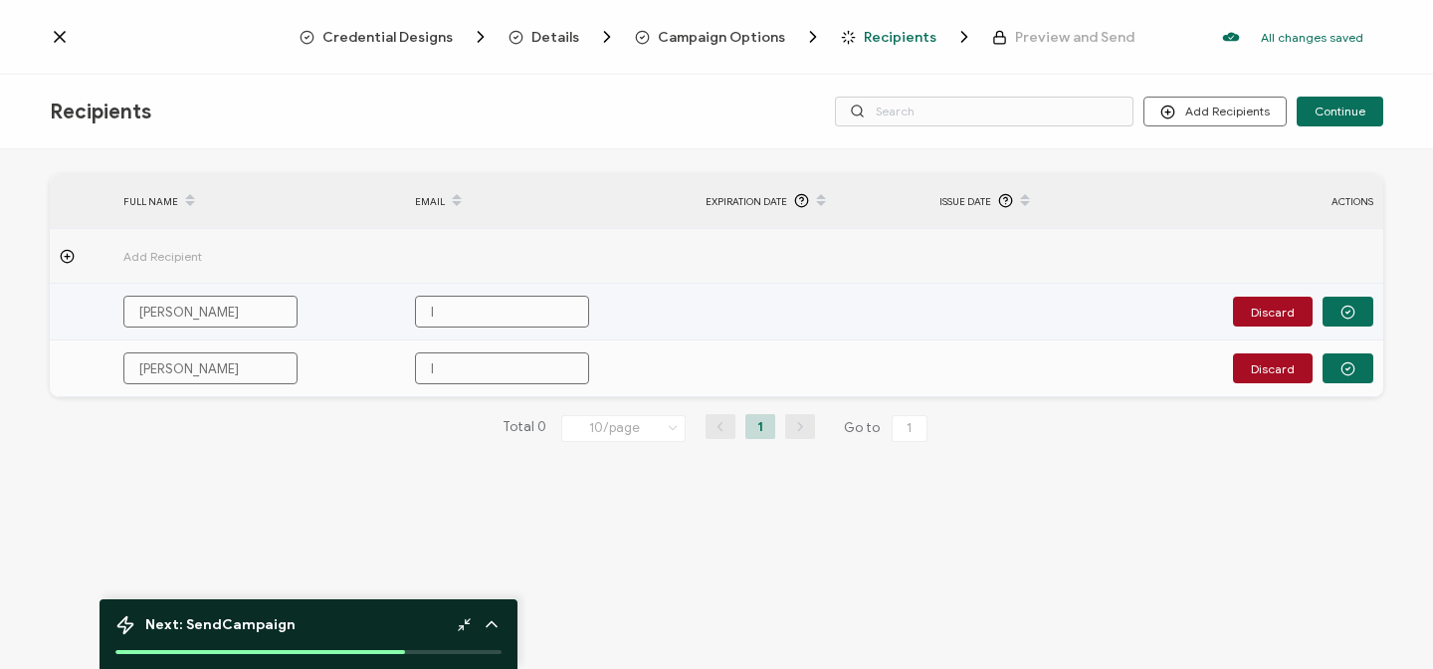
type input "lo"
type input "lo."
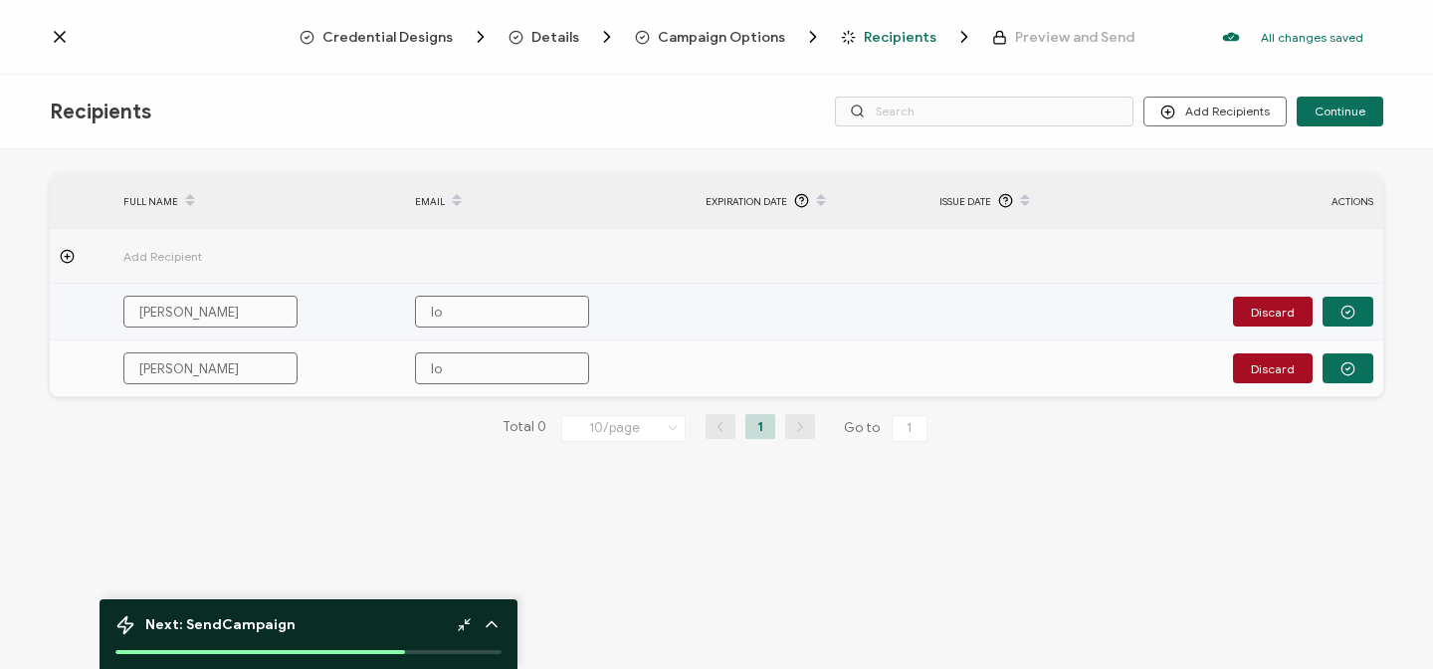
type input "lo."
type input "lo"
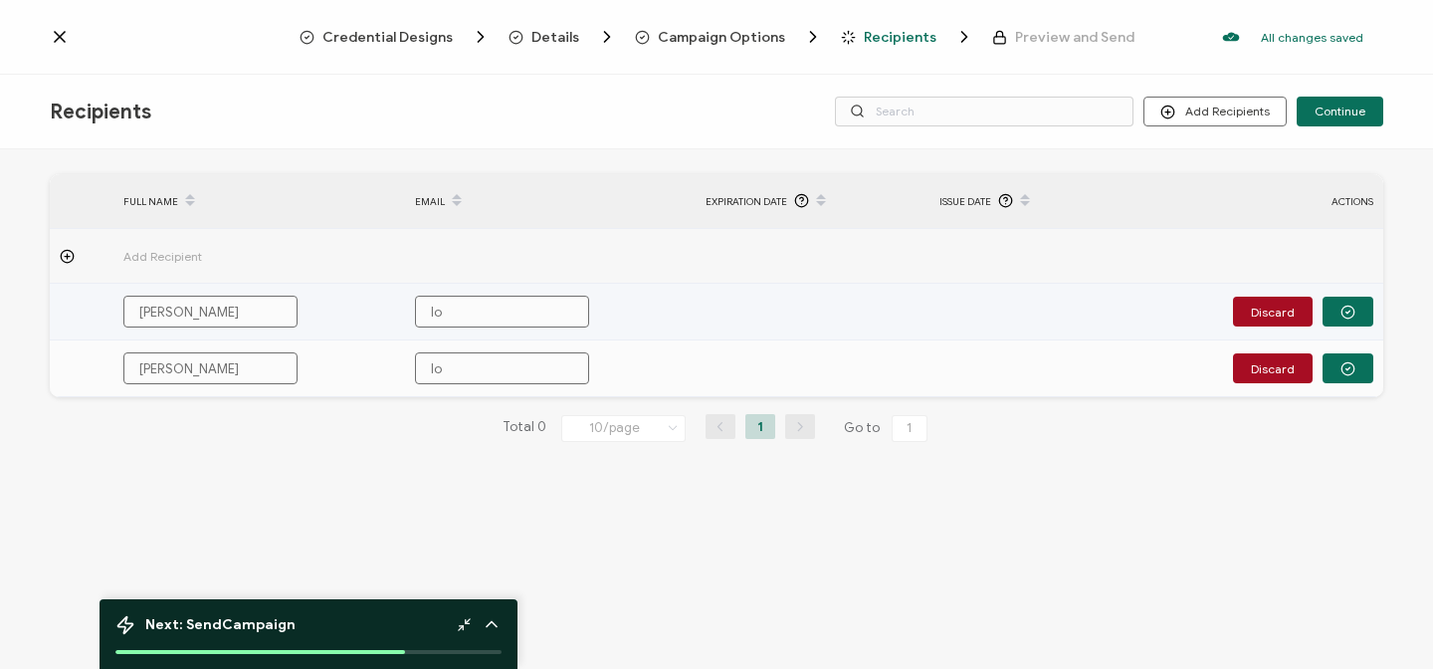
type input "lol"
type input "loli"
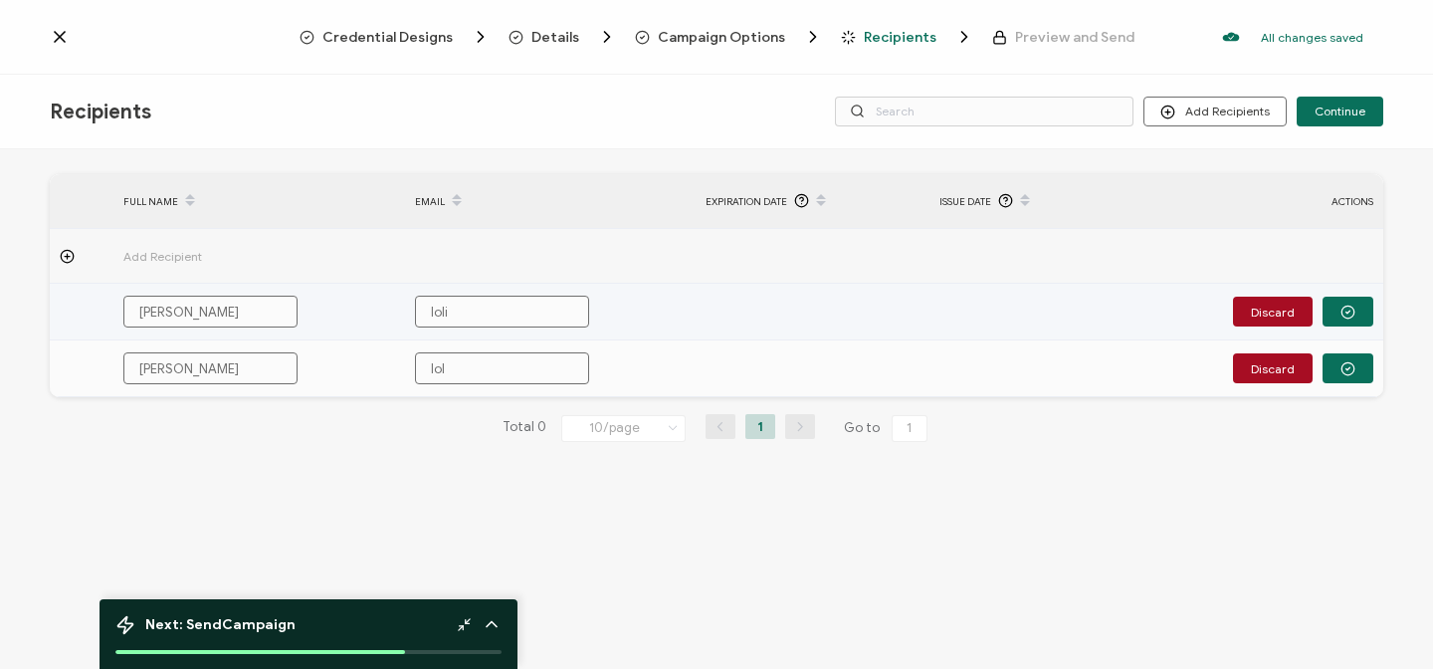
type input "loli"
type input "lolit"
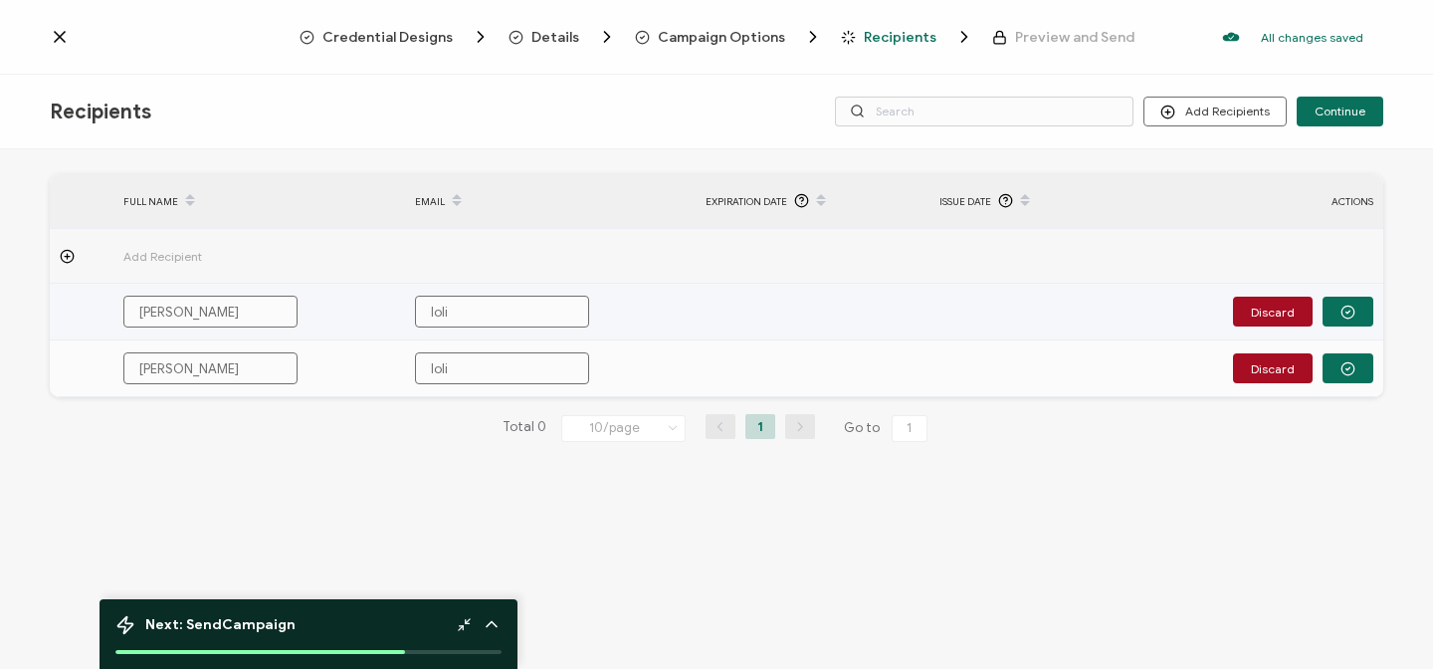
type input "lolit"
type input "lolita"
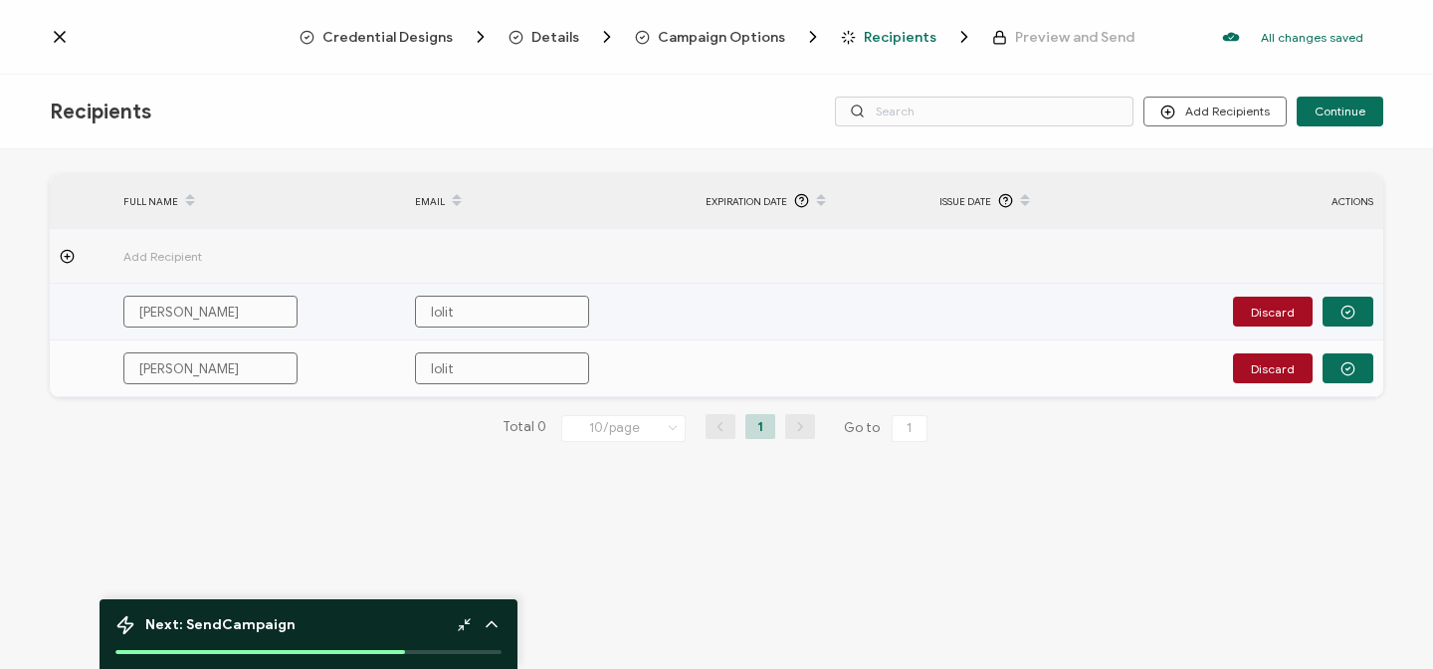
type input "lolita"
type input "lolita."
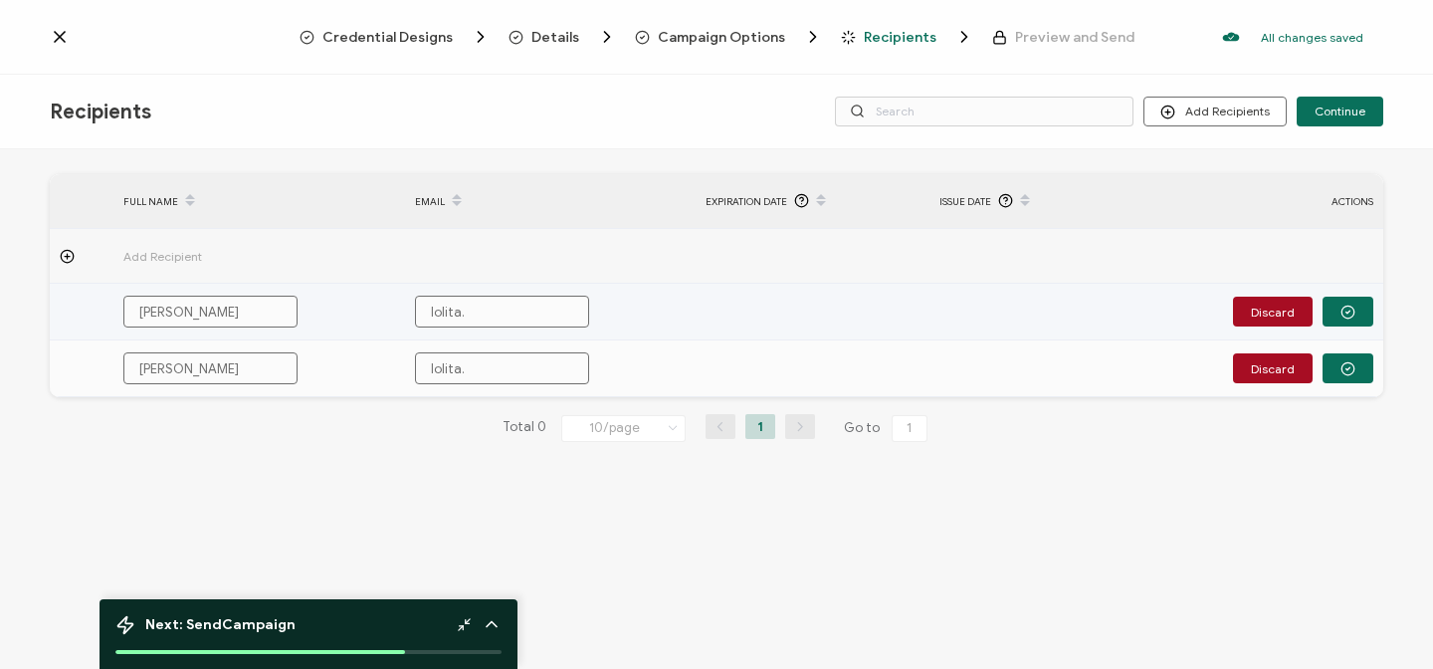
type input "lolita.m"
type input "[DOMAIN_NAME]"
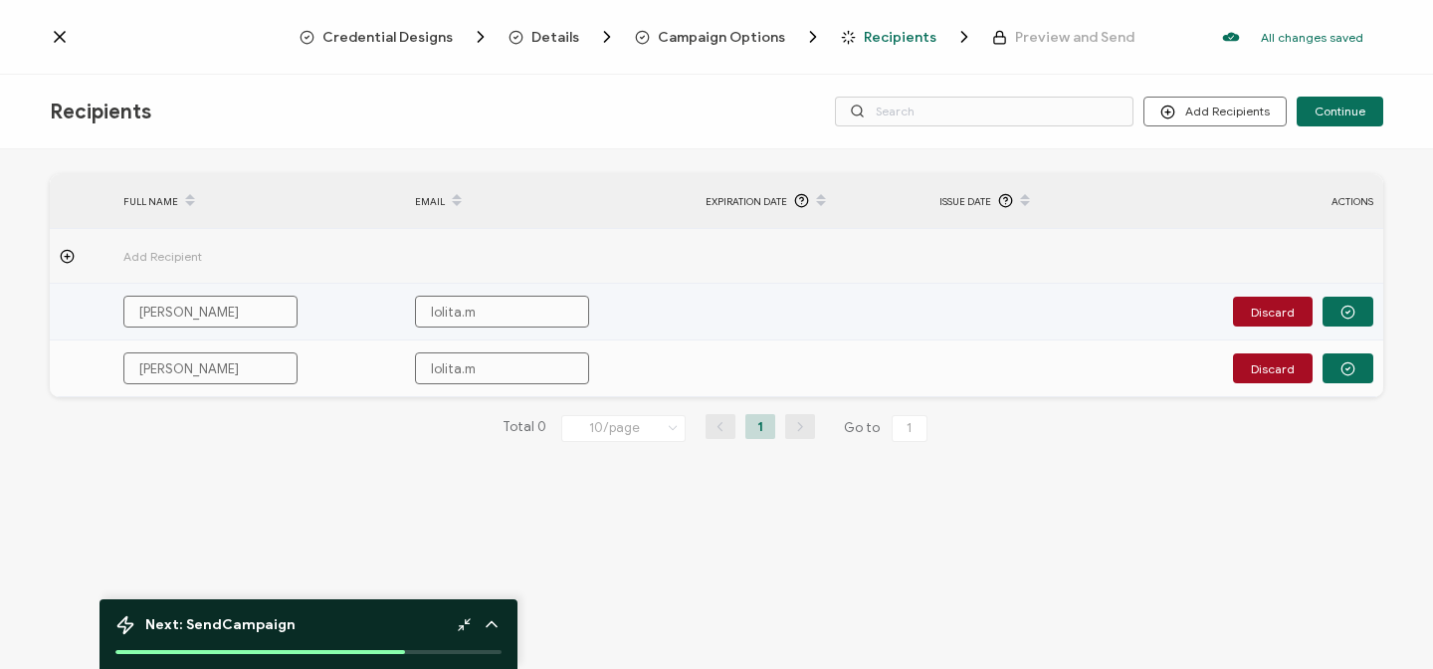
type input "[DOMAIN_NAME]"
type input "lolita.[PERSON_NAME]"
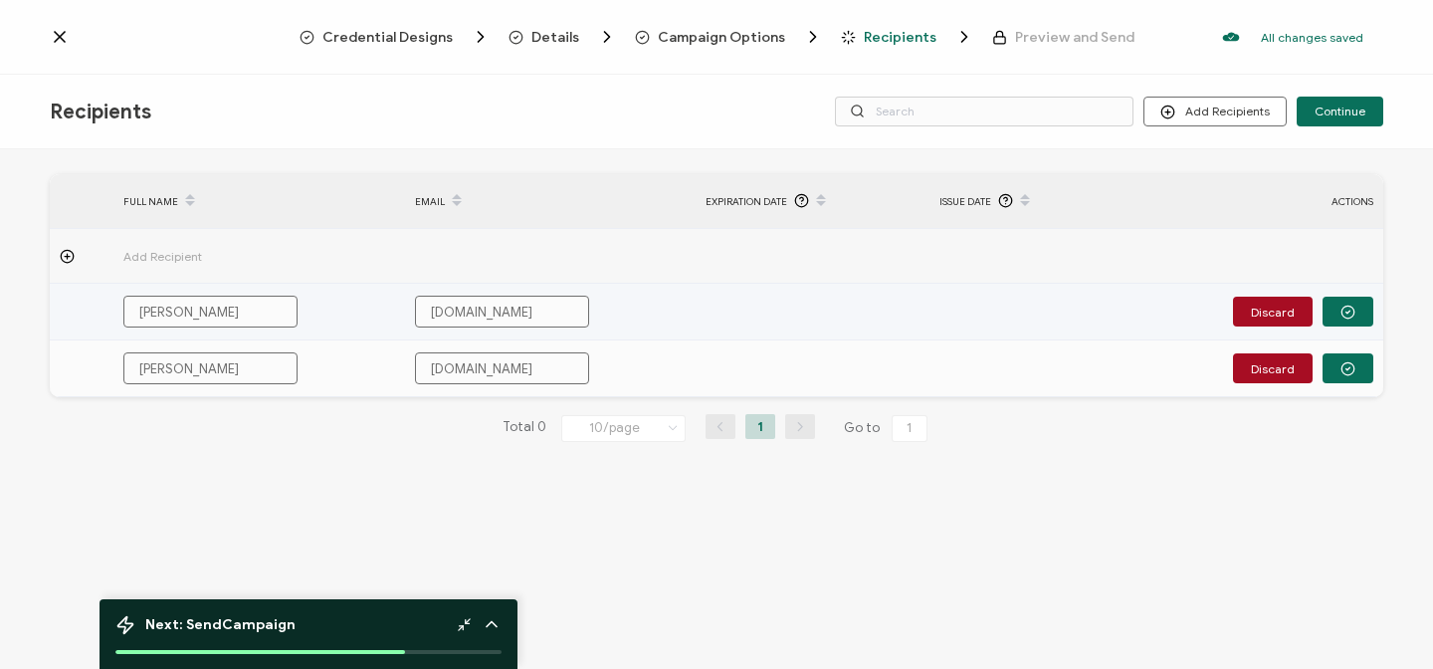
type input "lolita.[PERSON_NAME]"
type input "lolita.melh"
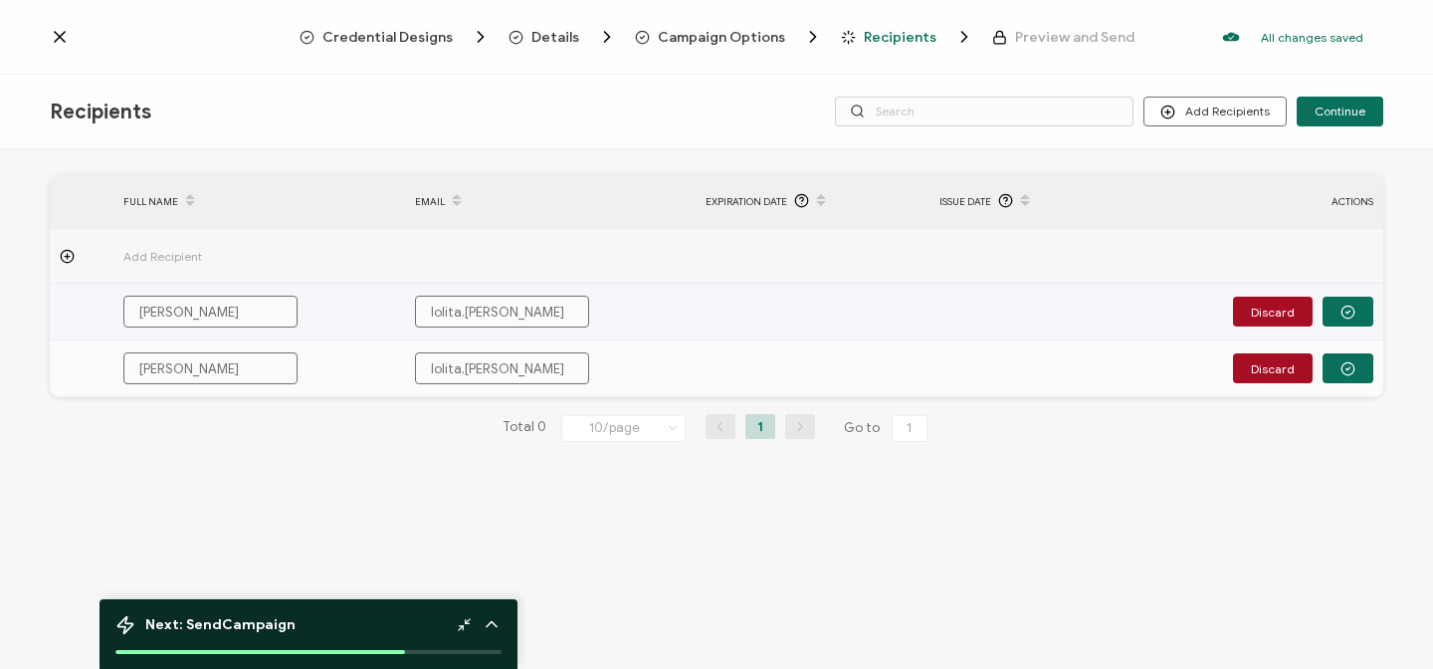
type input "lolita.melh"
type input "lolita.melha"
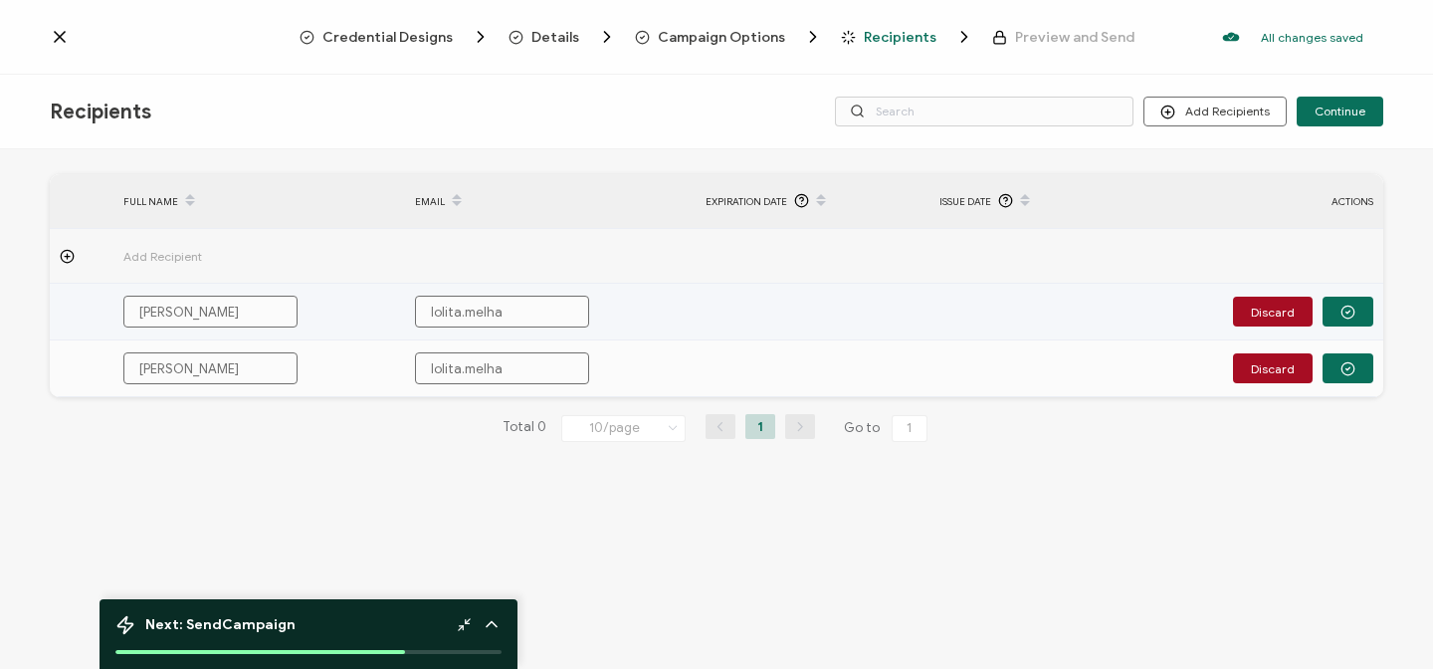
type input "lolita.melhad"
type input "lolita.[PERSON_NAME]"
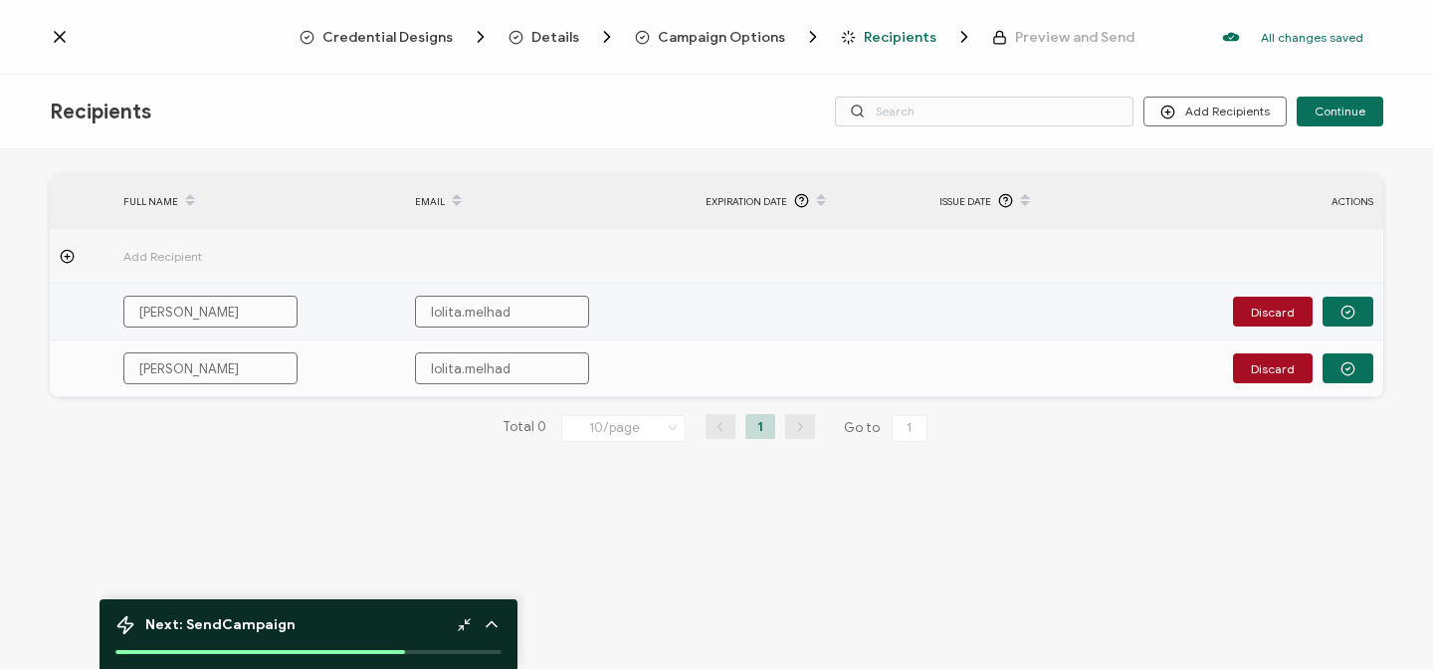
type input "lolita.[PERSON_NAME]"
type input "lolita.[PERSON_NAME]@"
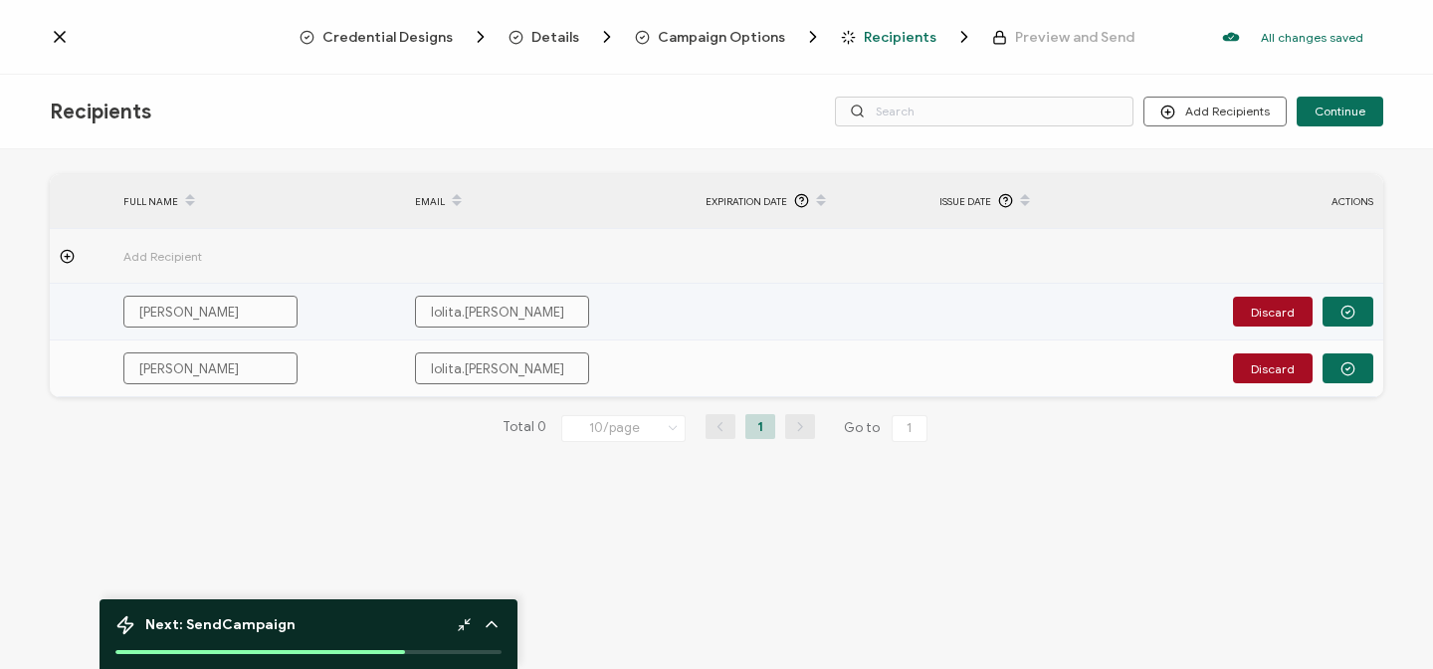
type input "lolita.[PERSON_NAME]@"
type input "lolita.[PERSON_NAME]@g"
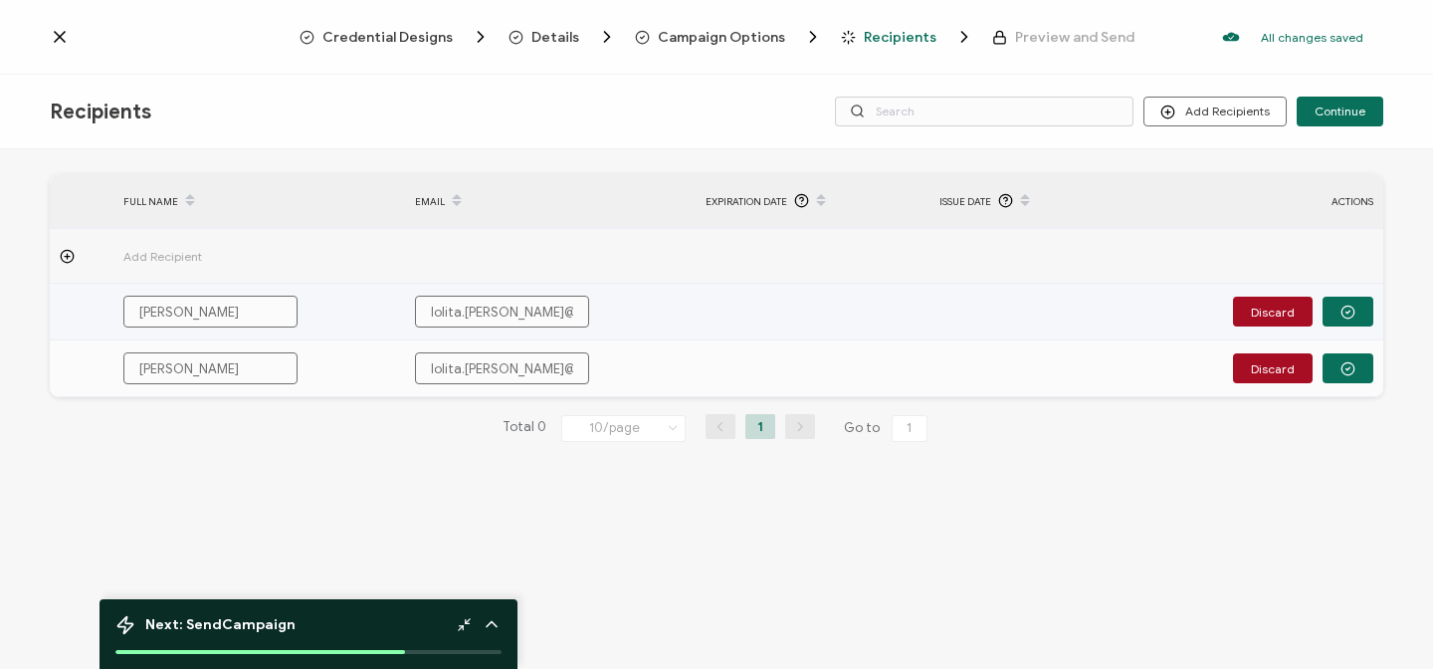
type input "lolita.[PERSON_NAME]@g"
type input "lolita.[PERSON_NAME]@gm"
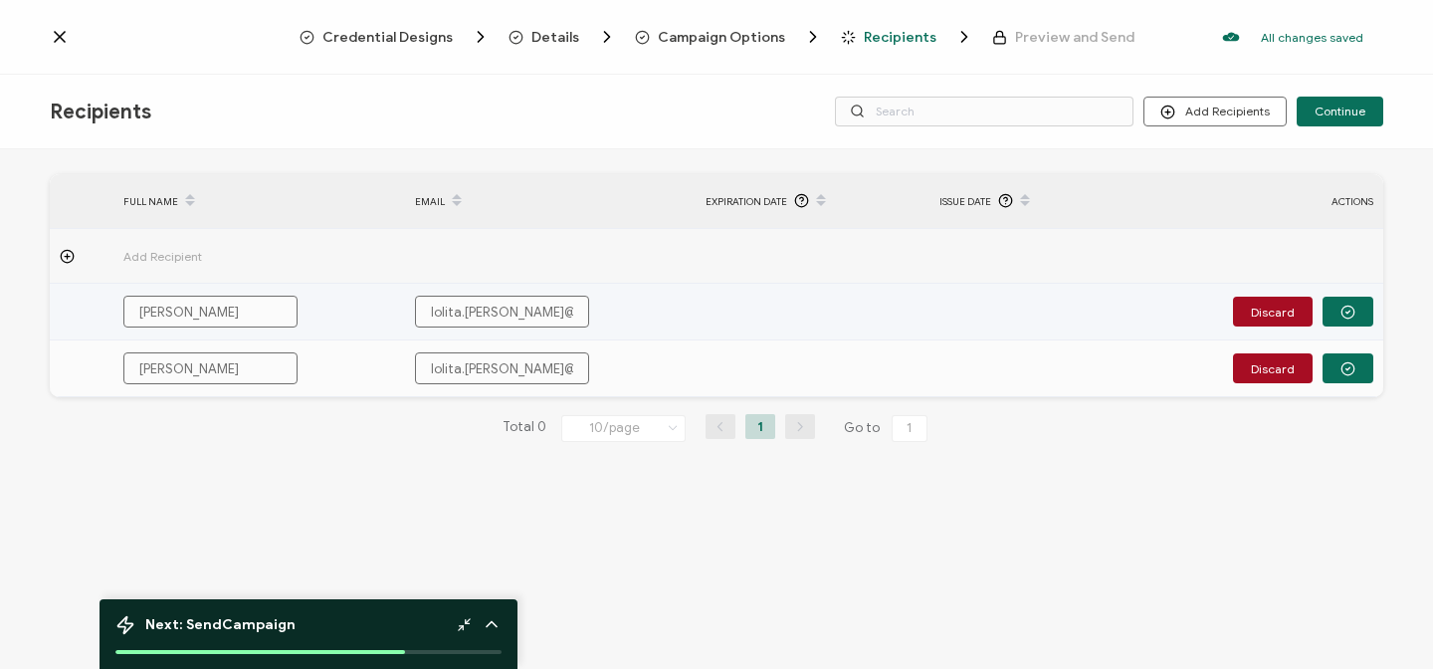
type input "lolita.[PERSON_NAME]@gma"
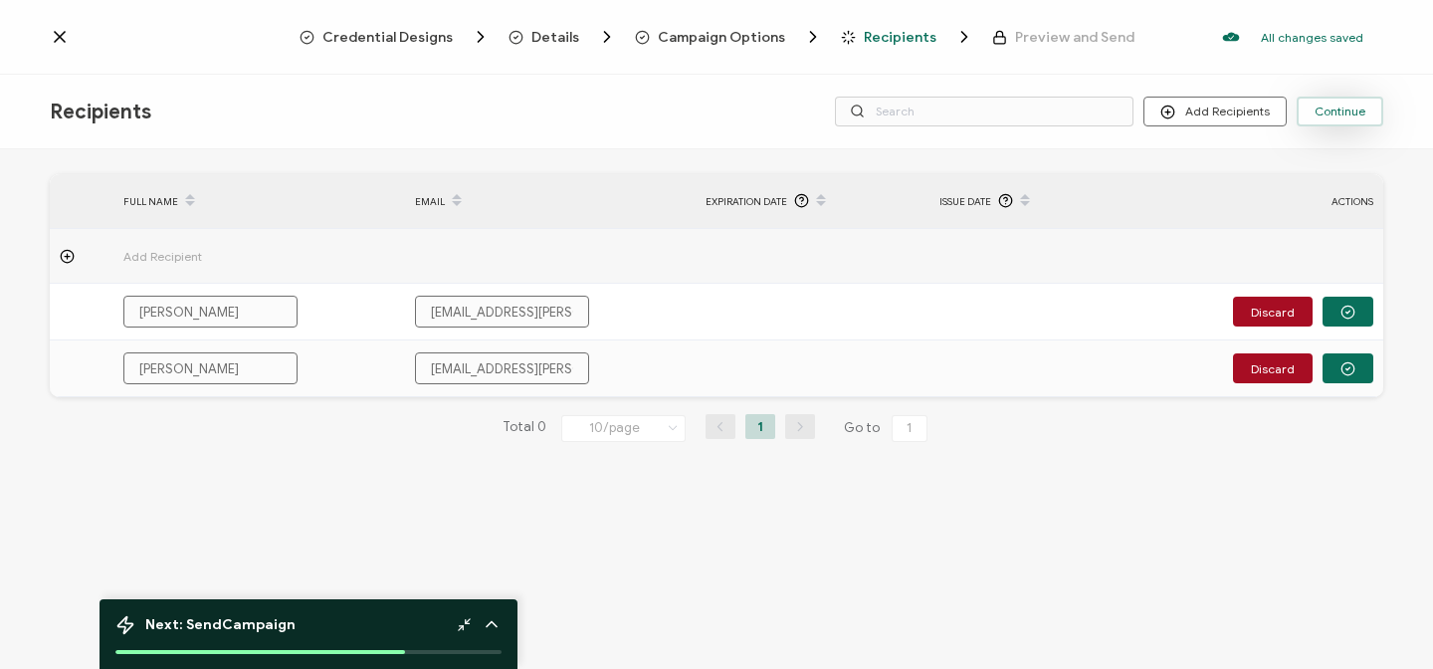
click at [1345, 111] on span "Continue" at bounding box center [1339, 111] width 51 height 12
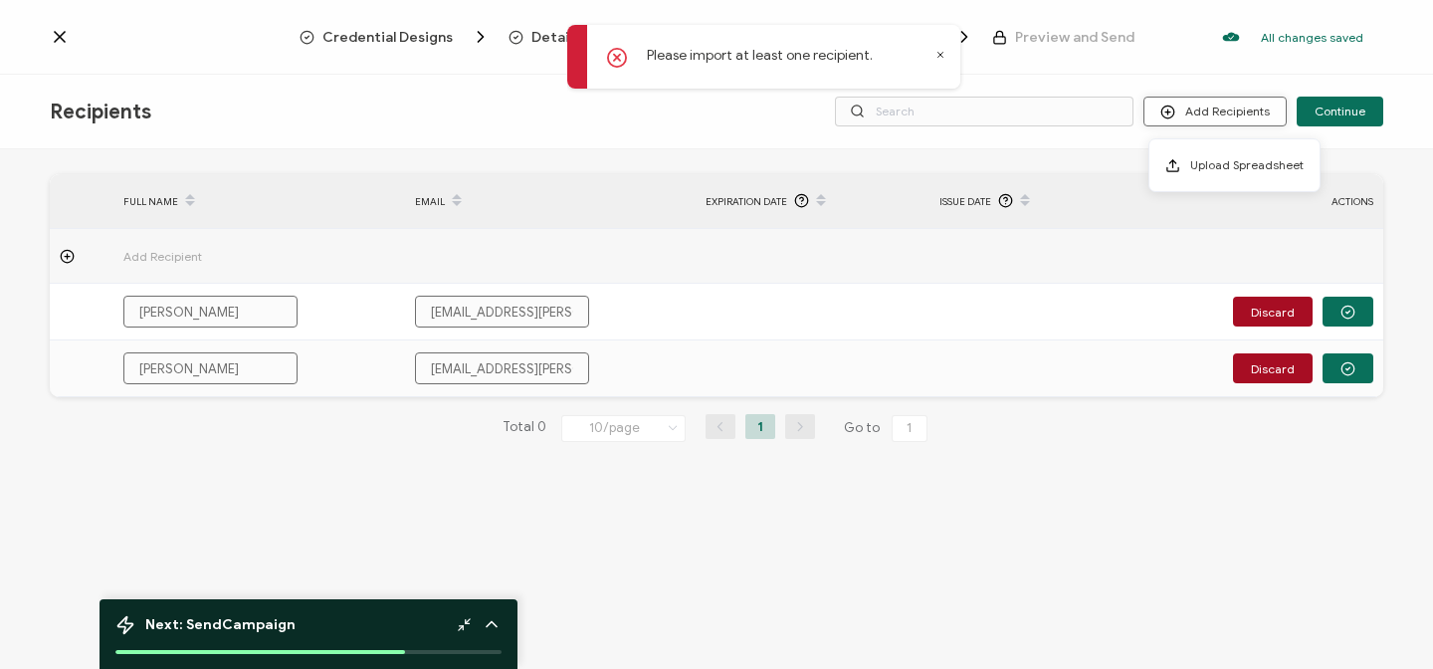
click at [1201, 105] on button "Add Recipients" at bounding box center [1214, 112] width 143 height 30
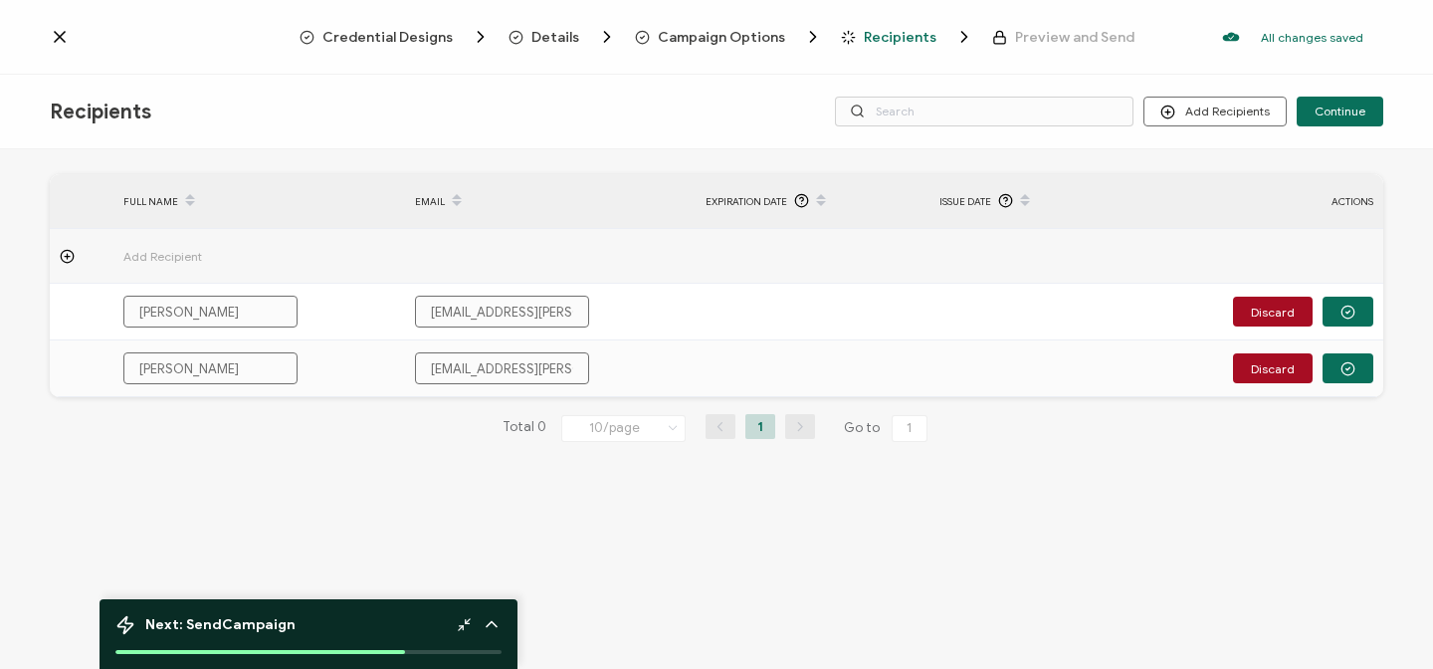
click at [59, 30] on icon at bounding box center [60, 37] width 20 height 20
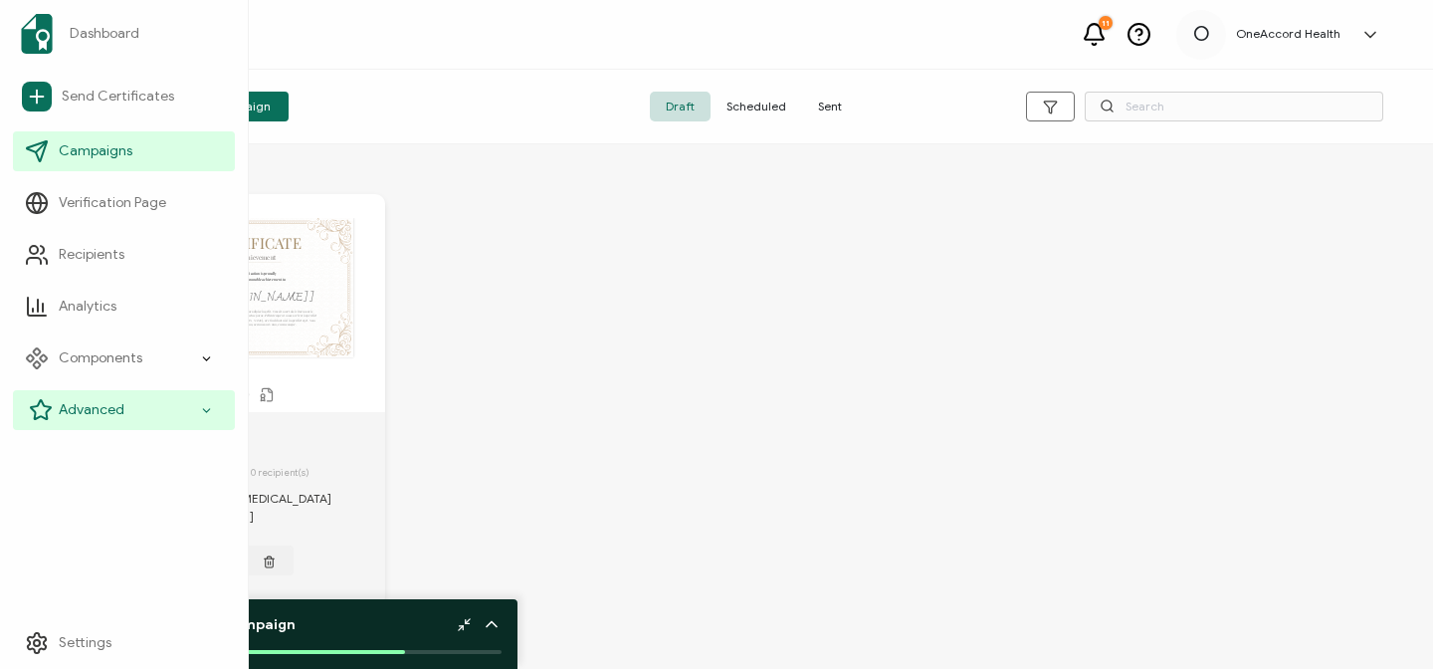
click at [92, 411] on span "Advanced" at bounding box center [92, 410] width 66 height 20
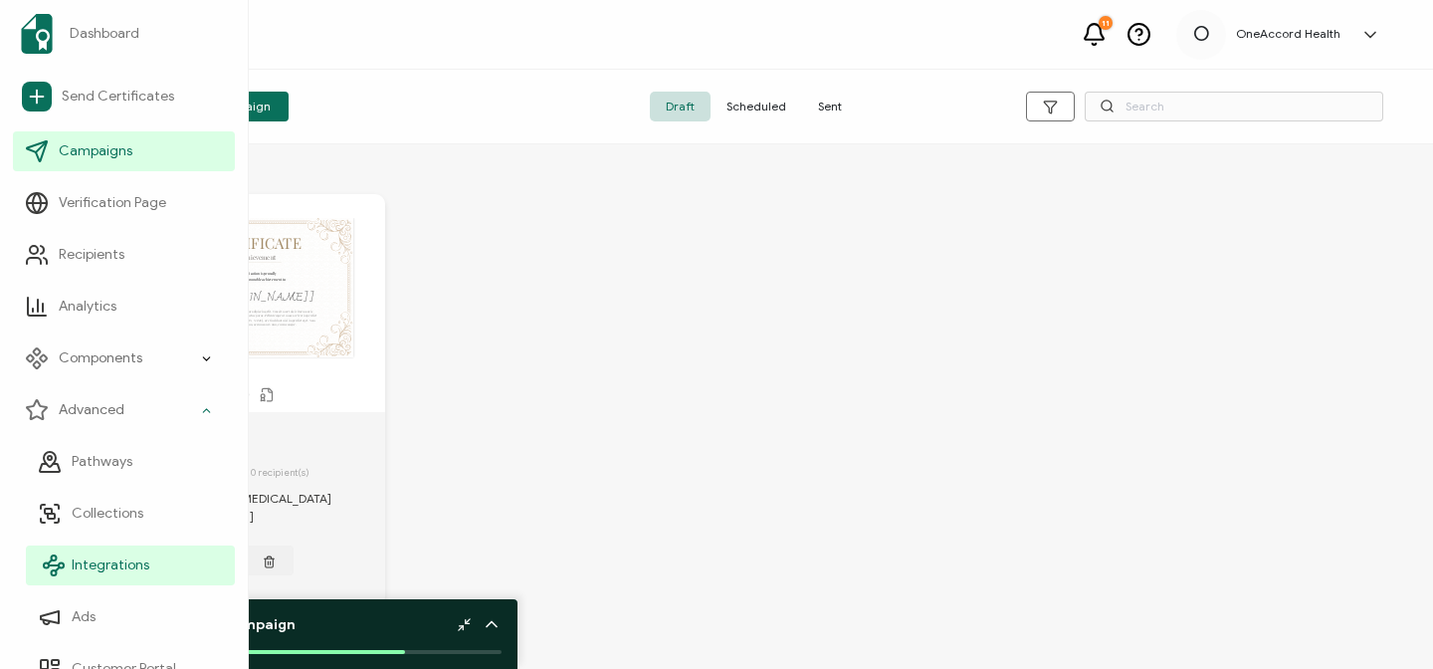
click at [99, 567] on span "Integrations" at bounding box center [111, 565] width 78 height 20
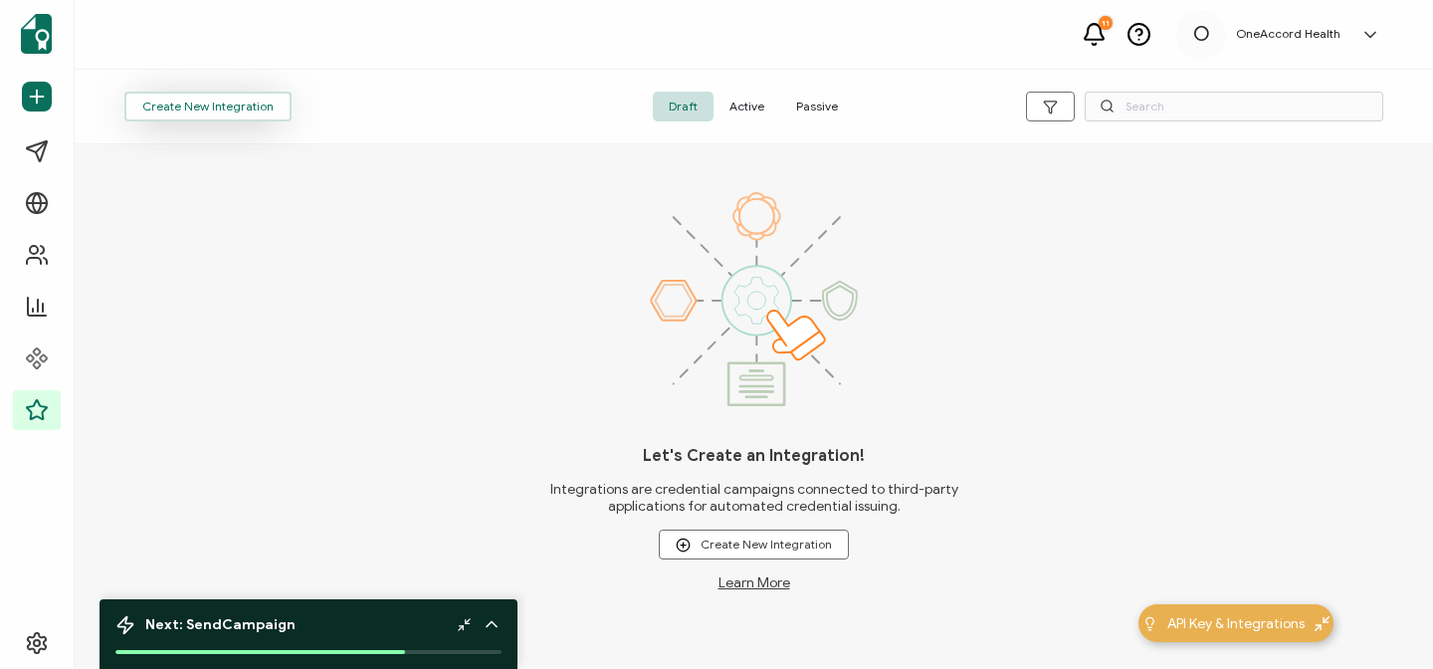
click at [219, 105] on button "Create New Integration" at bounding box center [207, 107] width 167 height 30
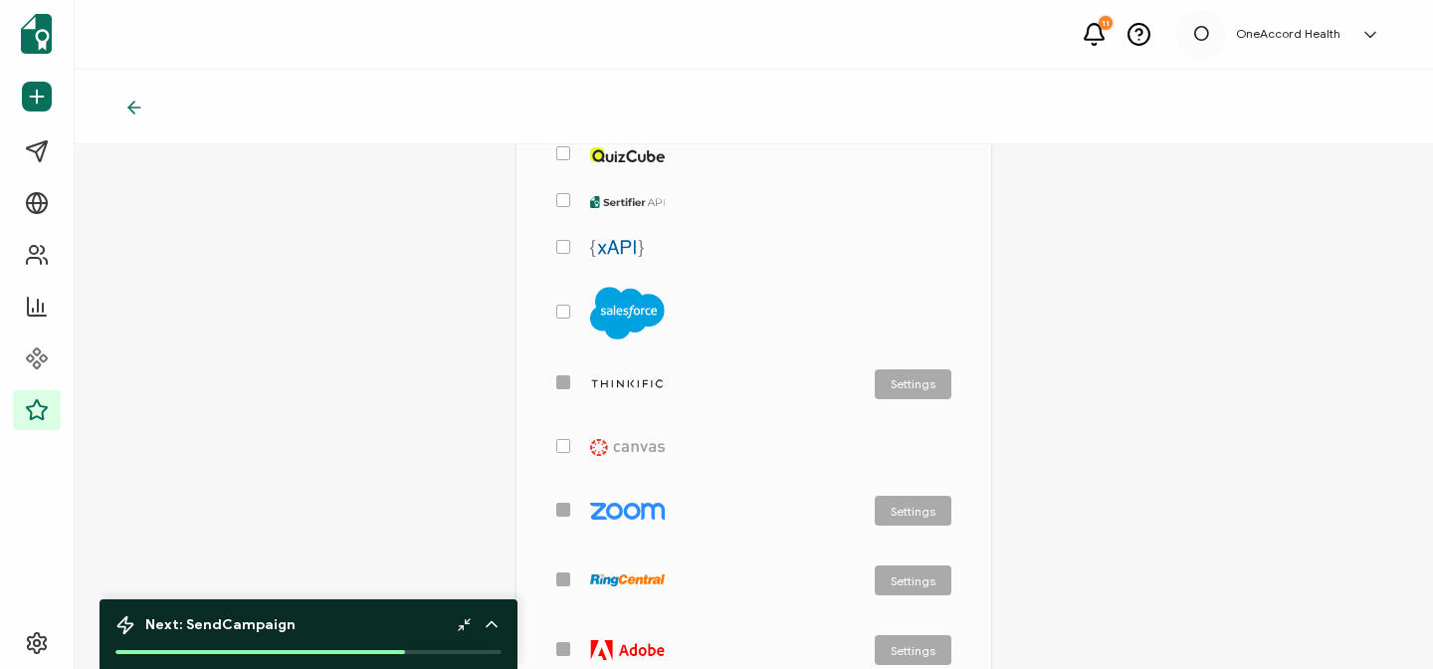
scroll to position [623, 0]
click at [593, 376] on img "checkbox-group" at bounding box center [627, 382] width 75 height 13
click at [907, 382] on button "Settings" at bounding box center [913, 383] width 77 height 30
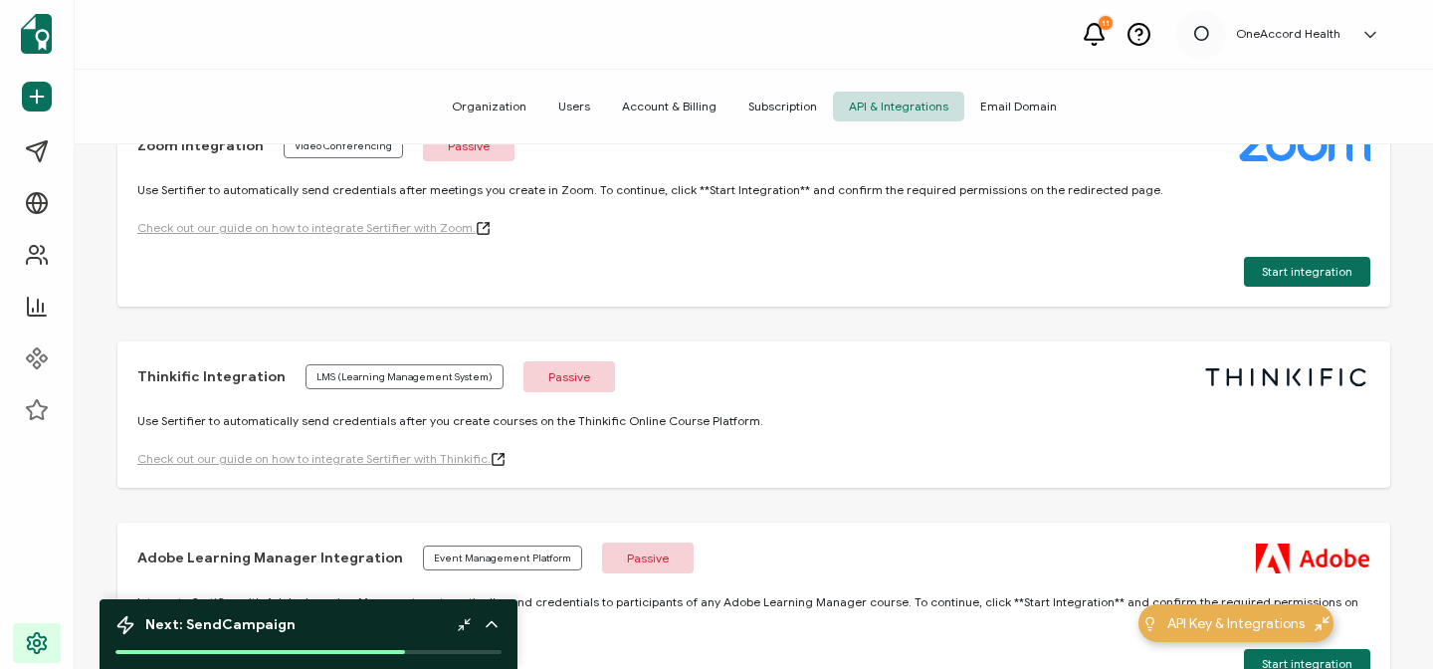
scroll to position [1298, 0]
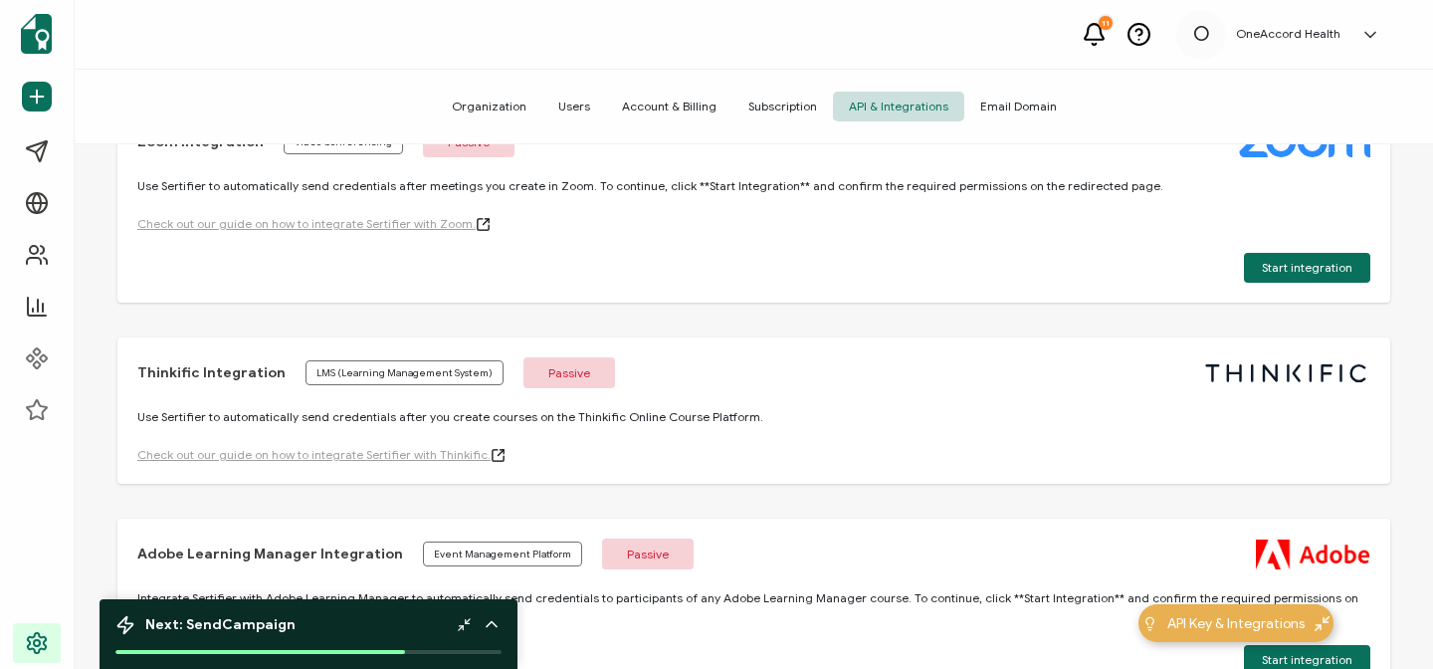
click at [380, 375] on div "LMS (Learning Management System)" at bounding box center [404, 372] width 198 height 25
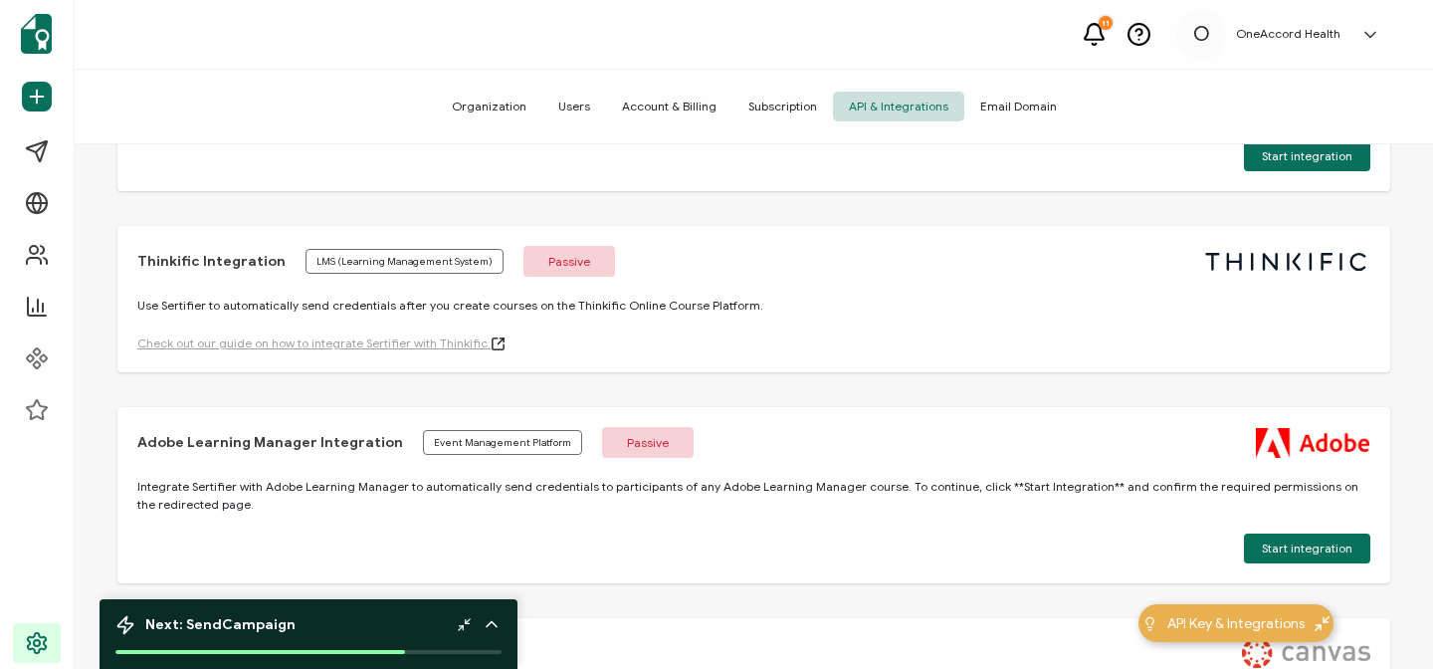
scroll to position [1407, 0]
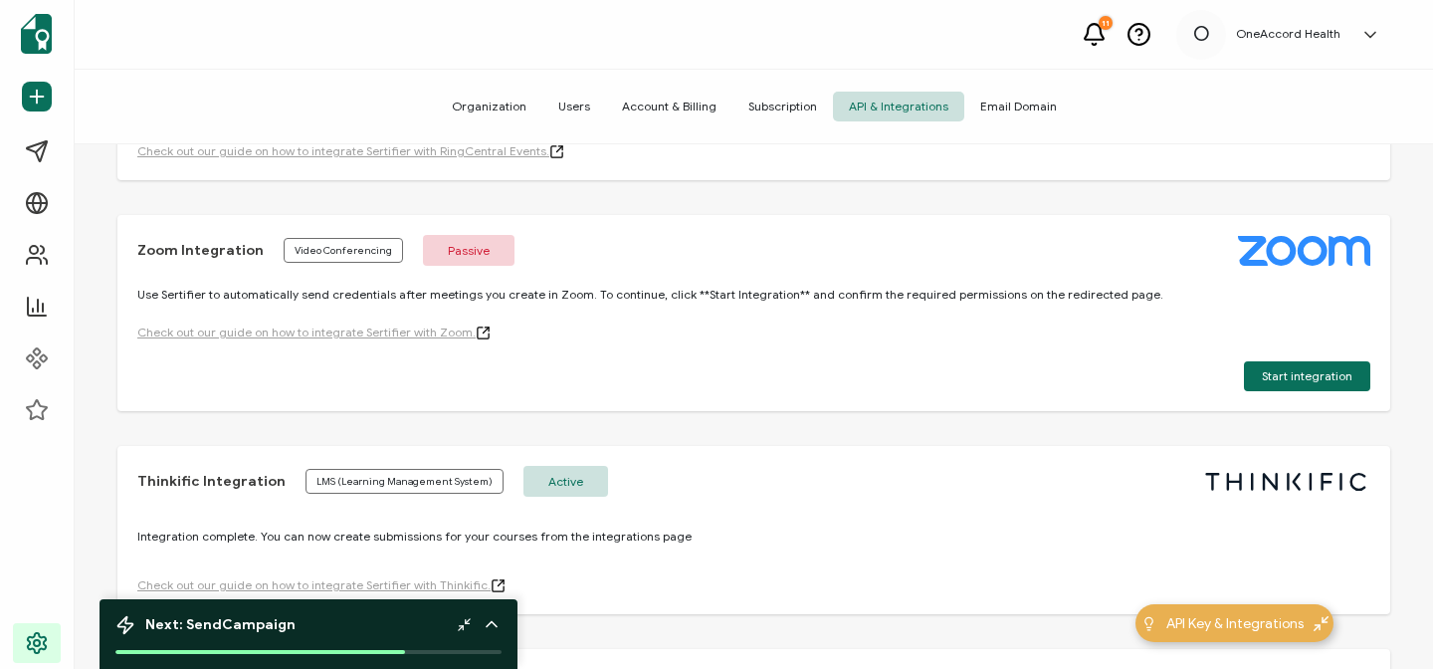
scroll to position [1214, 0]
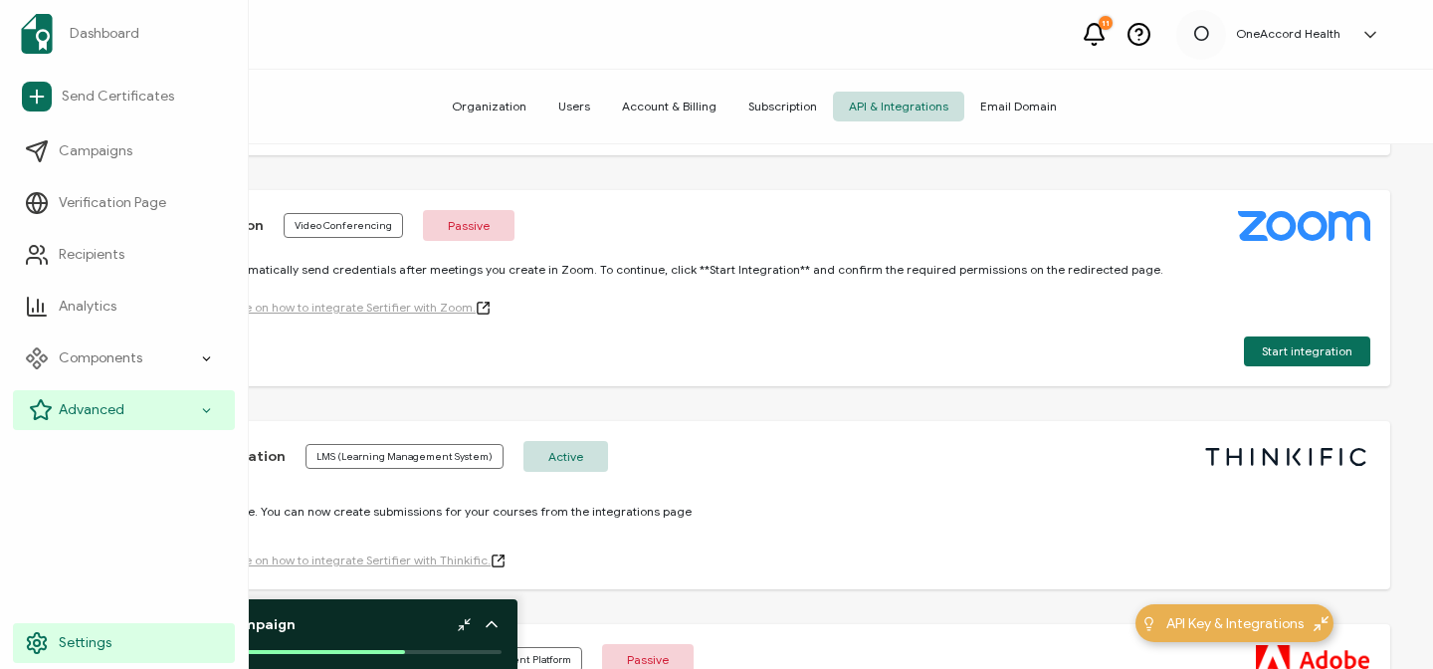
click at [100, 404] on span "Advanced" at bounding box center [92, 410] width 66 height 20
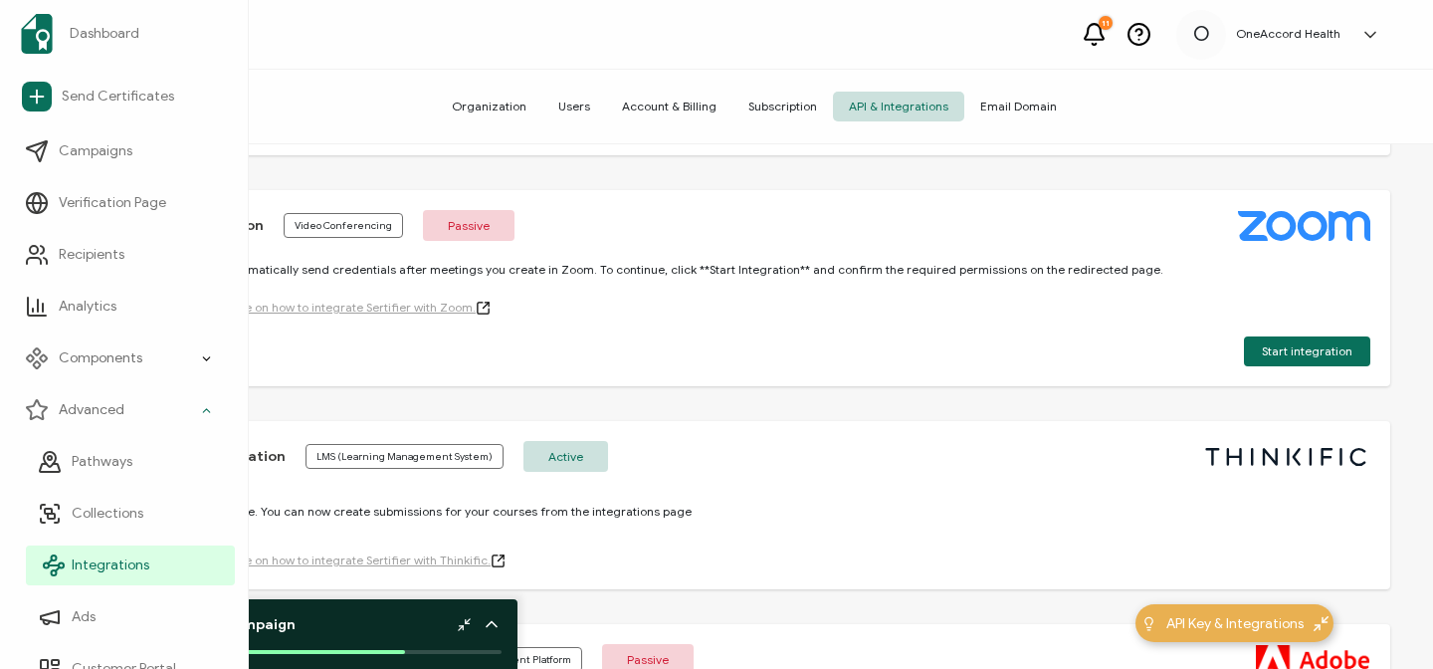
click at [112, 566] on span "Integrations" at bounding box center [111, 565] width 78 height 20
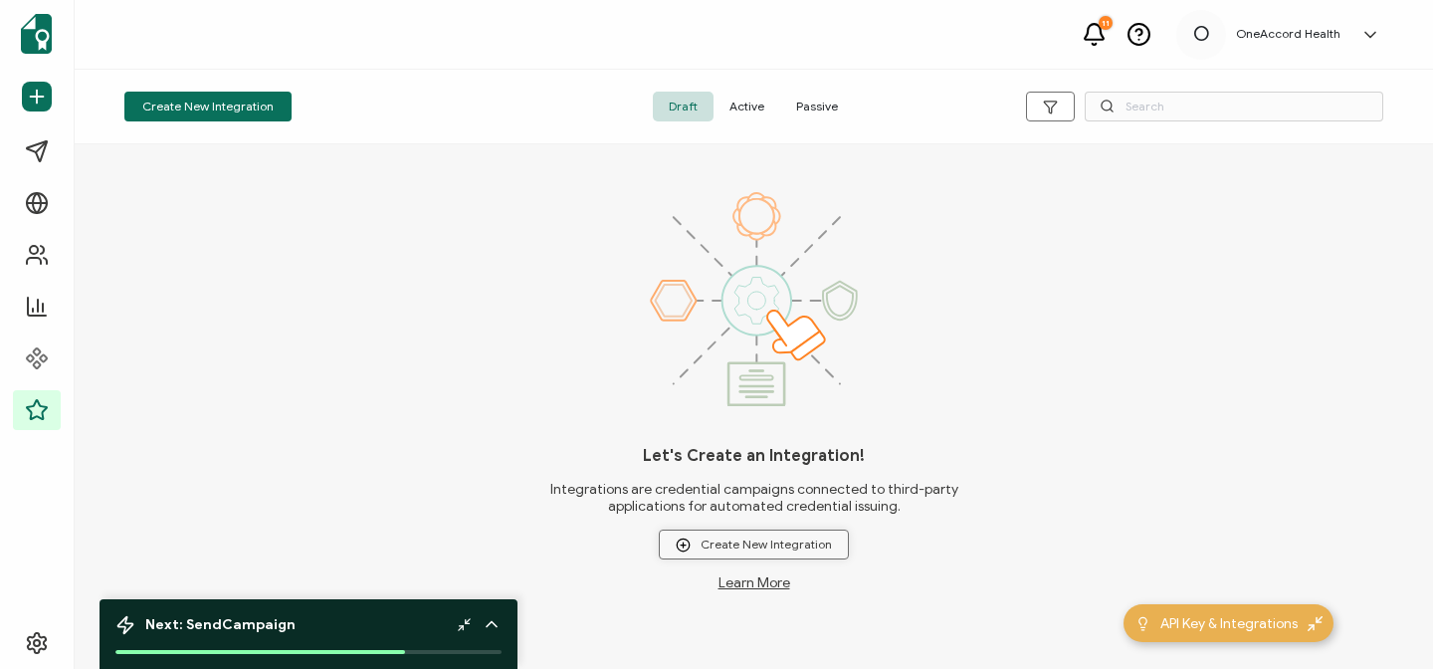
click at [743, 538] on span "Create New Integration" at bounding box center [754, 544] width 156 height 15
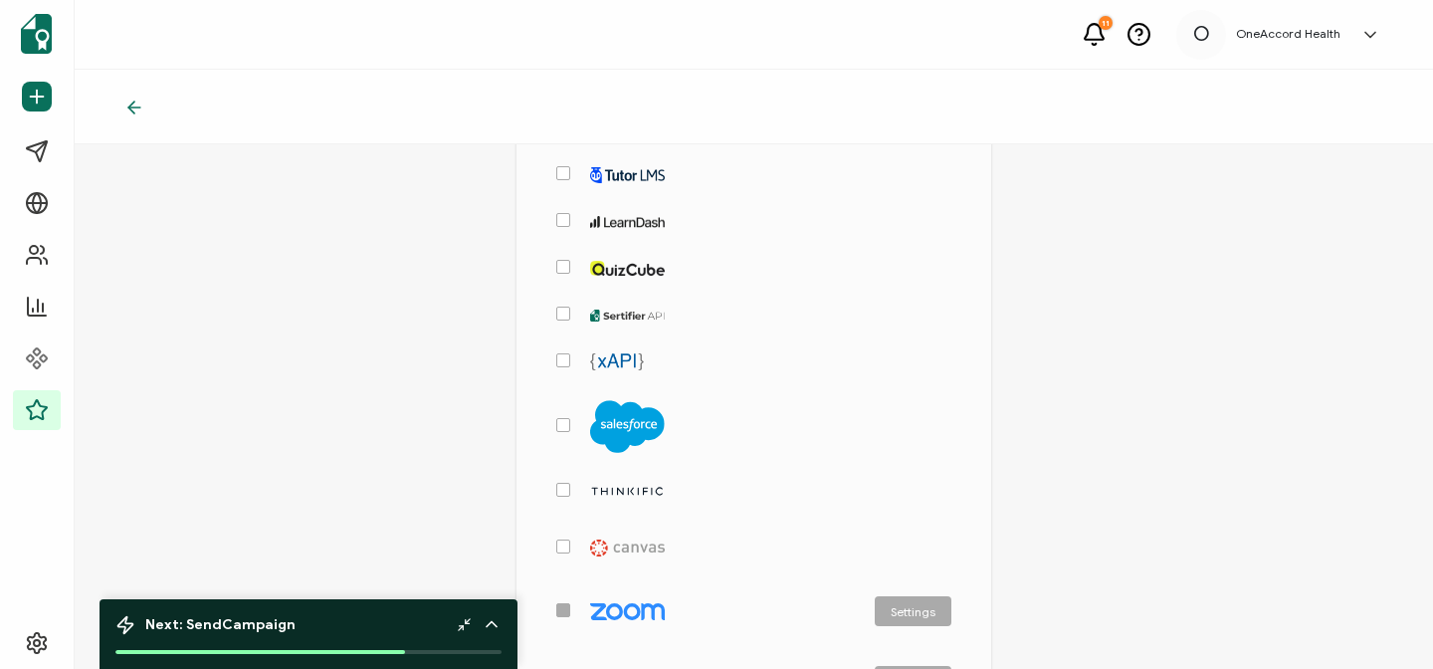
scroll to position [509, 0]
click at [563, 482] on span "checkbox-group" at bounding box center [563, 489] width 14 height 14
click at [570, 482] on input "checkbox-group" at bounding box center [570, 482] width 0 height 0
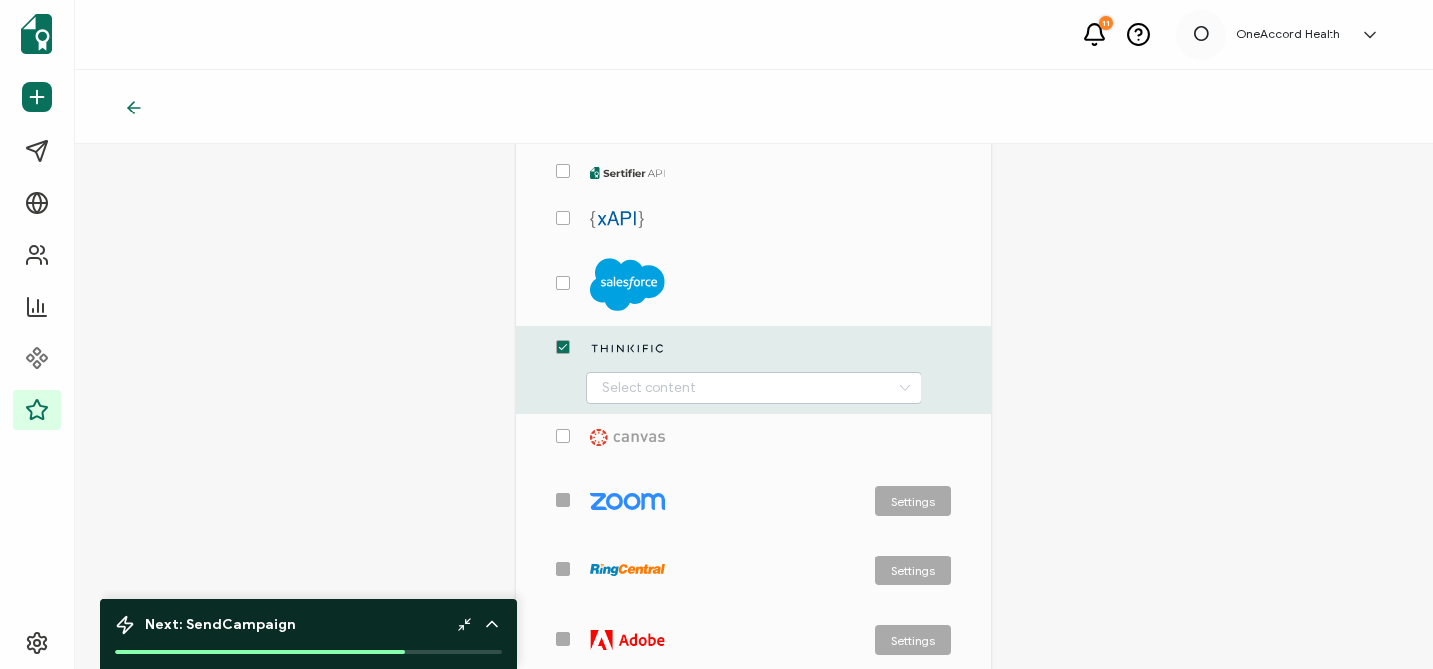
scroll to position [650, 0]
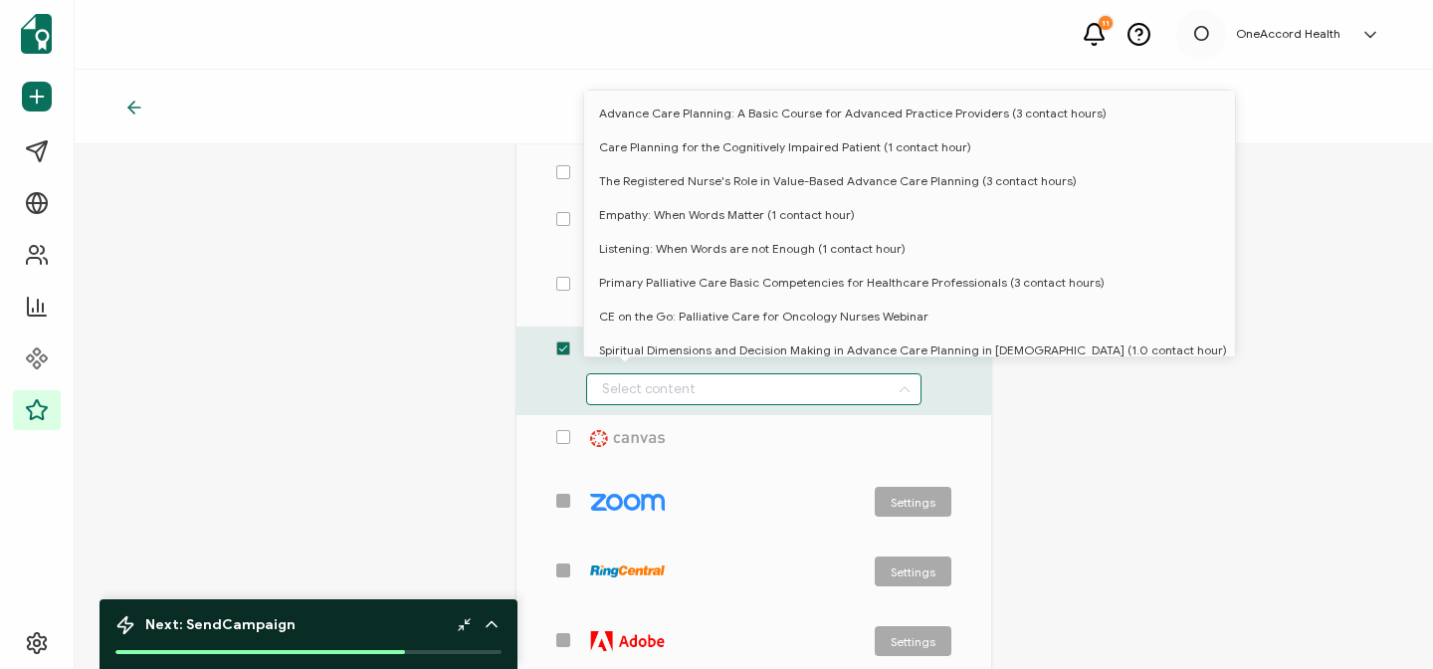
click at [634, 386] on input "checkbox-group" at bounding box center [754, 389] width 336 height 32
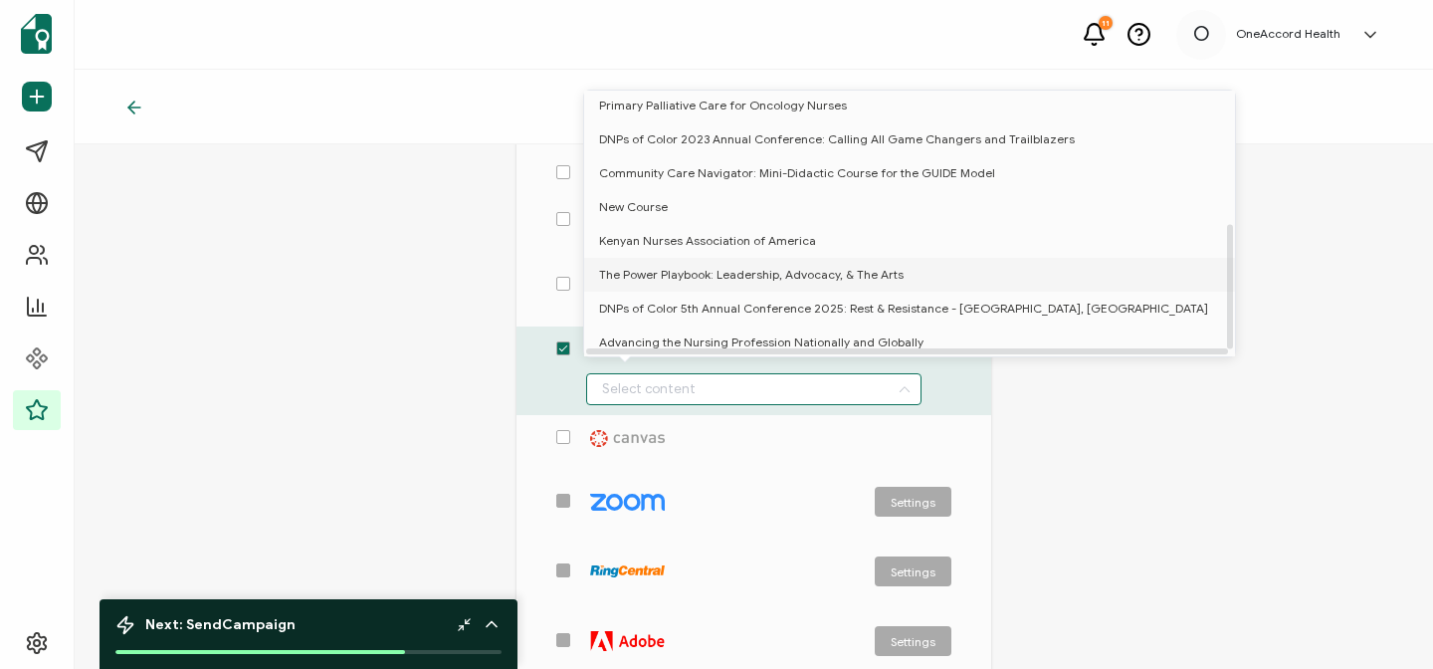
scroll to position [291, 0]
click at [1310, 36] on h5 "OneAccord Health" at bounding box center [1288, 34] width 104 height 14
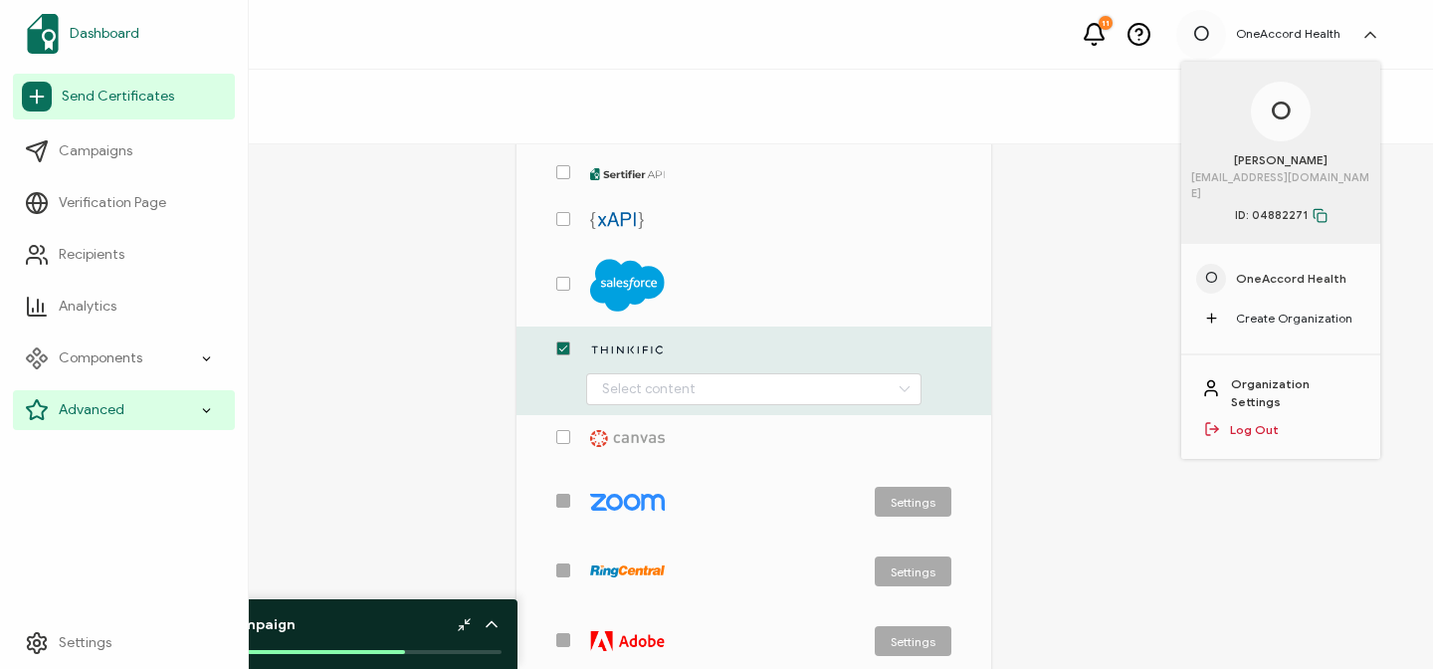
click at [112, 30] on span "Dashboard" at bounding box center [105, 34] width 70 height 20
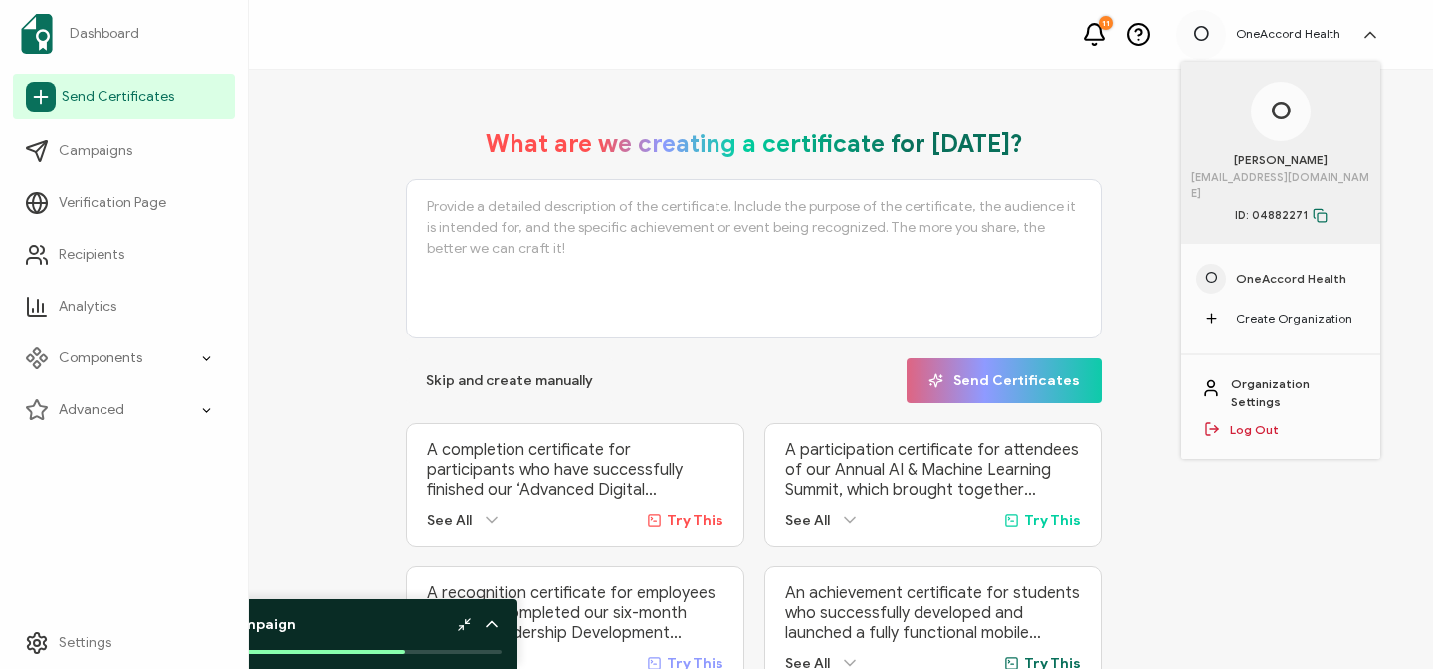
click at [145, 90] on span "Send Certificates" at bounding box center [118, 97] width 112 height 20
